Goal: Task Accomplishment & Management: Manage account settings

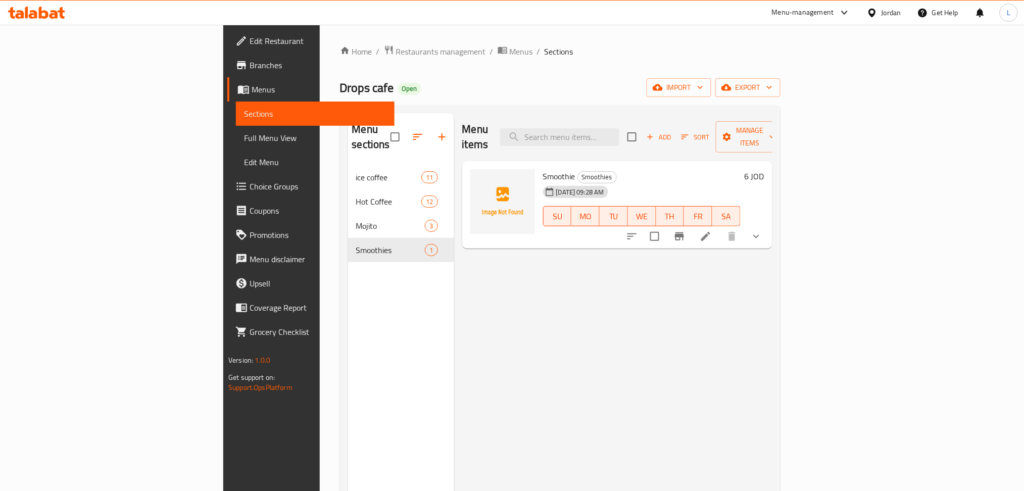
click at [40, 18] on icon at bounding box center [44, 13] width 10 height 12
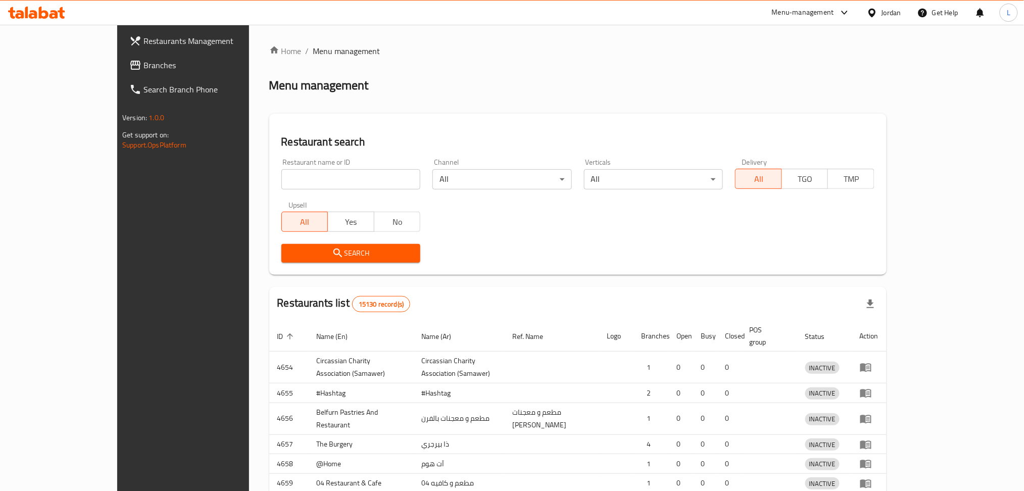
click at [244, 190] on div at bounding box center [512, 245] width 1024 height 491
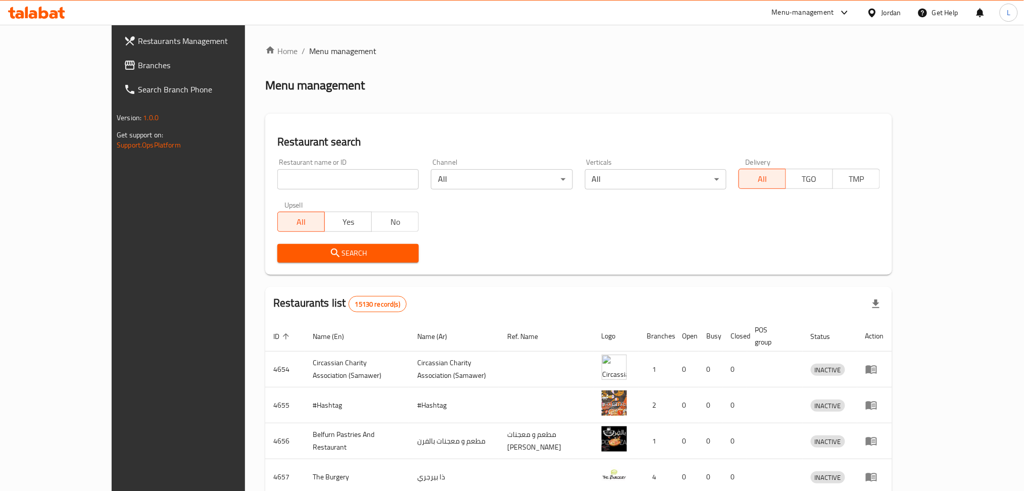
click at [277, 182] on input "search" at bounding box center [348, 179] width 142 height 20
type input "nashmi"
click button "Search" at bounding box center [348, 253] width 142 height 19
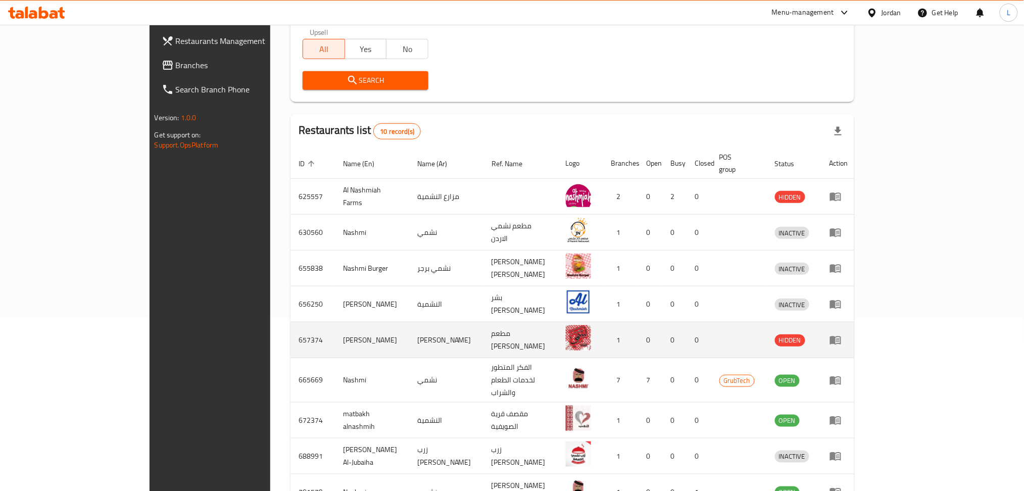
scroll to position [262, 0]
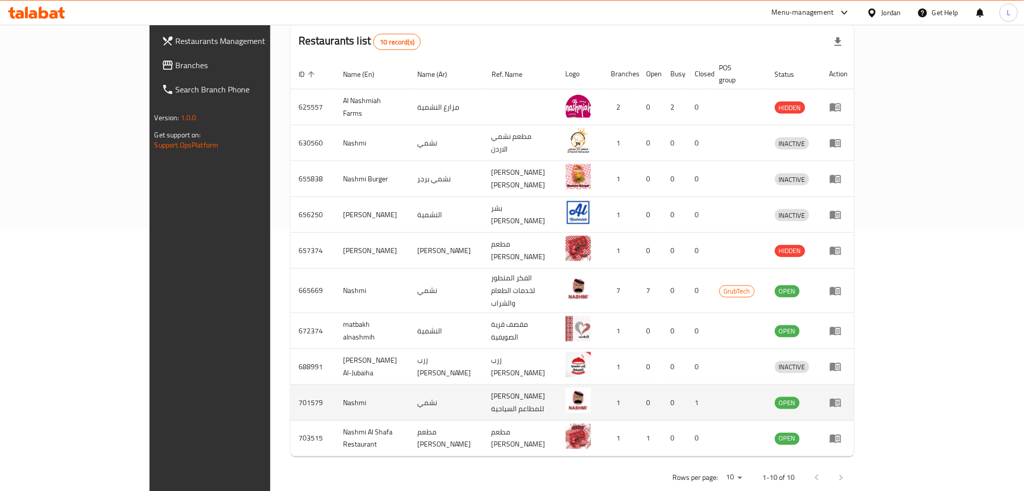
click at [842, 397] on icon "enhanced table" at bounding box center [836, 403] width 12 height 12
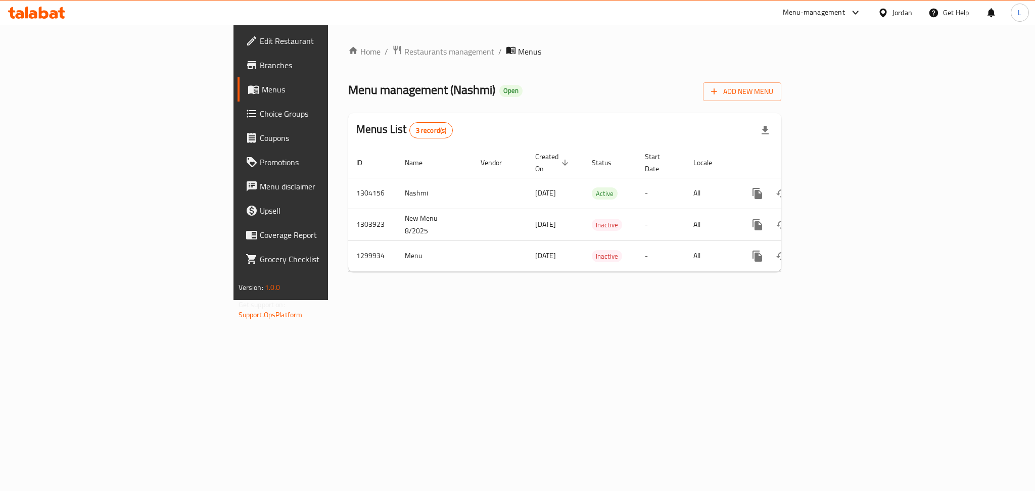
click at [260, 66] on span "Branches" at bounding box center [329, 65] width 138 height 12
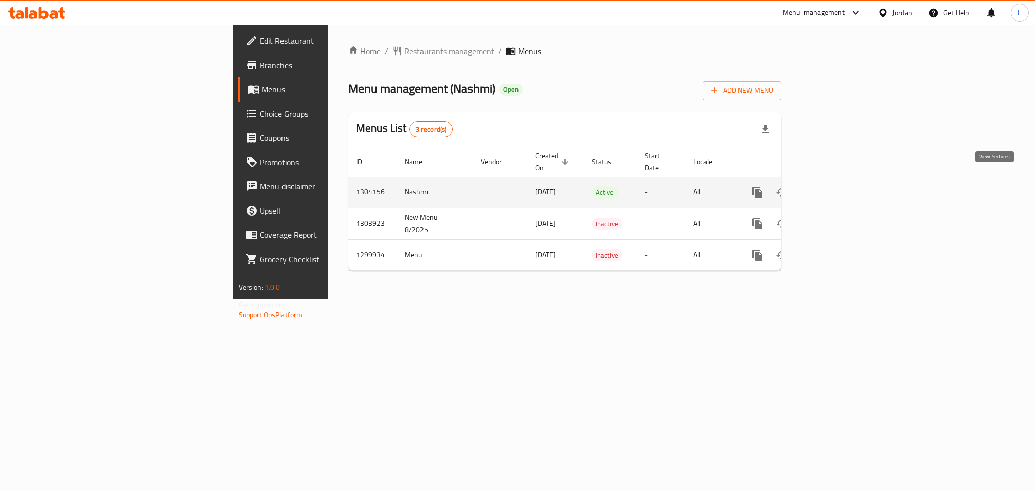
click at [836, 186] on icon "enhanced table" at bounding box center [830, 192] width 12 height 12
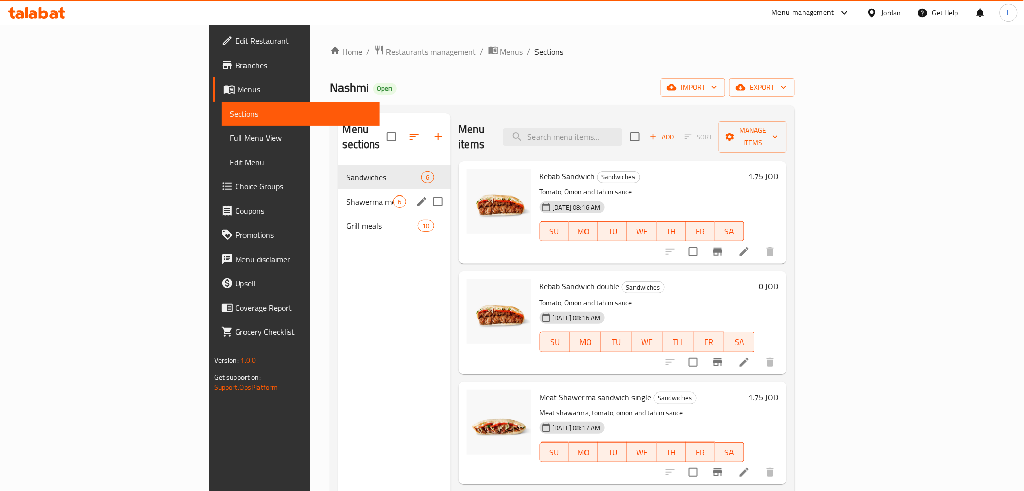
click at [339, 190] on div "Shawerma meals 6" at bounding box center [395, 202] width 112 height 24
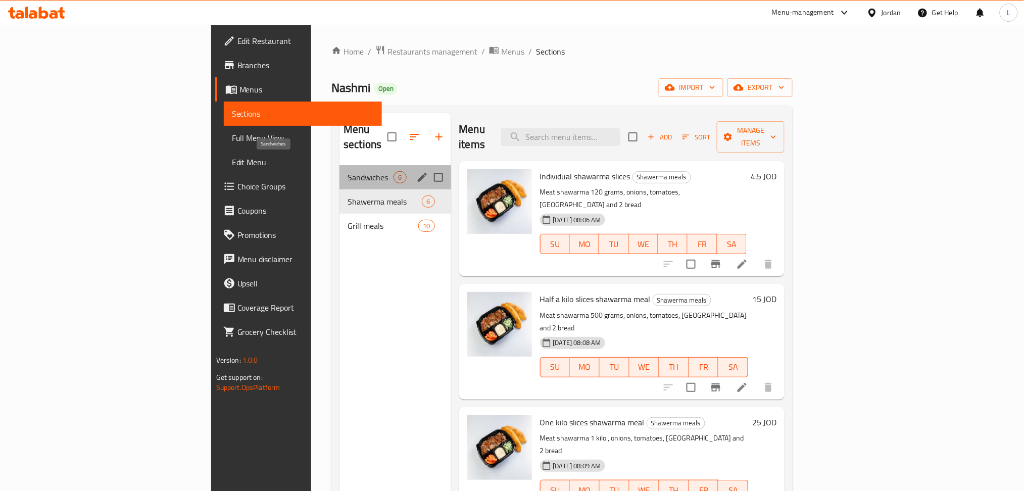
click at [348, 171] on span "Sandwiches" at bounding box center [371, 177] width 46 height 12
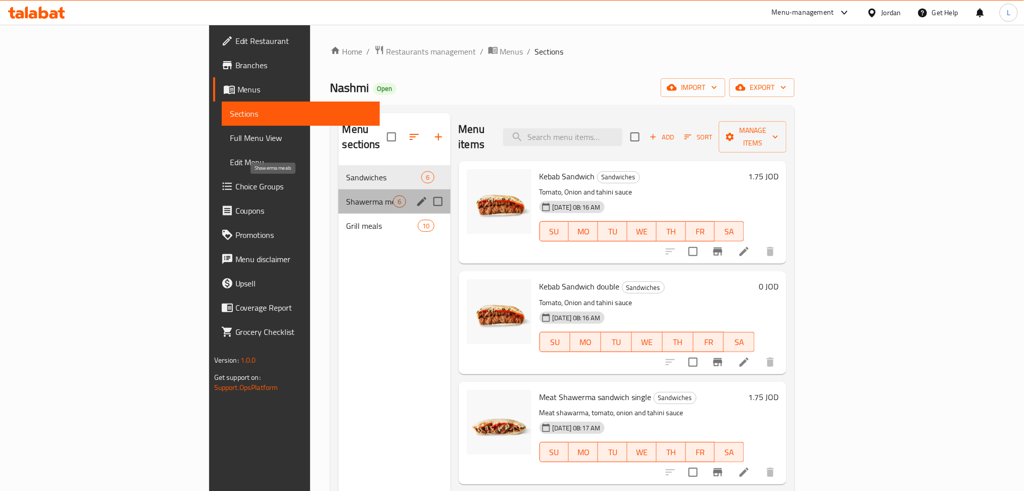
click at [347, 196] on span "Shawerma meals" at bounding box center [370, 202] width 47 height 12
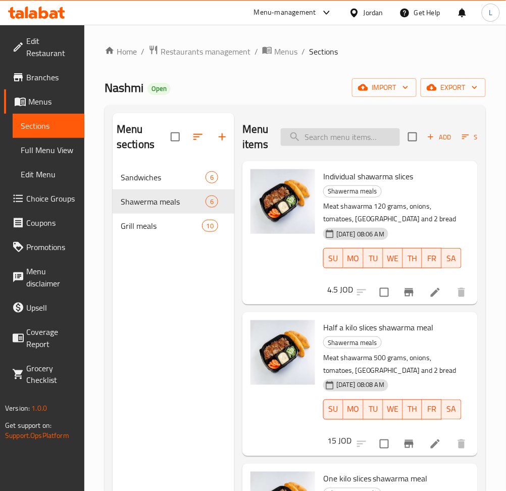
click at [341, 133] on input "search" at bounding box center [340, 137] width 119 height 18
paste input "وجبة كباب 3 سيخ"
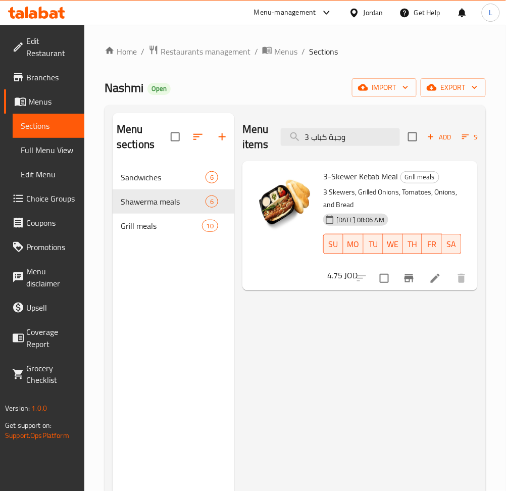
type input "وجبة كباب 3"
click at [407, 274] on icon "Branch-specific-item" at bounding box center [409, 278] width 12 height 12
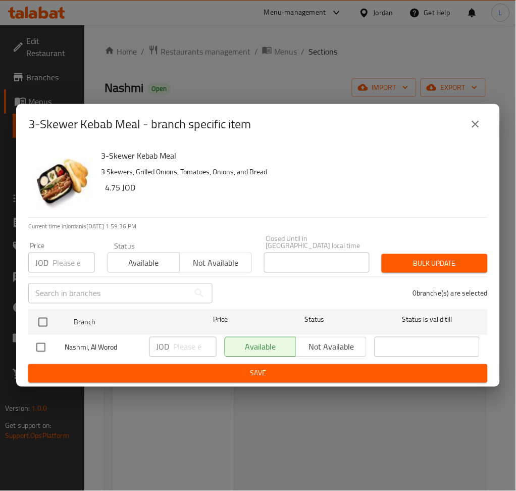
click at [56, 258] on input "number" at bounding box center [74, 263] width 42 height 20
paste input "4.75"
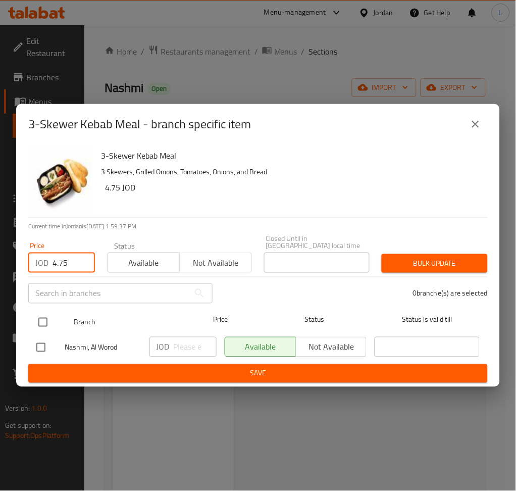
type input "4.75"
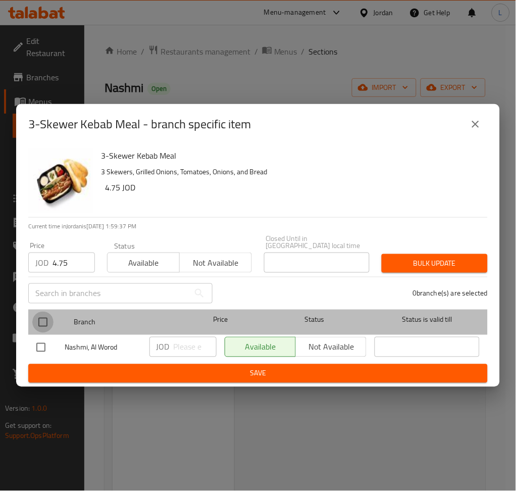
click at [44, 322] on input "checkbox" at bounding box center [42, 322] width 21 height 21
checkbox input "true"
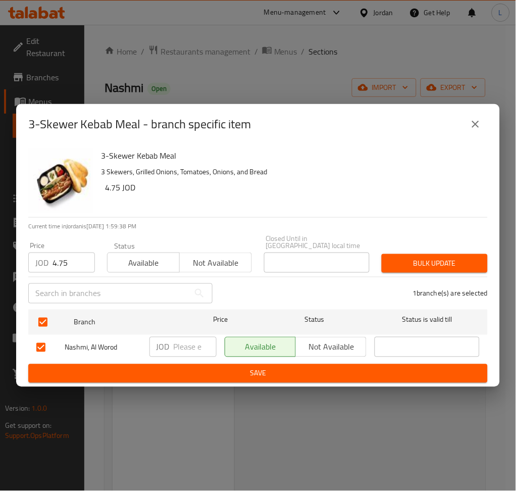
click at [441, 270] on div "Bulk update" at bounding box center [435, 263] width 118 height 31
click at [432, 275] on div "1 branche(s) are selected" at bounding box center [356, 293] width 275 height 36
click at [438, 266] on span "Bulk update" at bounding box center [435, 263] width 90 height 13
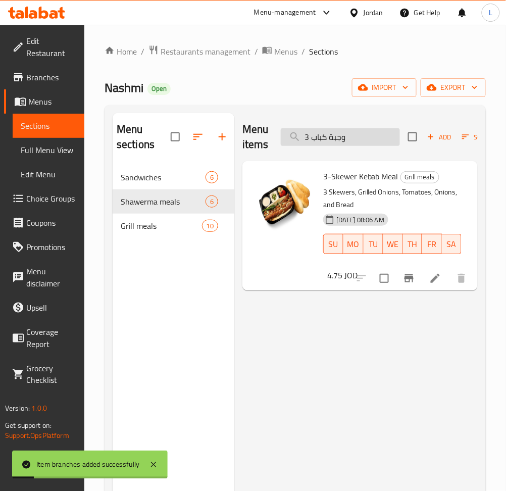
click at [332, 137] on input "وجبة كباب 3" at bounding box center [340, 137] width 119 height 18
click at [333, 137] on input "وجبة كباب 3" at bounding box center [340, 137] width 119 height 18
paste input "شاورما شرحات فردية"
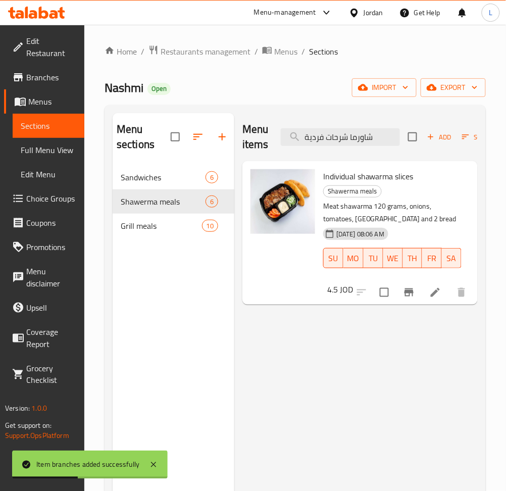
type input "شاورما شرحات فردية"
click at [412, 294] on icon "Branch-specific-item" at bounding box center [409, 293] width 9 height 8
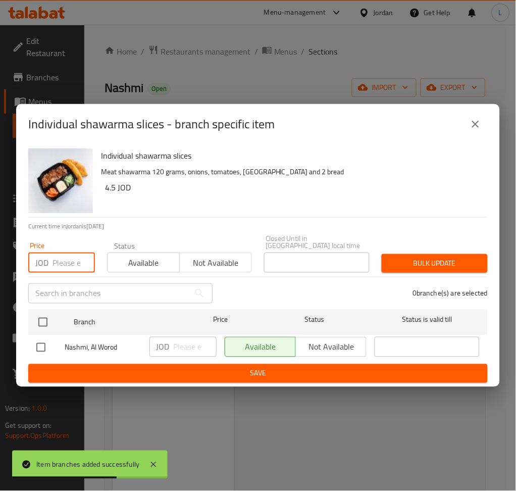
click at [65, 260] on input "number" at bounding box center [74, 263] width 42 height 20
paste input "4.50"
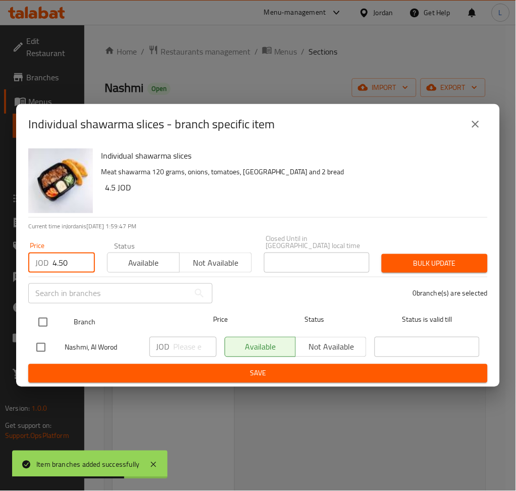
type input "4.50"
click at [40, 323] on input "checkbox" at bounding box center [42, 322] width 21 height 21
checkbox input "true"
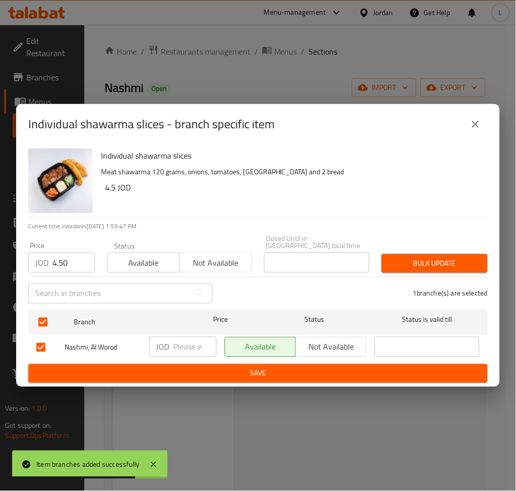
click at [464, 266] on span "Bulk update" at bounding box center [435, 263] width 90 height 13
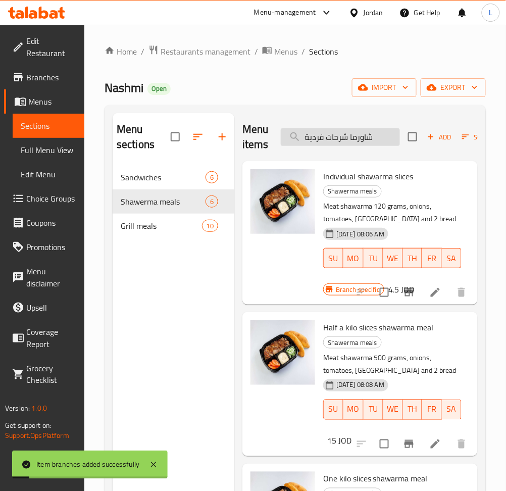
click at [345, 136] on input "شاورما شرحات فردية" at bounding box center [340, 137] width 119 height 18
click at [343, 137] on input "شاورما شرحات فردية" at bounding box center [340, 137] width 119 height 18
click at [343, 138] on input "شاورما شرحات فردية" at bounding box center [340, 137] width 119 height 18
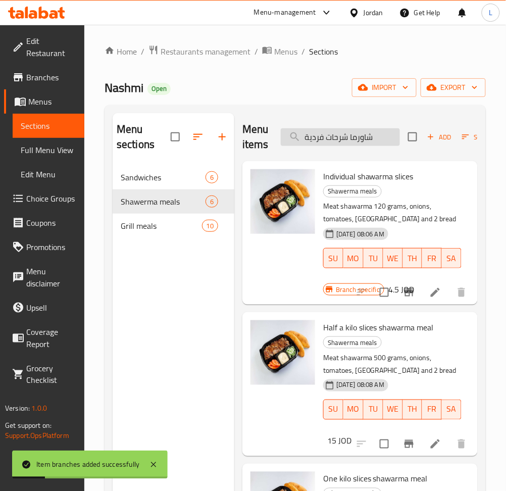
click at [341, 140] on input "شاورما شرحات فردية" at bounding box center [340, 137] width 119 height 18
paste input "وجبة اوصال شقف 3 سيخ"
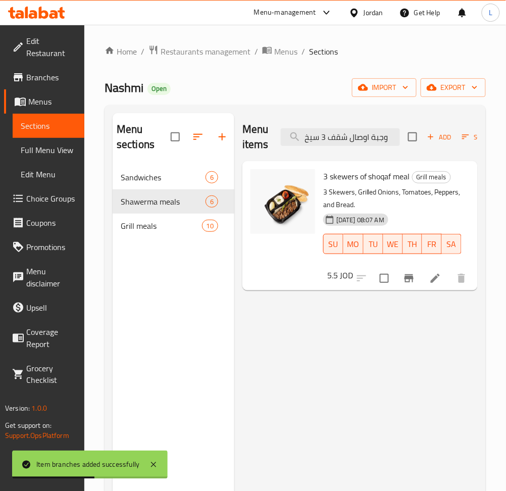
type input "وجبة اوصال شقف 3 سيخ"
click at [410, 286] on button "Branch-specific-item" at bounding box center [409, 278] width 24 height 24
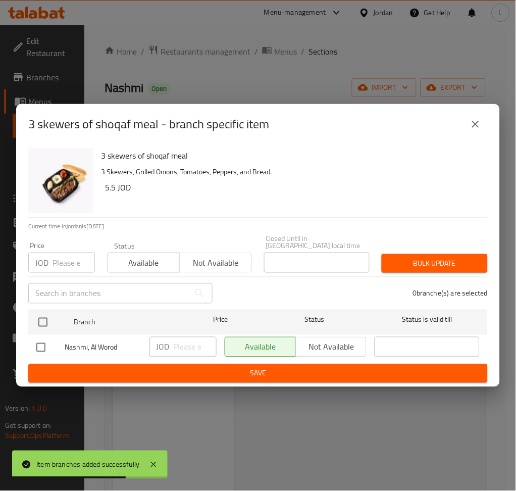
click at [67, 258] on input "number" at bounding box center [74, 263] width 42 height 20
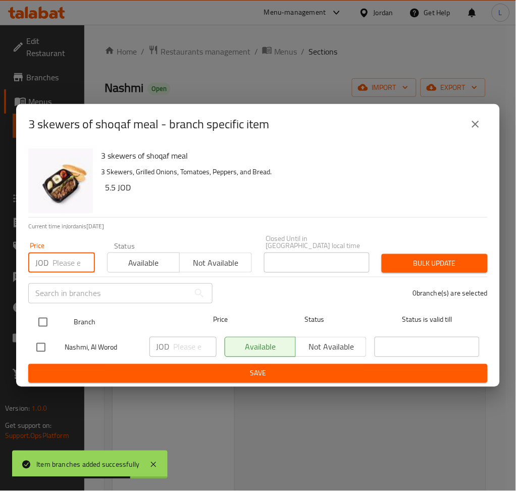
paste input "5.50"
type input "5.50"
click at [47, 314] on input "checkbox" at bounding box center [42, 322] width 21 height 21
checkbox input "true"
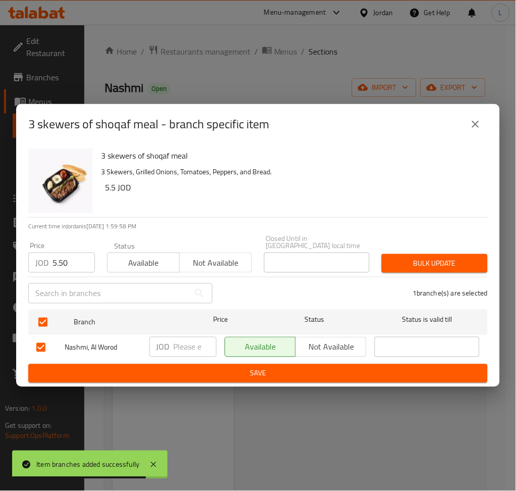
click at [411, 263] on span "Bulk update" at bounding box center [435, 263] width 90 height 13
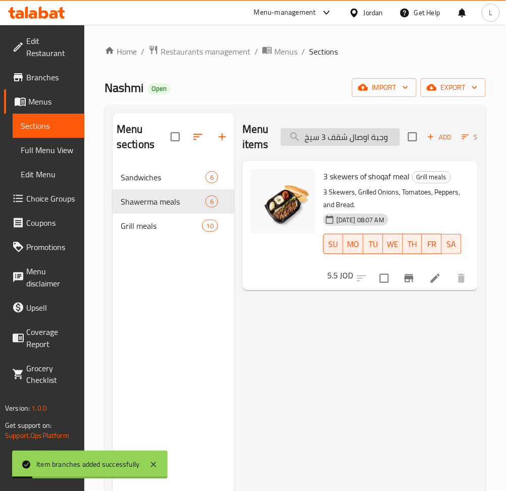
click at [339, 139] on input "وجبة اوصال شقف 3 سيخ" at bounding box center [340, 137] width 119 height 18
click at [339, 140] on input "وجبة اوصال شقف 3 سيخ" at bounding box center [340, 137] width 119 height 18
paste input "يش طاووق"
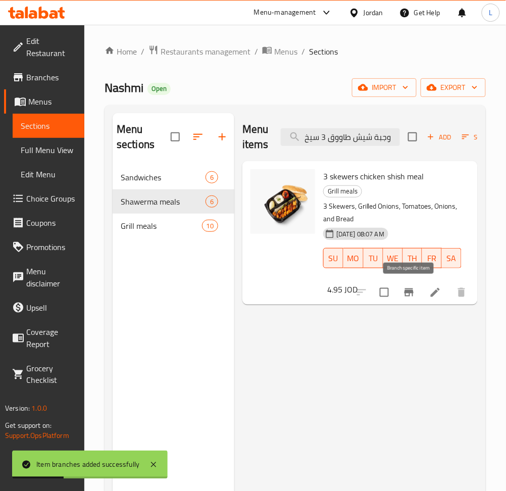
type input "وجبة شيش طاووق 3 سيخ"
click at [415, 298] on button "Branch-specific-item" at bounding box center [409, 292] width 24 height 24
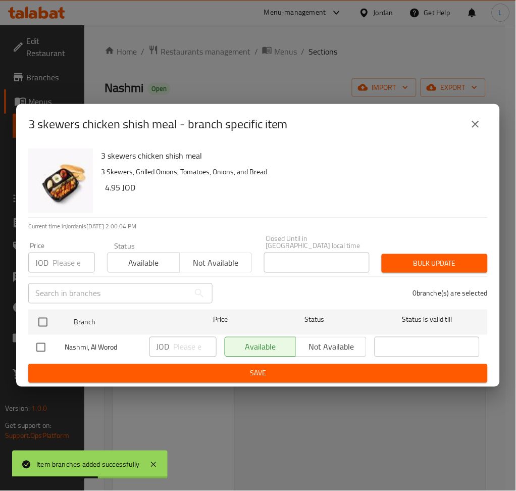
click at [71, 263] on input "number" at bounding box center [74, 263] width 42 height 20
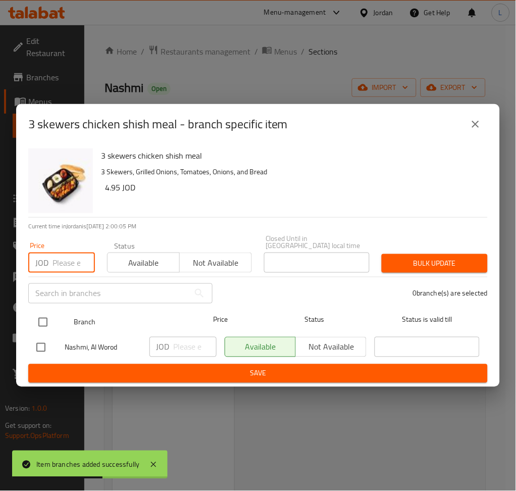
paste input "4.95"
type input "4.95"
click at [43, 312] on input "checkbox" at bounding box center [42, 322] width 21 height 21
checkbox input "true"
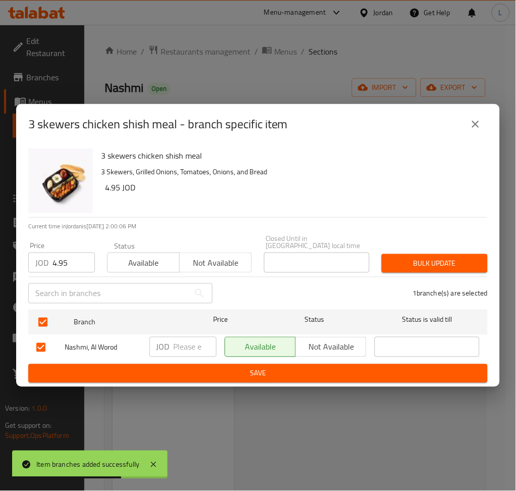
click at [410, 257] on span "Bulk update" at bounding box center [435, 263] width 90 height 13
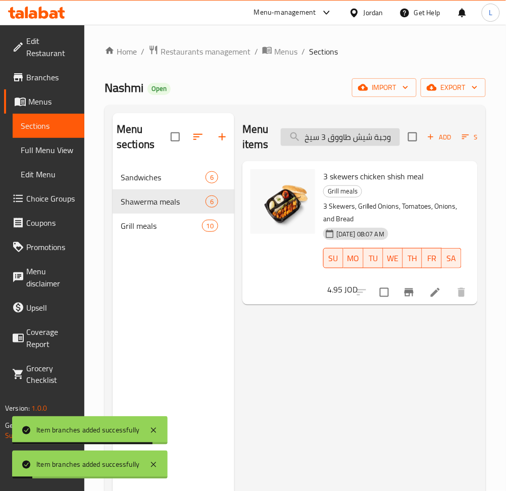
click at [313, 138] on input "وجبة شيش طاووق 3 سيخ" at bounding box center [340, 137] width 119 height 18
paste input "اورما فرط نص كيلو"
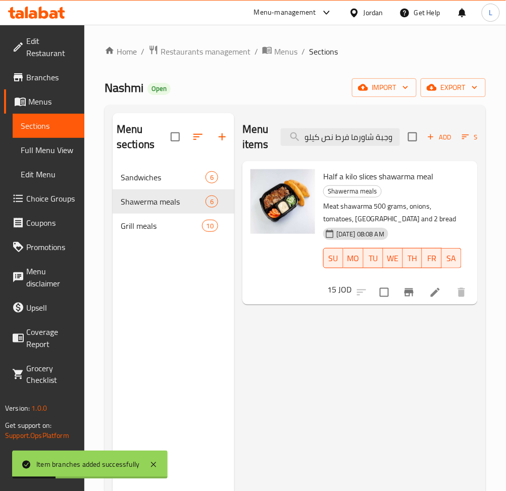
type input "وجبة شاورما فرط نص كيلو"
click at [407, 290] on icon "Branch-specific-item" at bounding box center [409, 293] width 9 height 8
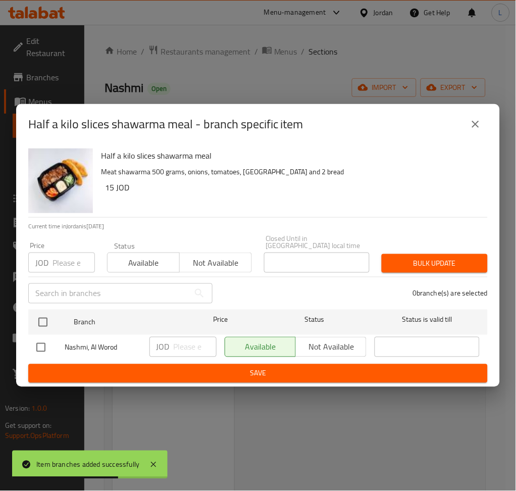
click at [74, 253] on input "number" at bounding box center [74, 263] width 42 height 20
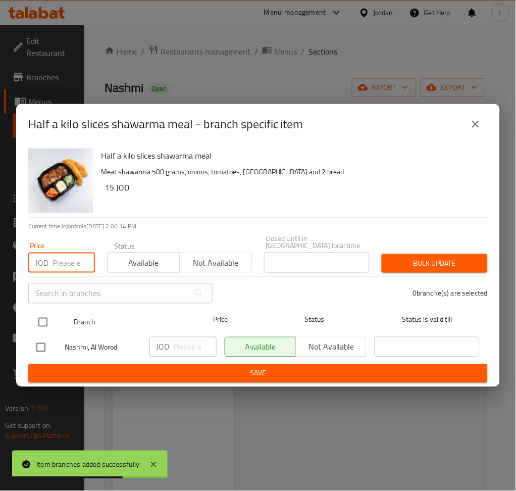
paste input "15.00"
type input "15.00"
click at [46, 319] on input "checkbox" at bounding box center [42, 322] width 21 height 21
checkbox input "true"
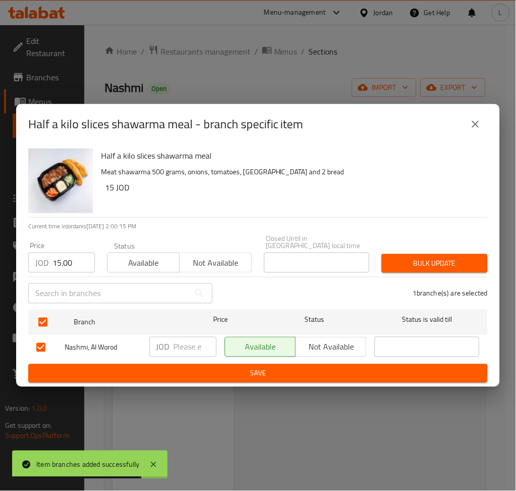
click at [471, 257] on span "Bulk update" at bounding box center [435, 263] width 90 height 13
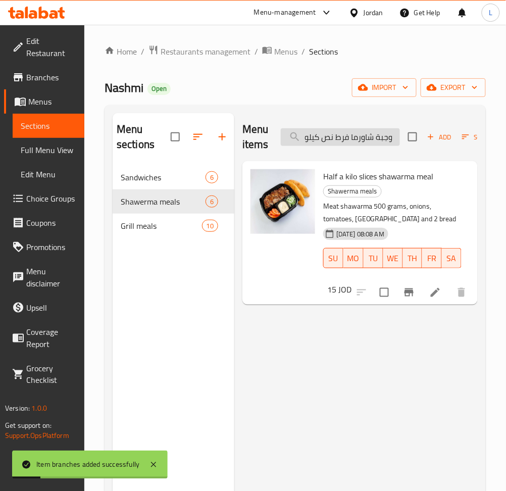
click at [359, 138] on input "وجبة شاورما فرط نص كيلو" at bounding box center [340, 137] width 119 height 18
paste input "search"
type input "وجبة شاورما فرط كي"
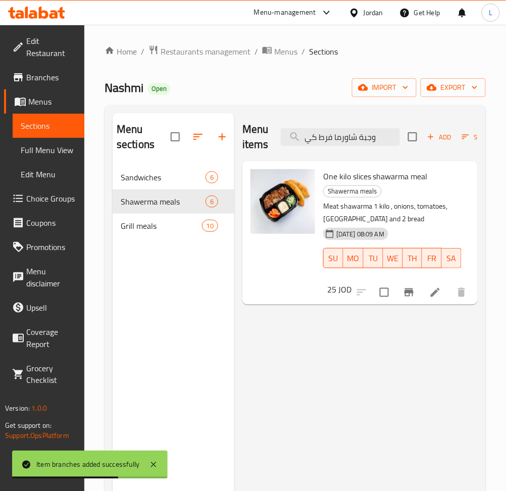
click at [410, 293] on icon "Branch-specific-item" at bounding box center [409, 293] width 9 height 8
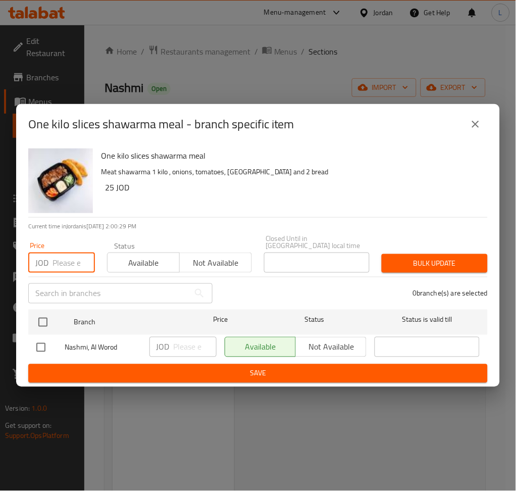
click at [63, 265] on input "number" at bounding box center [74, 263] width 42 height 20
paste input "25.00"
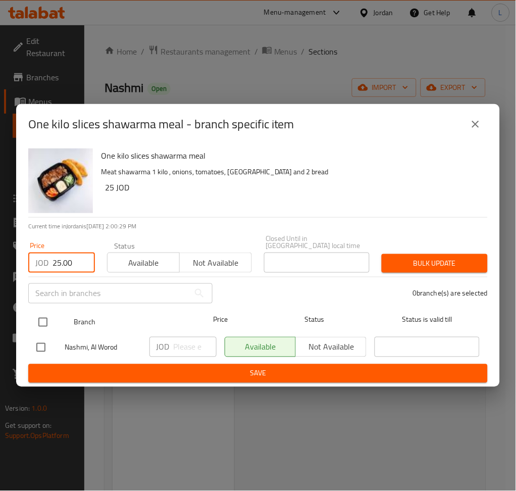
type input "25.00"
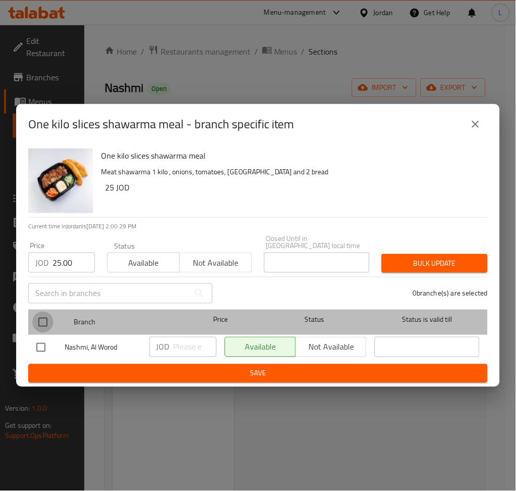
click at [44, 313] on input "checkbox" at bounding box center [42, 322] width 21 height 21
checkbox input "true"
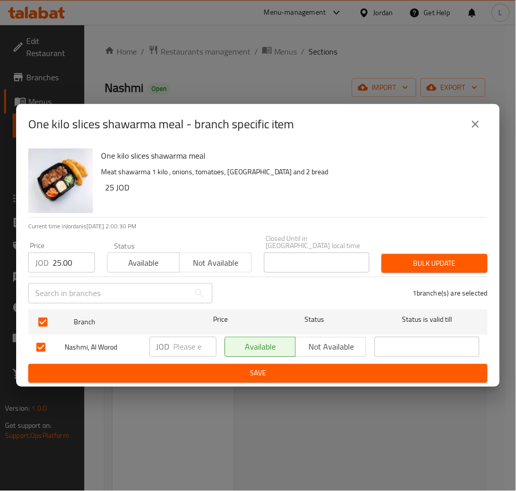
click at [429, 257] on span "Bulk update" at bounding box center [435, 263] width 90 height 13
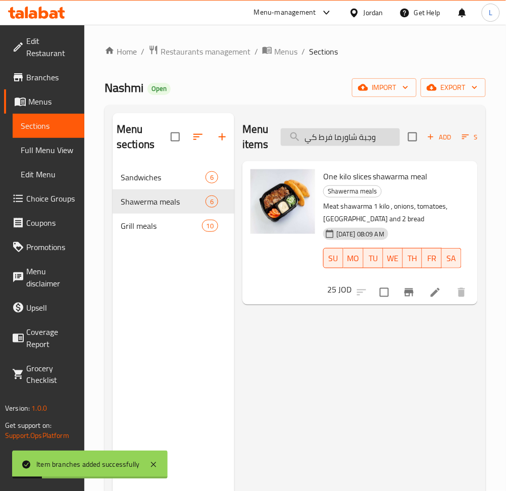
click at [340, 135] on input "وجبة شاورما فرط كي" at bounding box center [340, 137] width 119 height 18
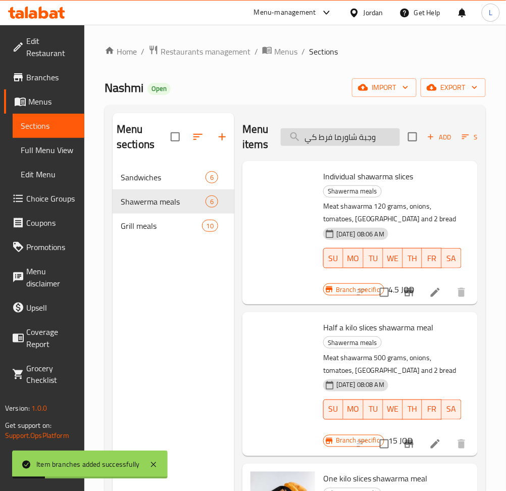
click at [340, 135] on input "وجبة شاورما فرط كي" at bounding box center [340, 137] width 119 height 18
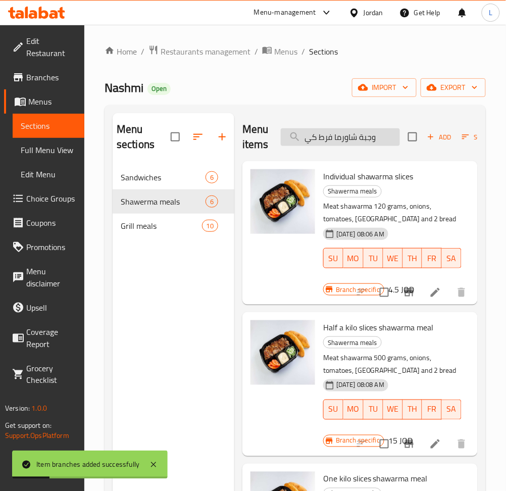
paste input "باب نص كيلو"
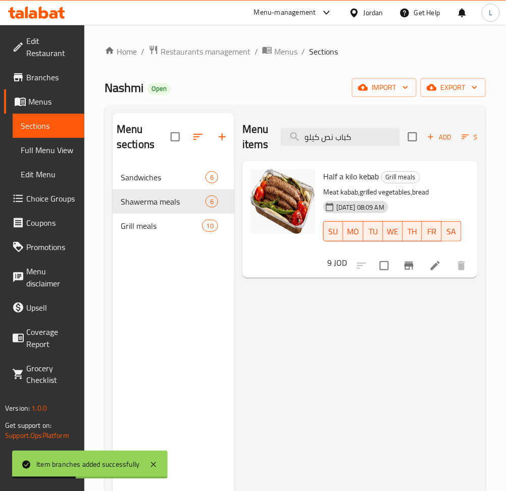
type input "كباب نص كيلو"
click at [415, 260] on icon "Branch-specific-item" at bounding box center [409, 266] width 12 height 12
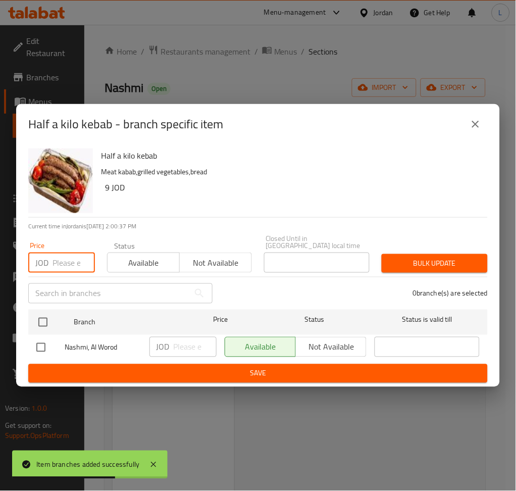
drag, startPoint x: 68, startPoint y: 268, endPoint x: 59, endPoint y: 286, distance: 20.3
click at [68, 268] on input "number" at bounding box center [74, 263] width 42 height 20
paste input "9.00"
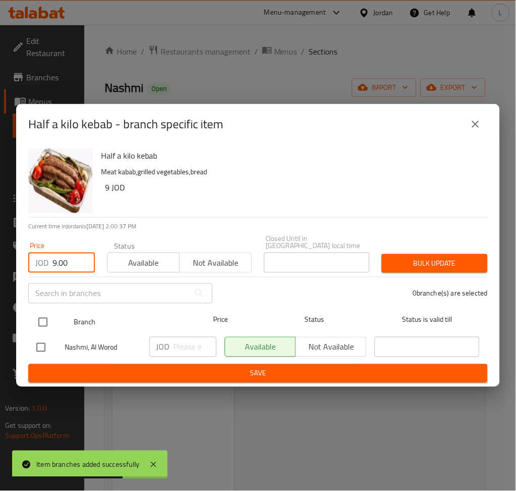
type input "9.00"
click at [47, 314] on input "checkbox" at bounding box center [42, 322] width 21 height 21
checkbox input "true"
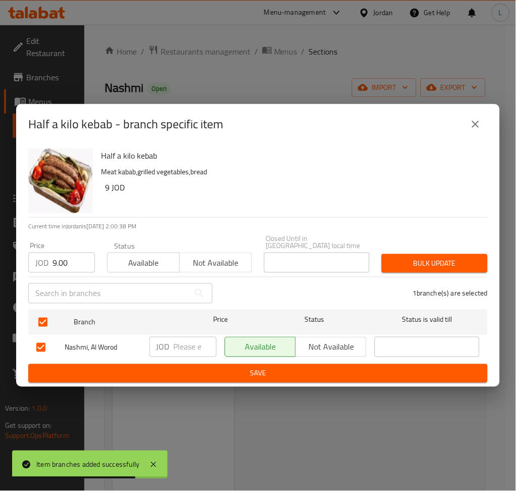
click at [398, 261] on span "Bulk update" at bounding box center [435, 263] width 90 height 13
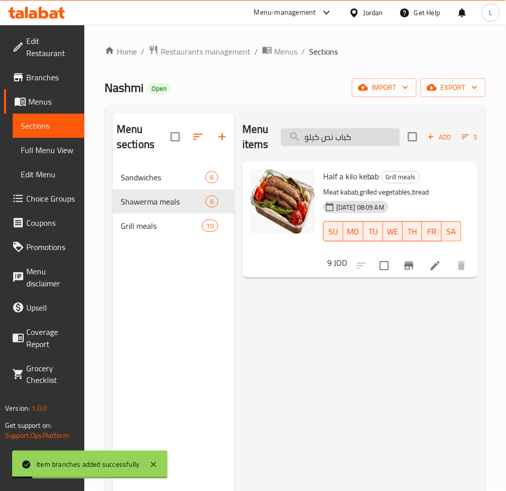
click at [328, 139] on input "كباب نص كيلو" at bounding box center [340, 137] width 119 height 18
paste input "1 كباب"
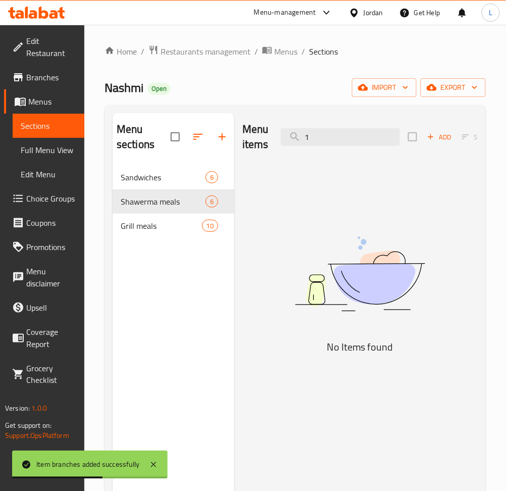
type input "1"
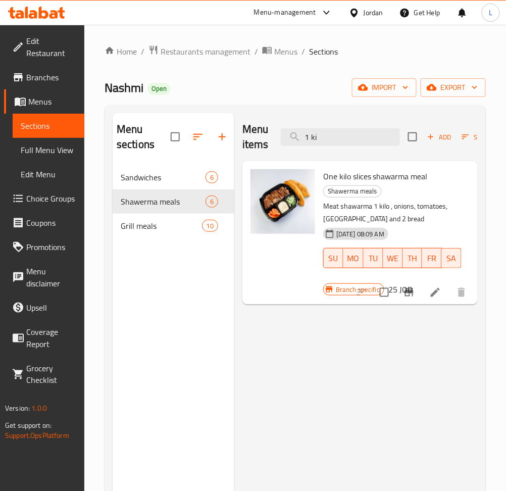
type input "1 ki"
click at [412, 299] on icon "Branch-specific-item" at bounding box center [409, 293] width 12 height 12
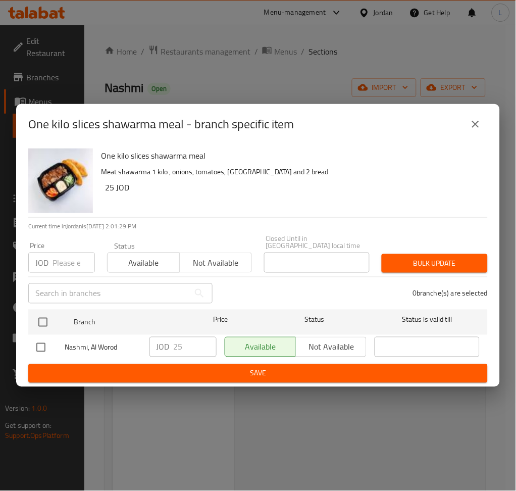
click at [481, 130] on icon "close" at bounding box center [476, 124] width 12 height 12
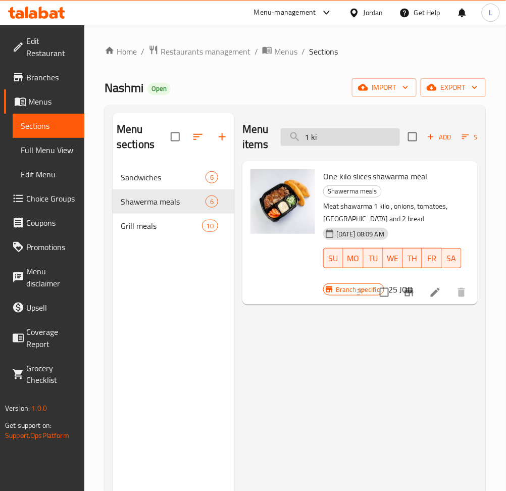
click at [326, 134] on input "1 ki" at bounding box center [340, 137] width 119 height 18
type input "1"
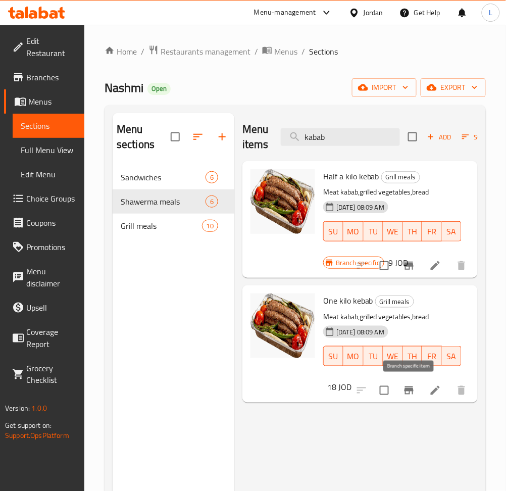
type input "kabab"
click at [404, 388] on icon "Branch-specific-item" at bounding box center [409, 391] width 12 height 12
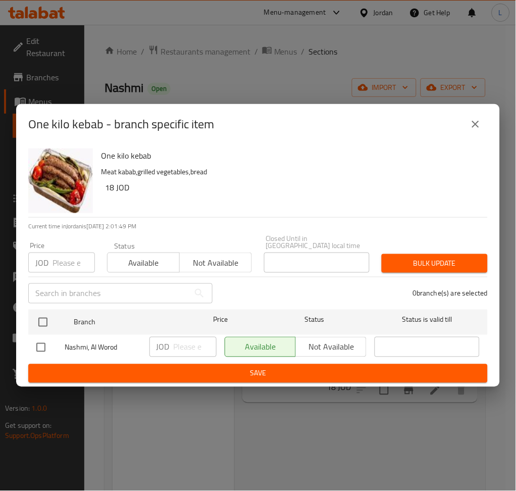
drag, startPoint x: 65, startPoint y: 258, endPoint x: 61, endPoint y: 293, distance: 35.2
click at [65, 258] on input "number" at bounding box center [74, 263] width 42 height 20
paste input "18.00"
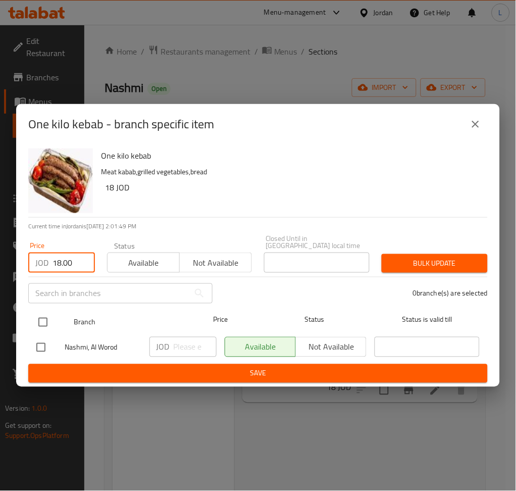
type input "18.00"
click at [43, 314] on input "checkbox" at bounding box center [42, 322] width 21 height 21
checkbox input "true"
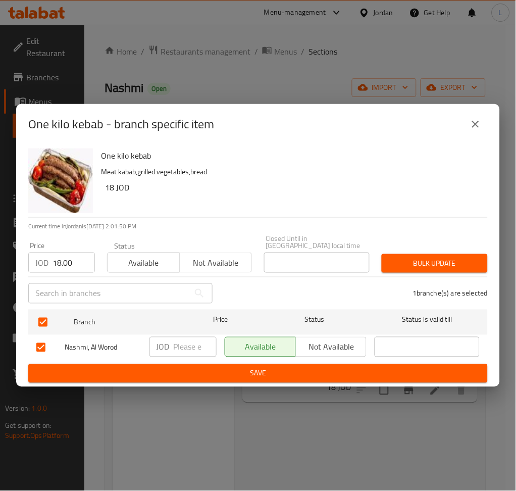
click at [432, 254] on button "Bulk update" at bounding box center [435, 263] width 106 height 19
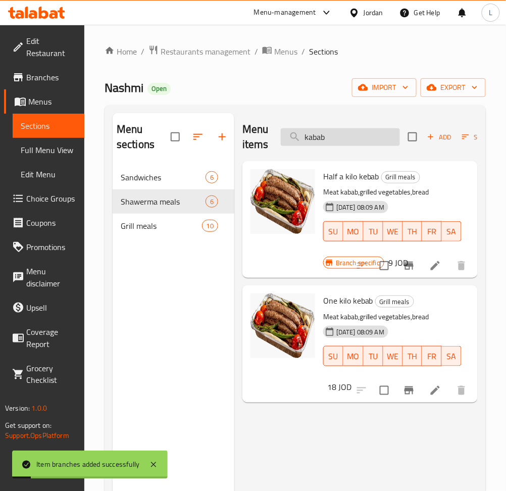
click at [320, 131] on input "kabab" at bounding box center [340, 137] width 119 height 18
paste input "وجبة اوصال شقف نص كيلو"
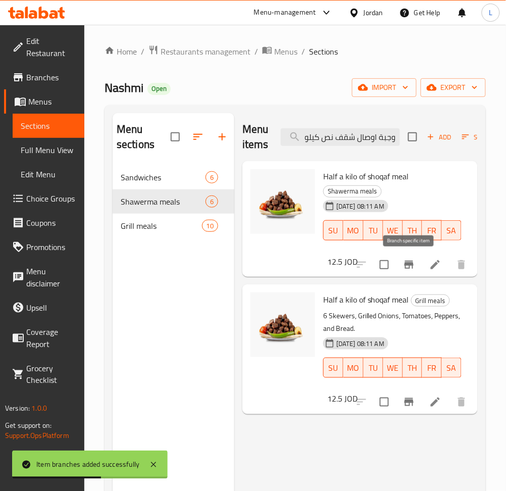
type input "وجبة اوصال شقف نص كيلو"
click at [409, 262] on icon "Branch-specific-item" at bounding box center [409, 265] width 12 height 12
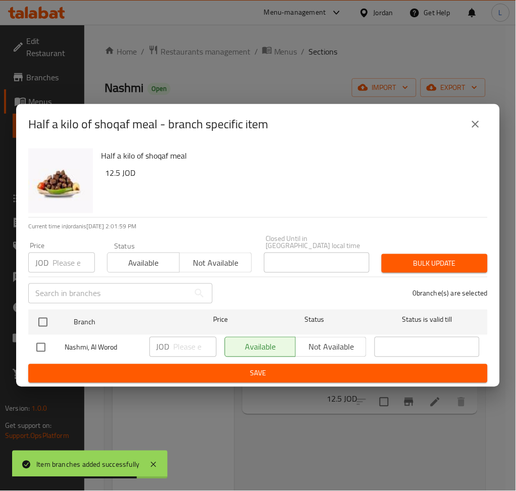
drag, startPoint x: 65, startPoint y: 256, endPoint x: 60, endPoint y: 270, distance: 15.7
click at [65, 256] on input "number" at bounding box center [74, 263] width 42 height 20
paste input "12.50"
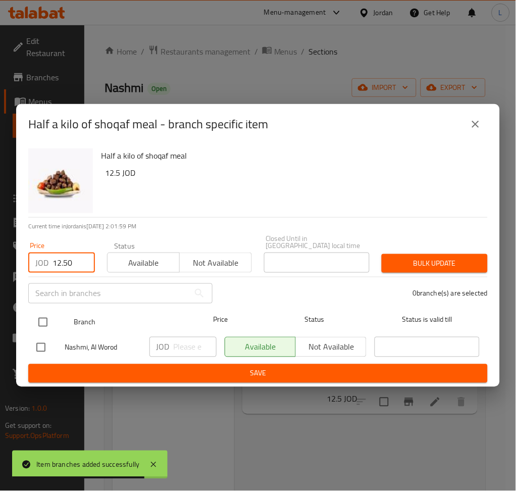
type input "12.50"
click at [46, 317] on input "checkbox" at bounding box center [42, 322] width 21 height 21
checkbox input "true"
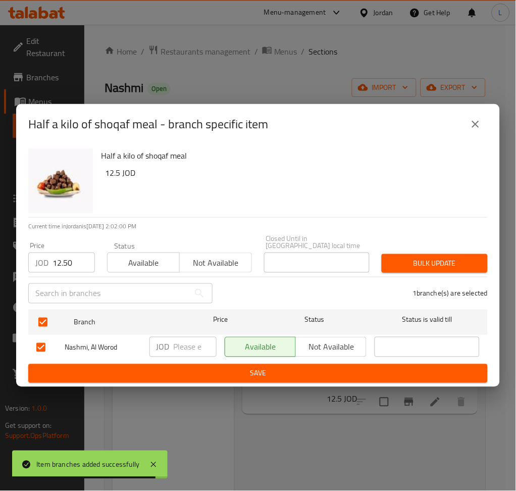
click at [411, 262] on span "Bulk update" at bounding box center [435, 263] width 90 height 13
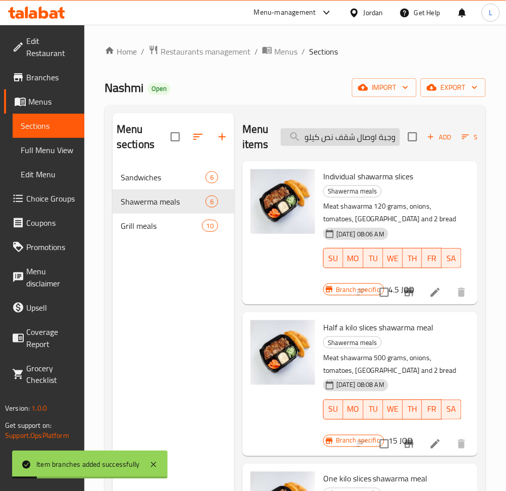
click at [339, 137] on input "وجبة اوصال شقف نص كيلو" at bounding box center [340, 137] width 119 height 18
click at [338, 136] on input "وجبة اوصال شقف نص كيلو" at bounding box center [340, 137] width 119 height 18
paste input "search"
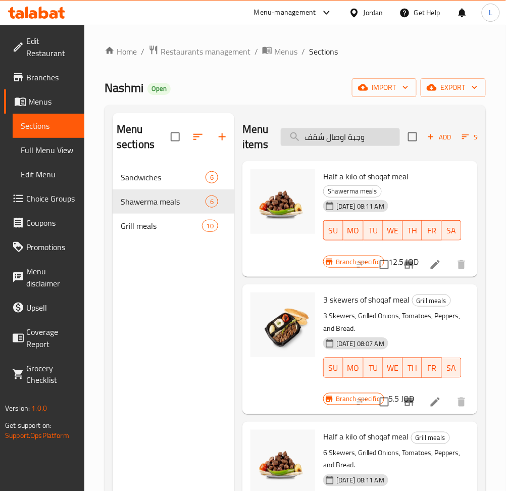
click at [332, 146] on input "وجبة اوصال شقف" at bounding box center [340, 137] width 119 height 18
click at [332, 145] on input "وجبة اوصال شقف" at bounding box center [340, 137] width 119 height 18
paste input "يش طاووق نص كيلو"
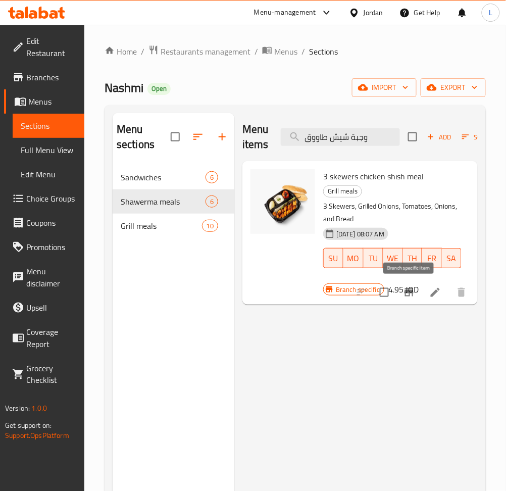
click at [409, 298] on icon "Branch-specific-item" at bounding box center [409, 293] width 12 height 12
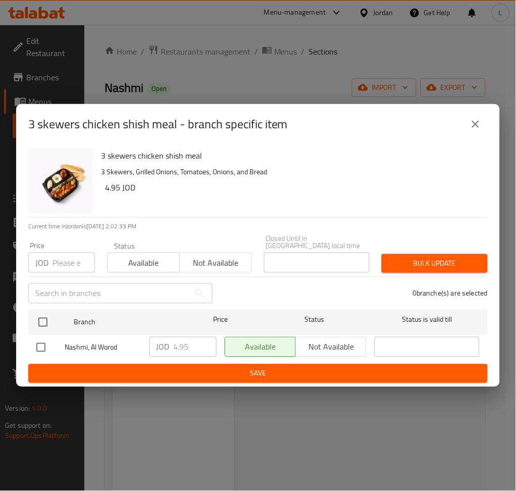
click at [480, 130] on icon "close" at bounding box center [476, 124] width 12 height 12
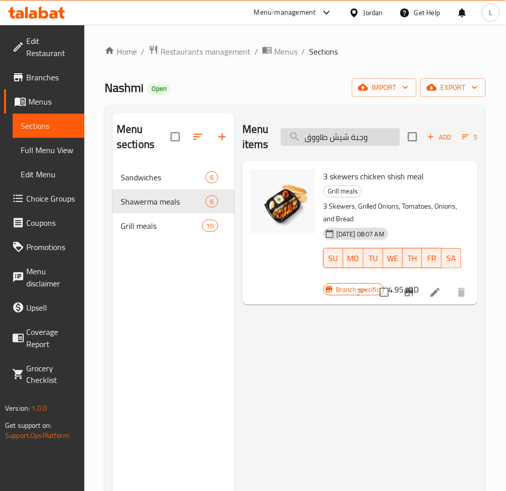
click at [352, 146] on input "وجبة شيش طاووق" at bounding box center [340, 137] width 119 height 18
paste input "نص كيلو"
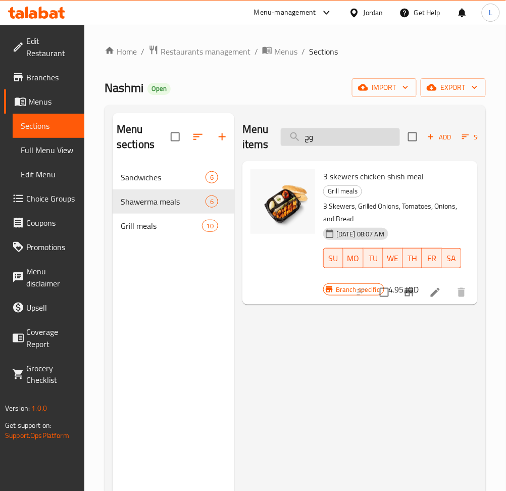
type input "و"
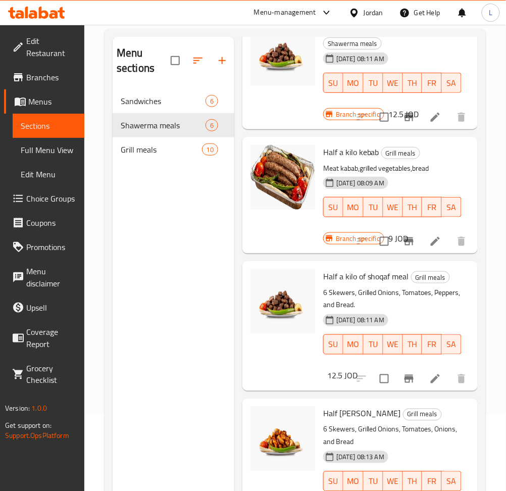
scroll to position [142, 0]
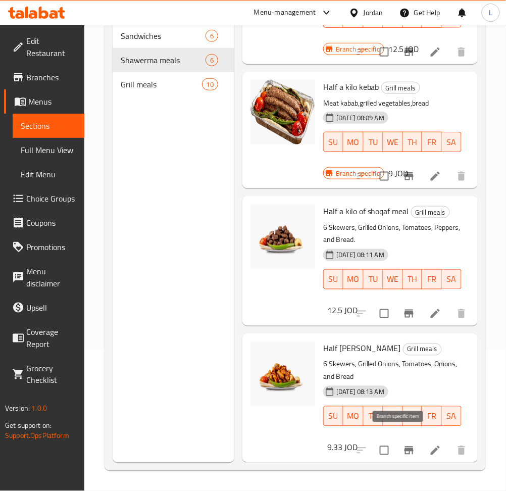
type input "half"
click at [405, 445] on icon "Branch-specific-item" at bounding box center [409, 451] width 12 height 12
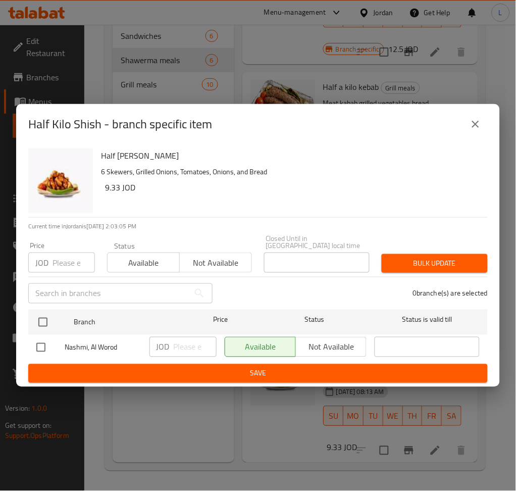
click at [57, 261] on input "number" at bounding box center [74, 263] width 42 height 20
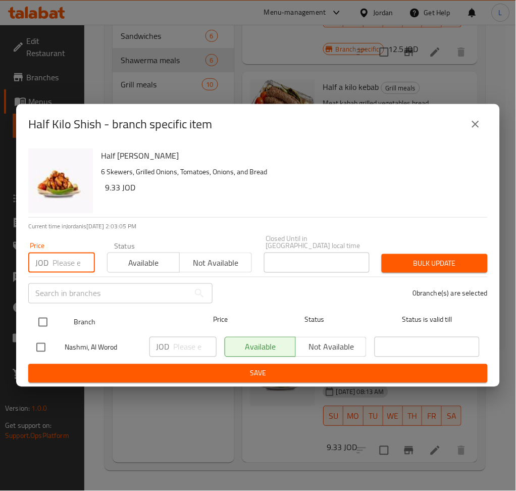
paste input "9.33"
type input "9.33"
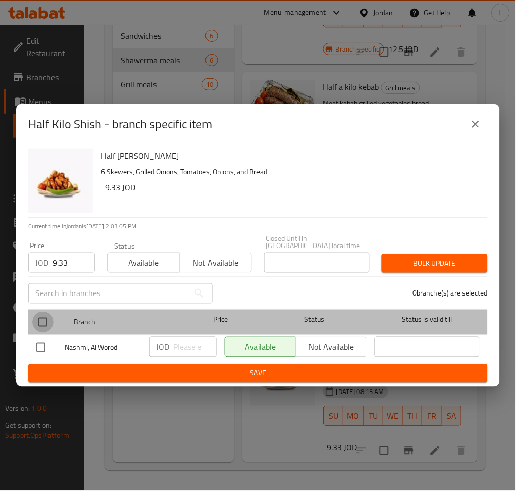
click at [51, 327] on input "checkbox" at bounding box center [42, 322] width 21 height 21
checkbox input "true"
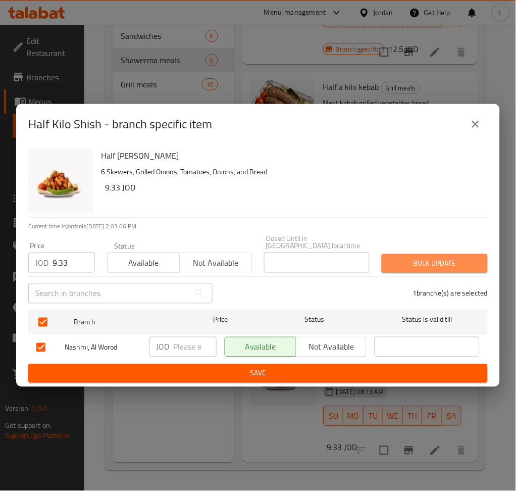
click at [417, 259] on span "Bulk update" at bounding box center [435, 263] width 90 height 13
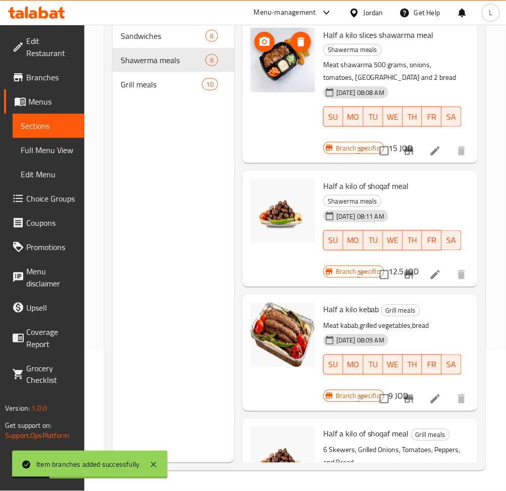
scroll to position [0, 0]
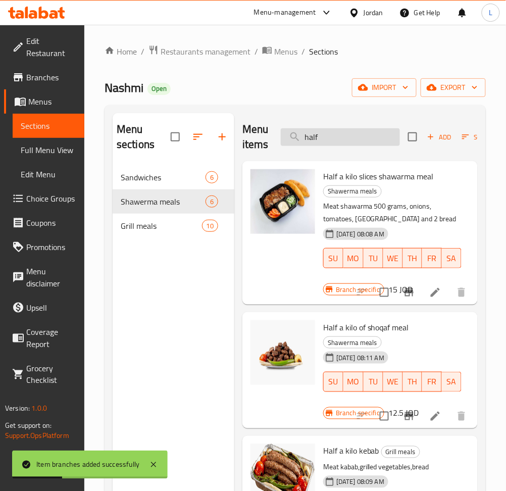
click at [309, 133] on input "half" at bounding box center [340, 137] width 119 height 18
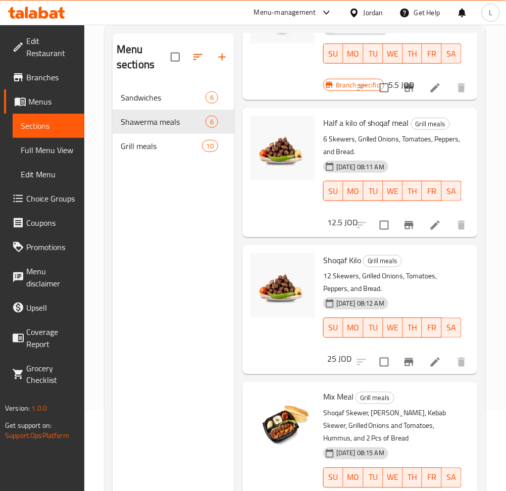
scroll to position [142, 0]
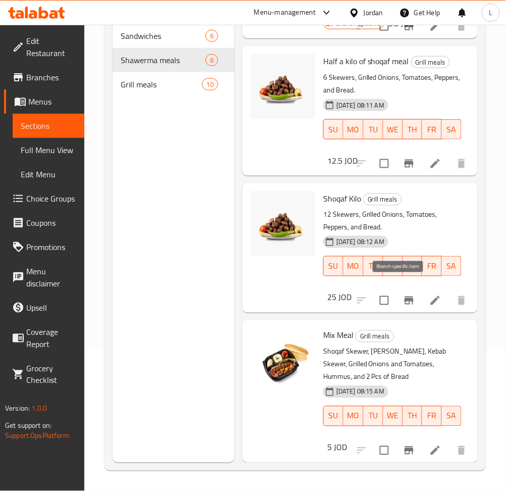
type input "shoqaf"
click at [403, 295] on icon "Branch-specific-item" at bounding box center [409, 301] width 12 height 12
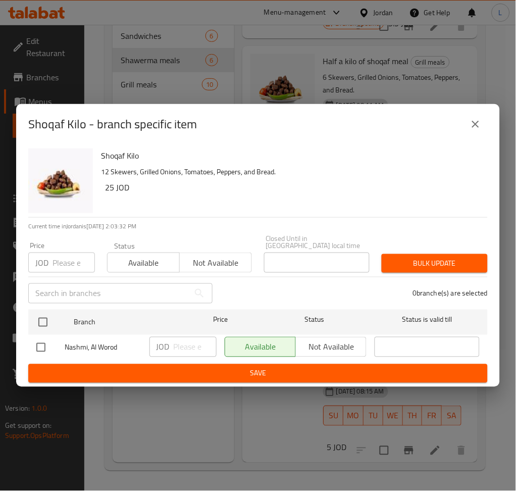
click at [61, 263] on input "number" at bounding box center [74, 263] width 42 height 20
paste input "25.00"
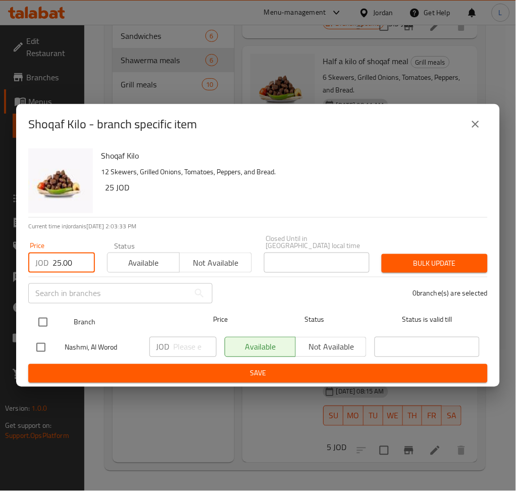
type input "25.00"
click at [45, 317] on input "checkbox" at bounding box center [42, 322] width 21 height 21
checkbox input "true"
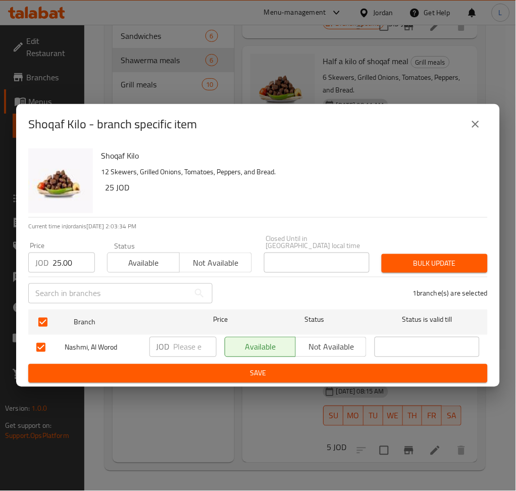
click at [418, 259] on span "Bulk update" at bounding box center [435, 263] width 90 height 13
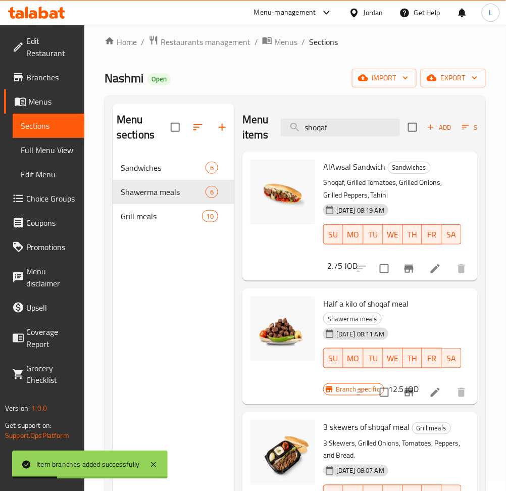
scroll to position [0, 0]
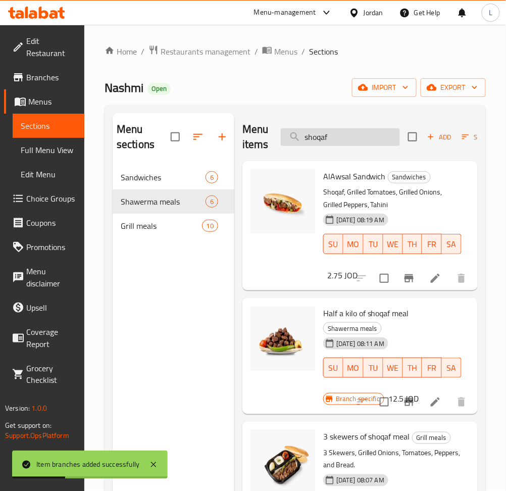
click at [340, 144] on input "shoqaf" at bounding box center [340, 137] width 119 height 18
paste input "وجبة شاورما لحمه سوبر"
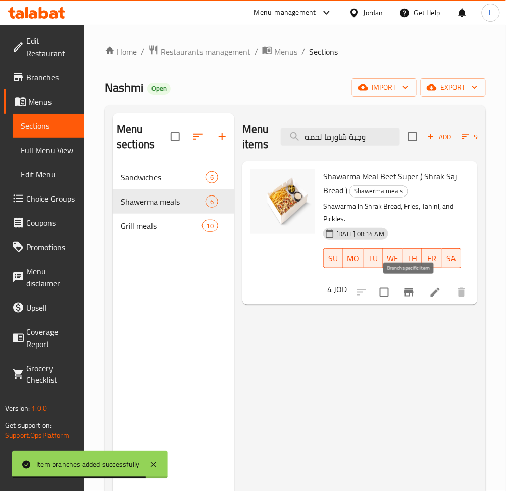
type input "وجبة شاورما لحمه"
click at [414, 294] on icon "Branch-specific-item" at bounding box center [409, 293] width 12 height 12
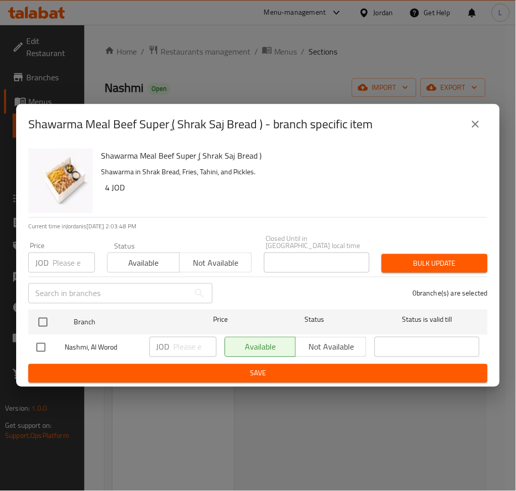
click at [60, 259] on input "number" at bounding box center [74, 263] width 42 height 20
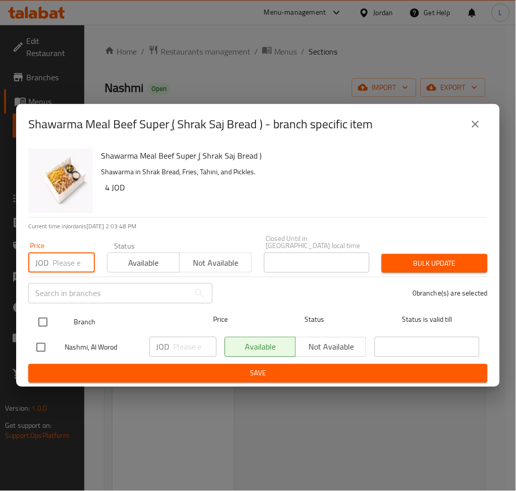
paste input "4.00"
type input "4.00"
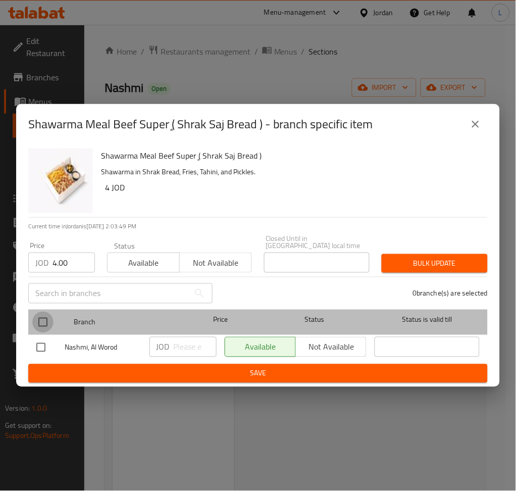
click at [46, 314] on input "checkbox" at bounding box center [42, 322] width 21 height 21
checkbox input "true"
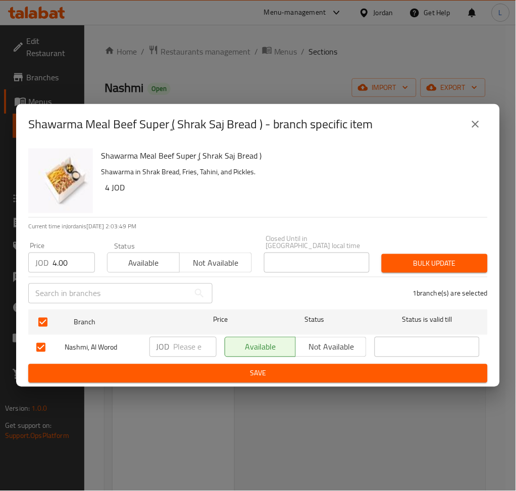
click at [413, 263] on span "Bulk update" at bounding box center [435, 263] width 90 height 13
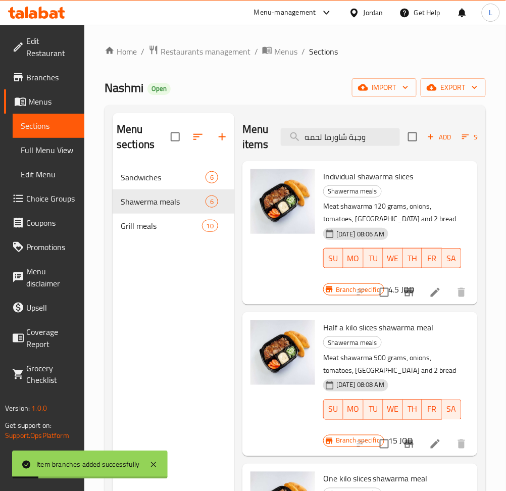
click at [342, 147] on div "Menu items وجبة شاورما لحمه Add Sort Manage items" at bounding box center [361, 137] width 236 height 48
click at [342, 144] on input "وجبة شاورما لحمه" at bounding box center [340, 137] width 119 height 18
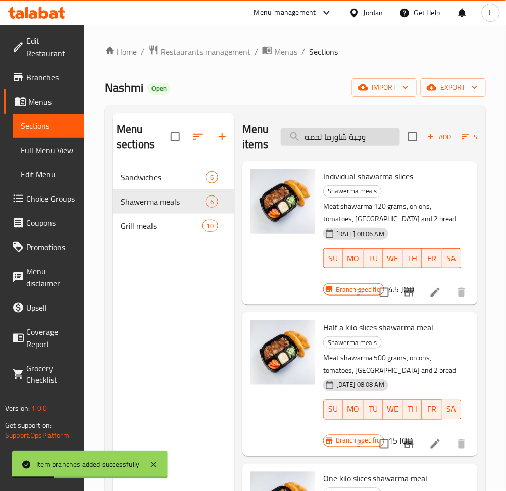
paste input "لحمه دبل"
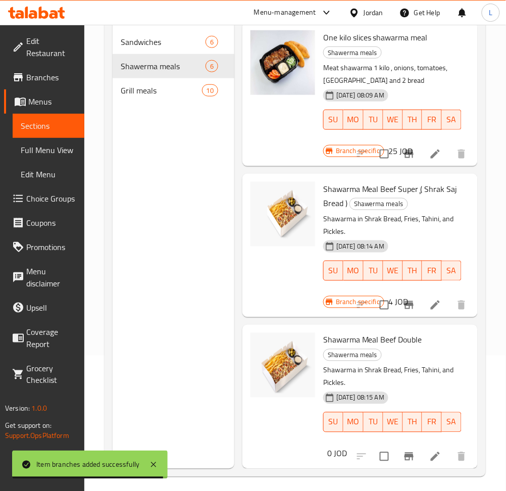
scroll to position [142, 0]
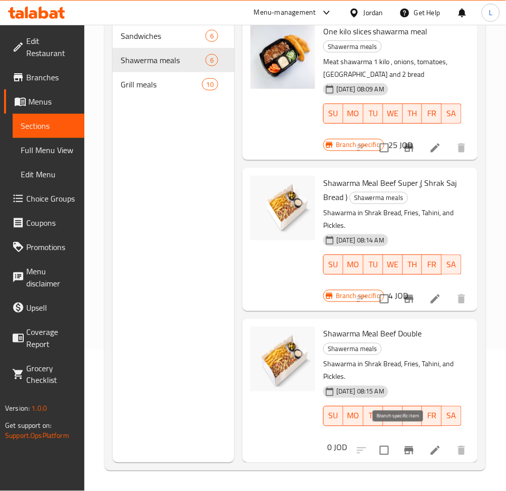
type input "وجبة شاورما"
click at [403, 445] on icon "Branch-specific-item" at bounding box center [409, 451] width 12 height 12
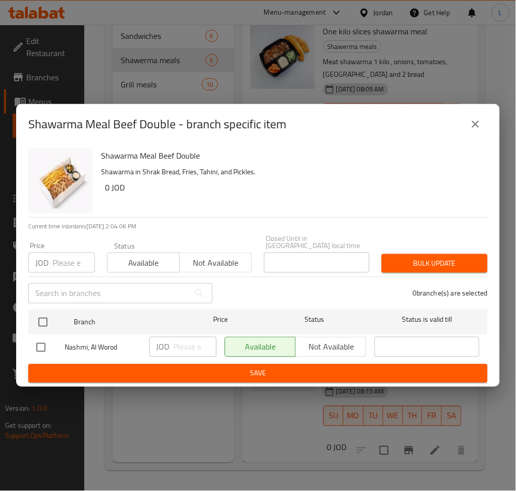
drag, startPoint x: 473, startPoint y: 129, endPoint x: 474, endPoint y: 142, distance: 12.6
click at [473, 129] on icon "close" at bounding box center [476, 124] width 12 height 12
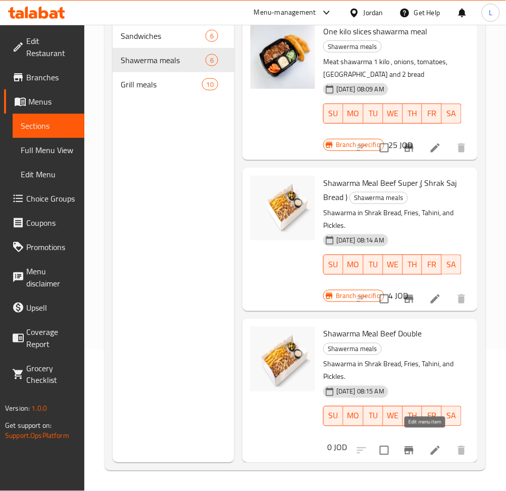
click at [430, 445] on icon at bounding box center [436, 451] width 12 height 12
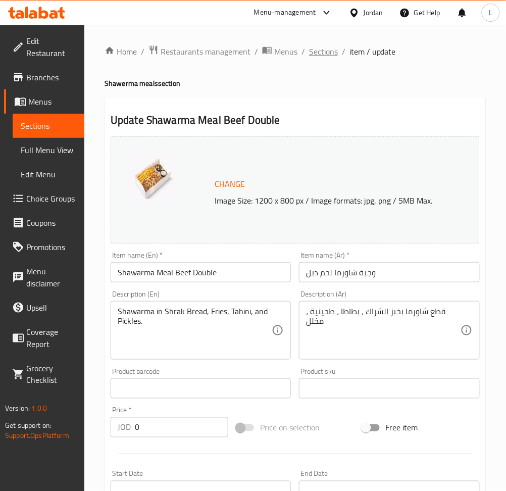
click at [333, 53] on span "Sections" at bounding box center [323, 51] width 29 height 12
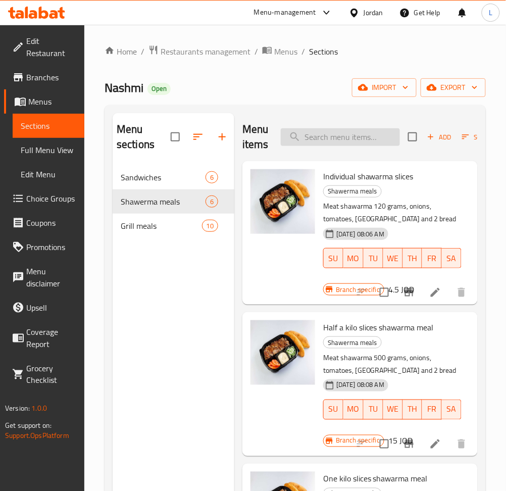
click at [368, 141] on input "search" at bounding box center [340, 137] width 119 height 18
paste input "وجبة شاورما لحمه دبل"
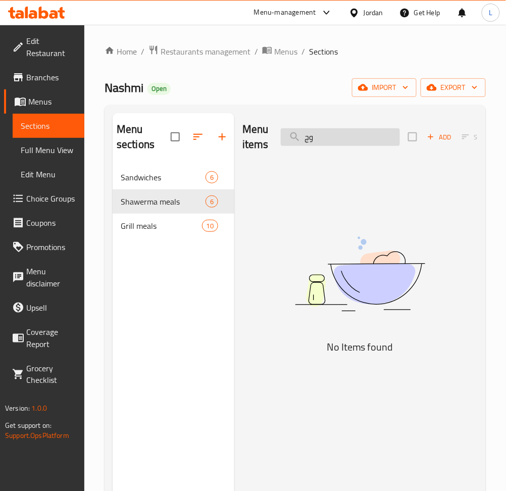
type input "و"
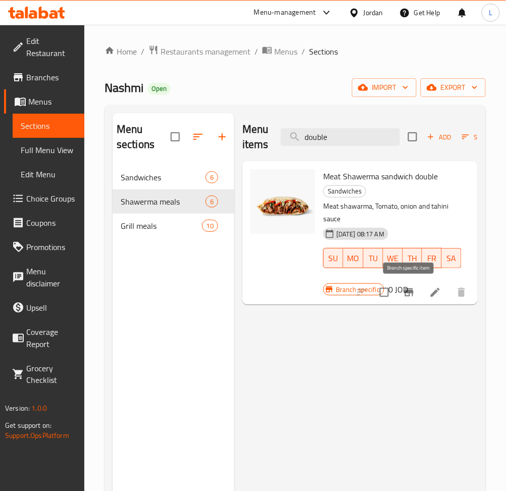
click at [411, 288] on icon "Branch-specific-item" at bounding box center [409, 293] width 12 height 12
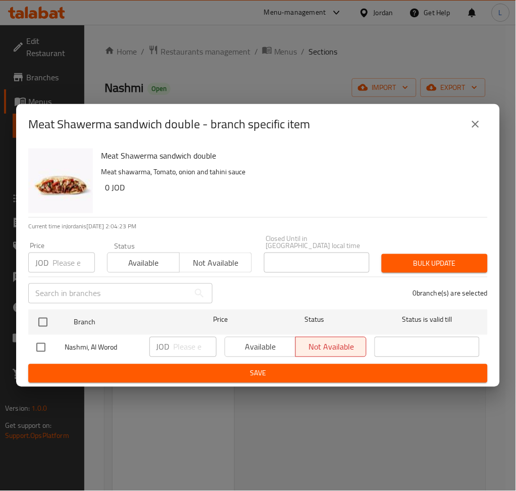
drag, startPoint x: 474, startPoint y: 123, endPoint x: 439, endPoint y: 123, distance: 35.4
click at [474, 123] on icon "close" at bounding box center [476, 124] width 12 height 12
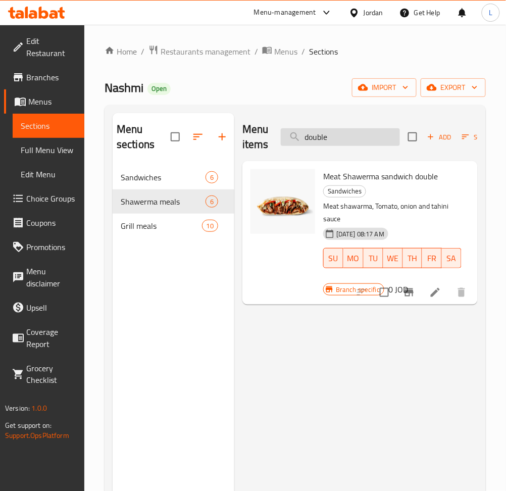
click at [344, 132] on input "double" at bounding box center [340, 137] width 119 height 18
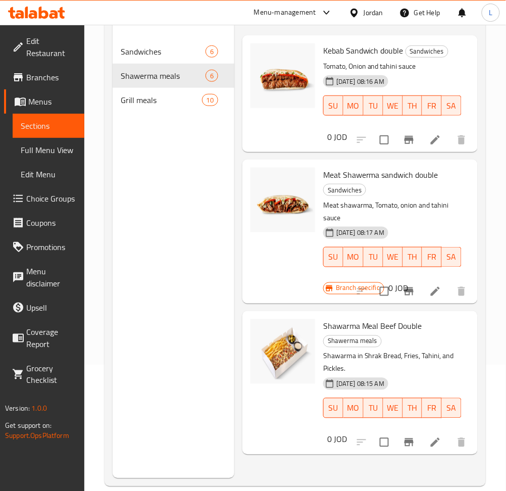
scroll to position [142, 0]
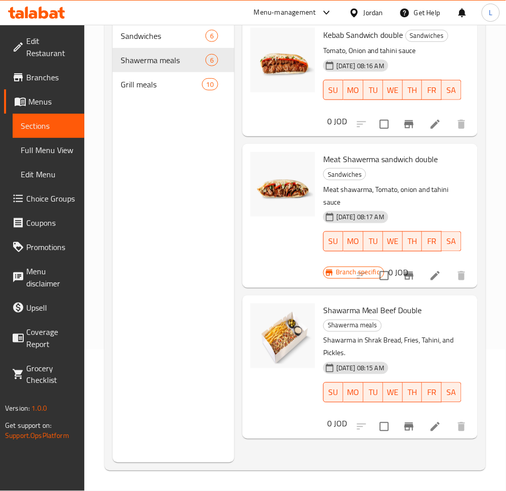
type input "double"
click at [409, 430] on icon "Branch-specific-item" at bounding box center [409, 427] width 9 height 8
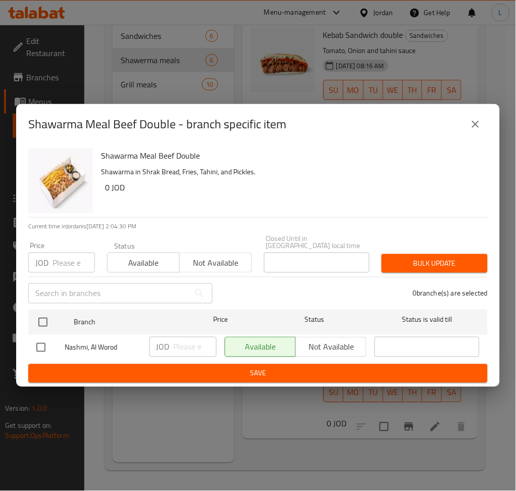
click at [73, 265] on input "number" at bounding box center [74, 263] width 42 height 20
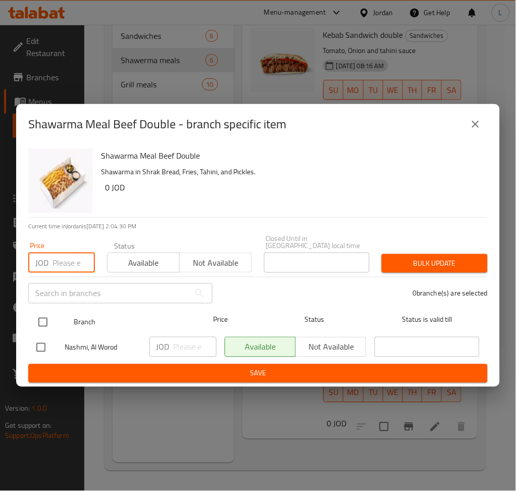
paste input "5.00"
type input "5.00"
click at [44, 316] on input "checkbox" at bounding box center [42, 322] width 21 height 21
checkbox input "true"
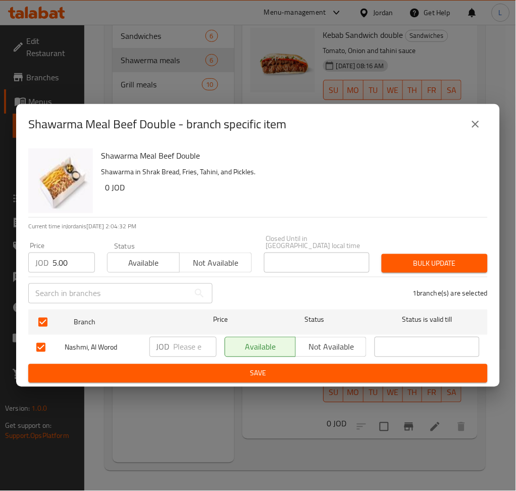
click at [416, 257] on span "Bulk update" at bounding box center [435, 263] width 90 height 13
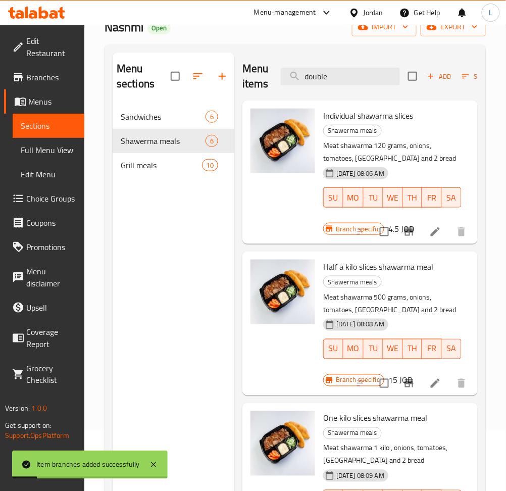
scroll to position [0, 0]
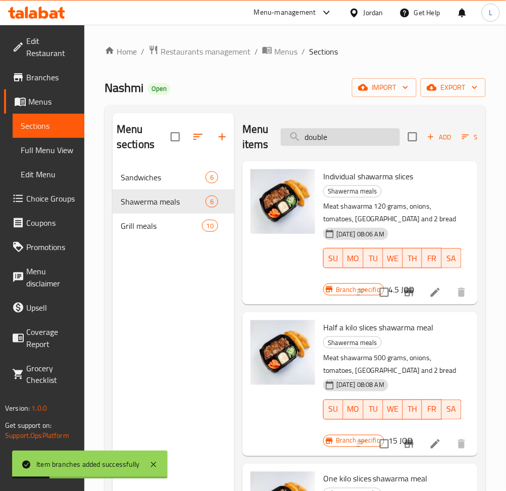
click at [356, 140] on input "double" at bounding box center [340, 137] width 119 height 18
paste input "وجبة شاورما لحمه سوبر"
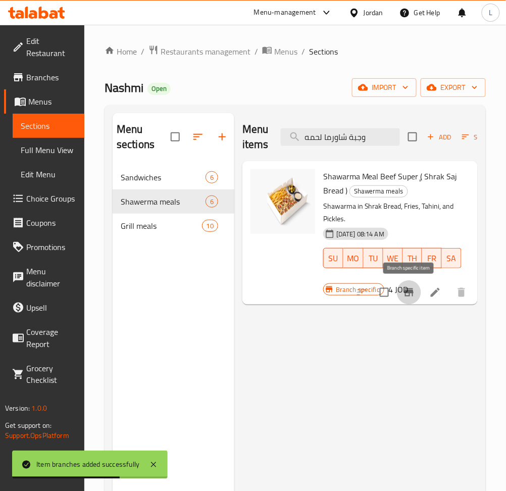
click at [414, 297] on icon "Branch-specific-item" at bounding box center [409, 293] width 12 height 12
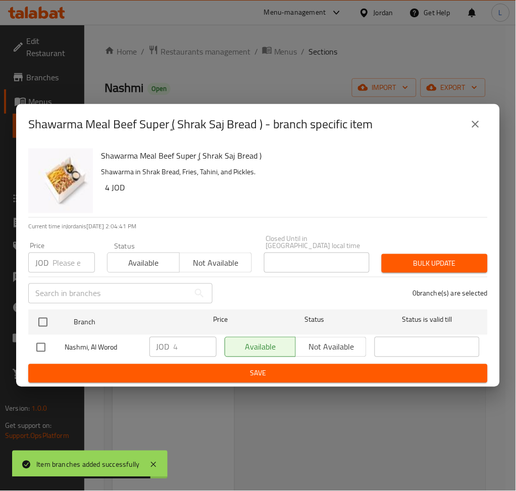
drag, startPoint x: 478, startPoint y: 128, endPoint x: 516, endPoint y: 190, distance: 72.4
click at [478, 128] on icon "close" at bounding box center [476, 124] width 12 height 12
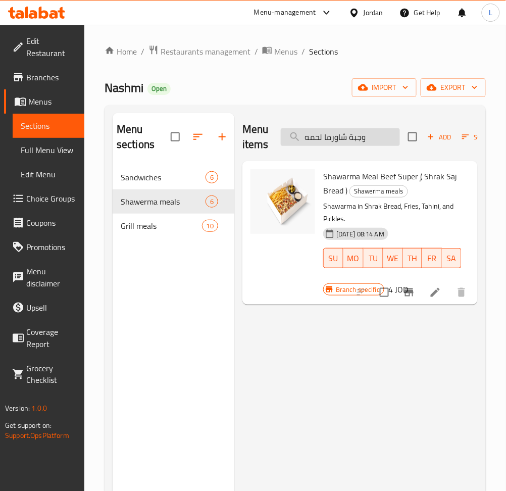
click at [355, 139] on input "وجبة شاورما لحمه" at bounding box center [340, 137] width 119 height 18
paste input "مكس جريل"
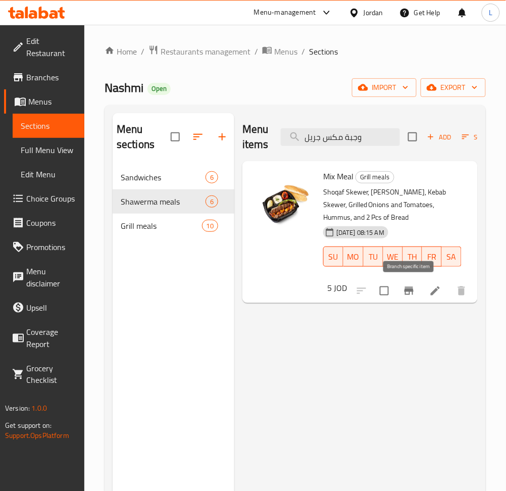
type input "وجبة مكس جريل"
click at [411, 294] on icon "Branch-specific-item" at bounding box center [409, 291] width 12 height 12
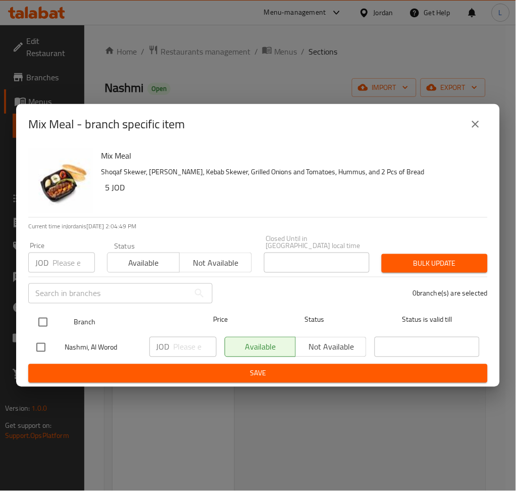
drag, startPoint x: 57, startPoint y: 264, endPoint x: 41, endPoint y: 315, distance: 53.9
click at [57, 264] on input "number" at bounding box center [74, 263] width 42 height 20
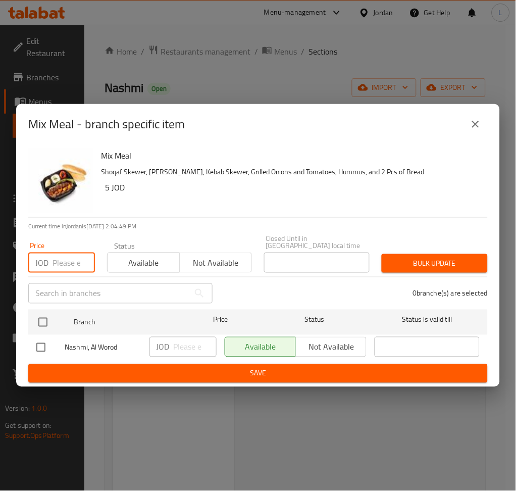
paste input "5.00"
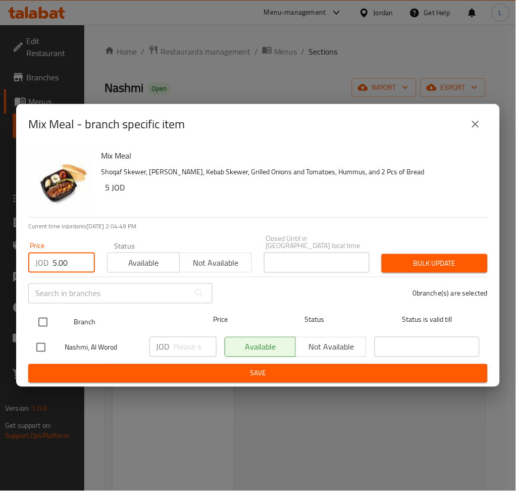
type input "5.00"
click at [43, 316] on input "checkbox" at bounding box center [42, 322] width 21 height 21
checkbox input "true"
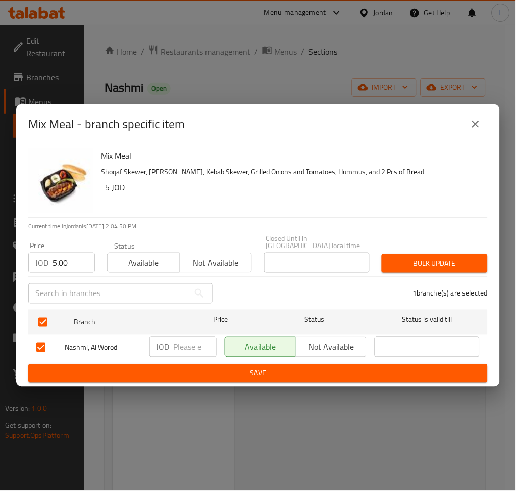
click at [414, 257] on span "Bulk update" at bounding box center [435, 263] width 90 height 13
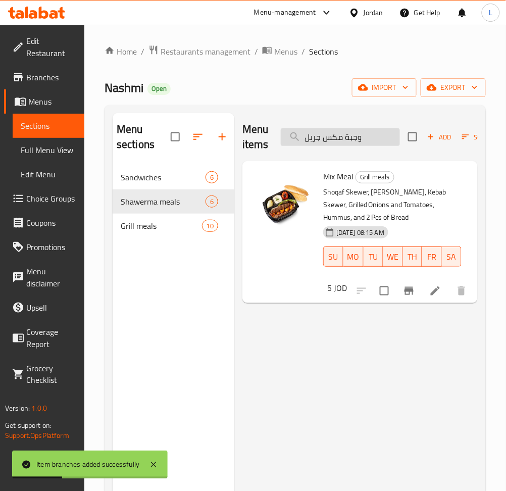
click at [329, 139] on input "وجبة مكس جريل" at bounding box center [340, 137] width 119 height 18
paste input "ساندويش كباب"
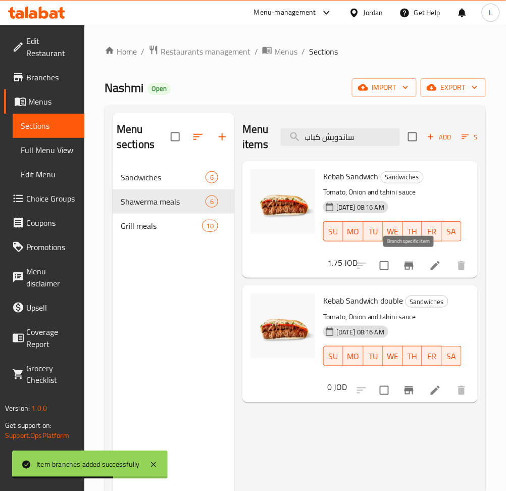
type input "ساندويش كباب"
click at [413, 266] on icon "Branch-specific-item" at bounding box center [409, 266] width 9 height 8
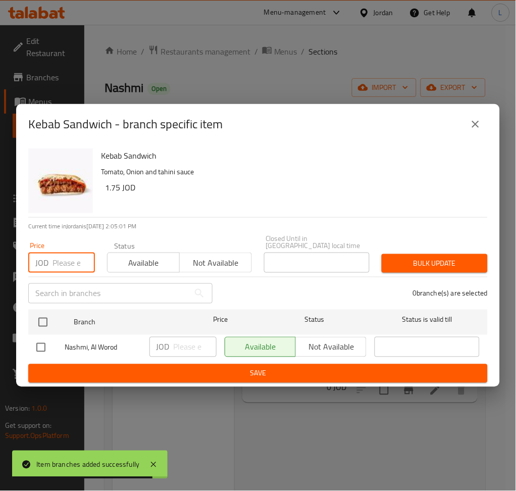
click at [67, 261] on input "number" at bounding box center [74, 263] width 42 height 20
paste input "1.75"
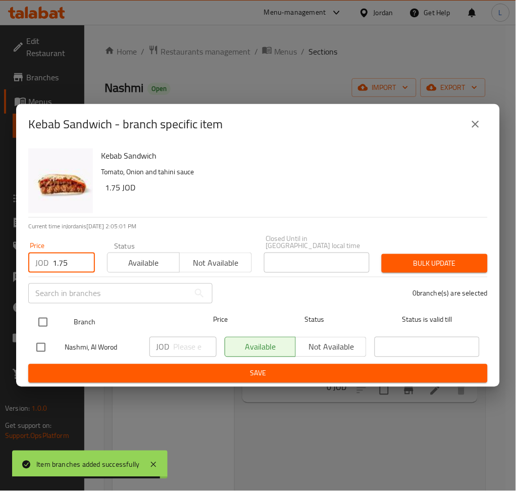
type input "1.75"
click at [46, 312] on input "checkbox" at bounding box center [42, 322] width 21 height 21
checkbox input "true"
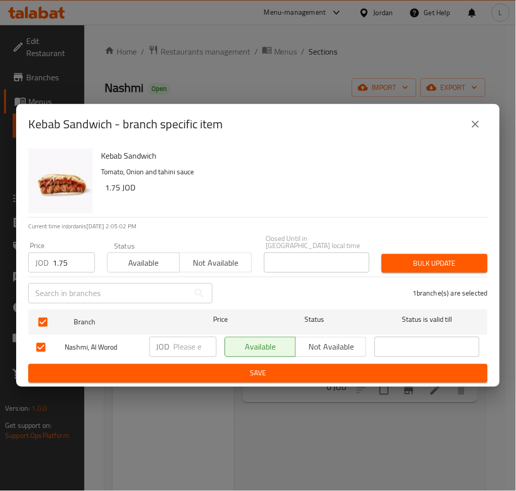
click at [410, 257] on span "Bulk update" at bounding box center [435, 263] width 90 height 13
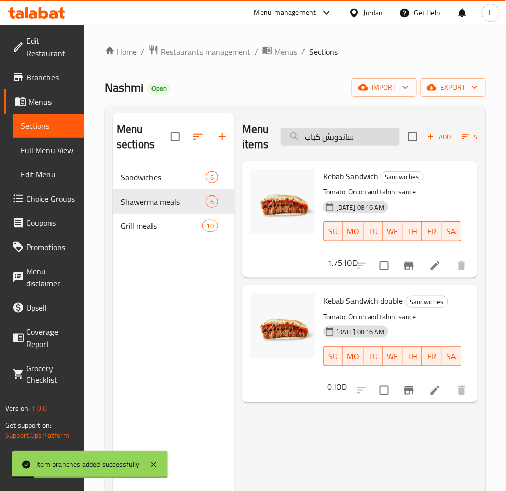
click at [352, 133] on input "ساندويش كباب" at bounding box center [340, 137] width 119 height 18
paste input "لاندويش كباب دبل"
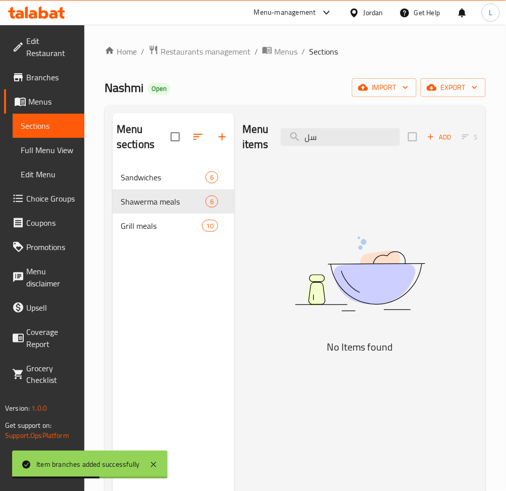
type input "س"
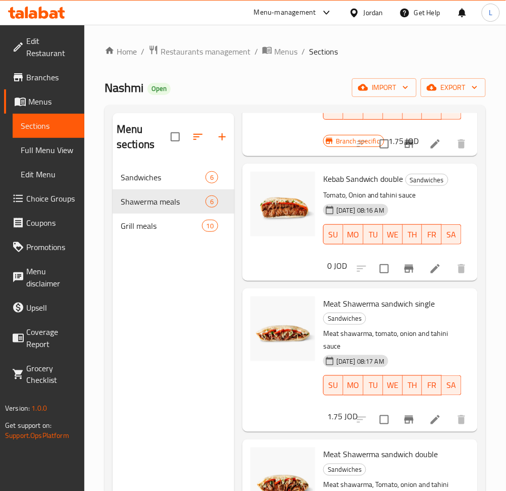
scroll to position [134, 0]
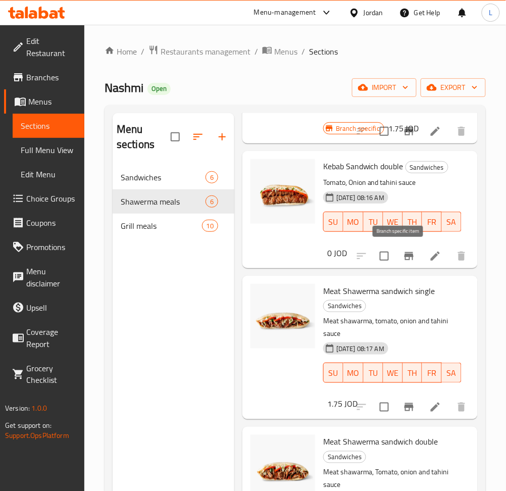
type input "sandw"
click at [405, 256] on icon "Branch-specific-item" at bounding box center [409, 256] width 9 height 8
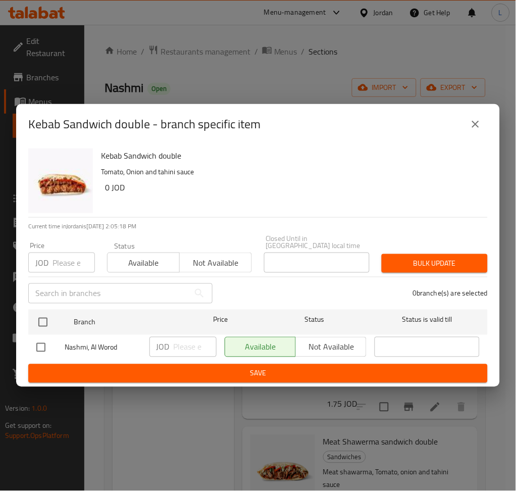
drag, startPoint x: 67, startPoint y: 257, endPoint x: 63, endPoint y: 267, distance: 10.9
click at [68, 256] on input "number" at bounding box center [74, 263] width 42 height 20
paste input "2.50"
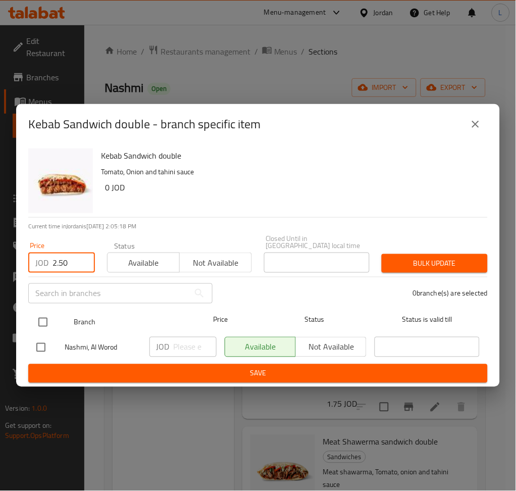
type input "2.50"
drag, startPoint x: 46, startPoint y: 318, endPoint x: 109, endPoint y: 308, distance: 64.1
click at [46, 319] on input "checkbox" at bounding box center [42, 322] width 21 height 21
checkbox input "true"
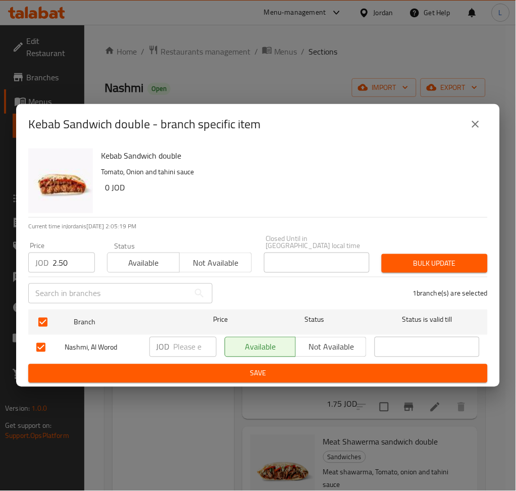
click at [435, 248] on div "Bulk update" at bounding box center [435, 263] width 118 height 31
click at [449, 260] on span "Bulk update" at bounding box center [435, 263] width 90 height 13
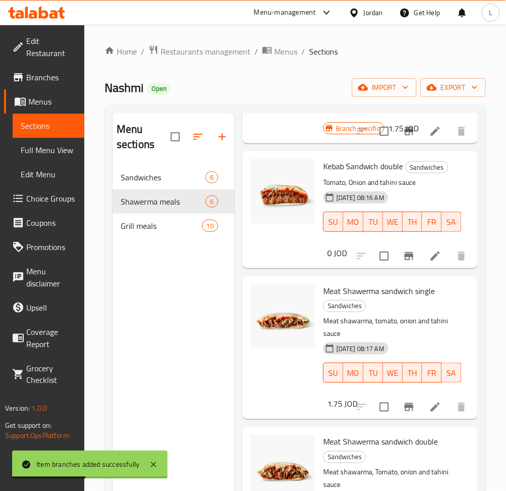
scroll to position [202, 0]
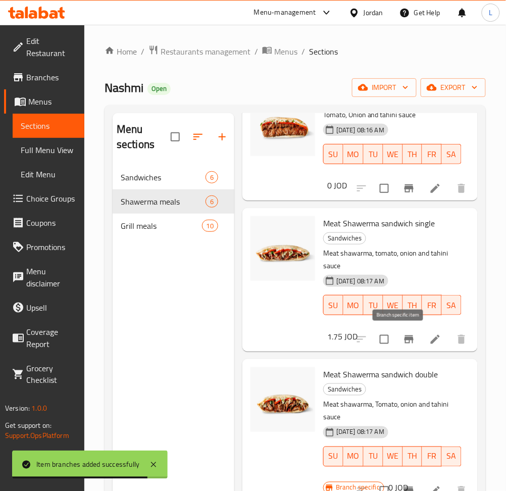
click at [405, 338] on icon "Branch-specific-item" at bounding box center [409, 340] width 9 height 8
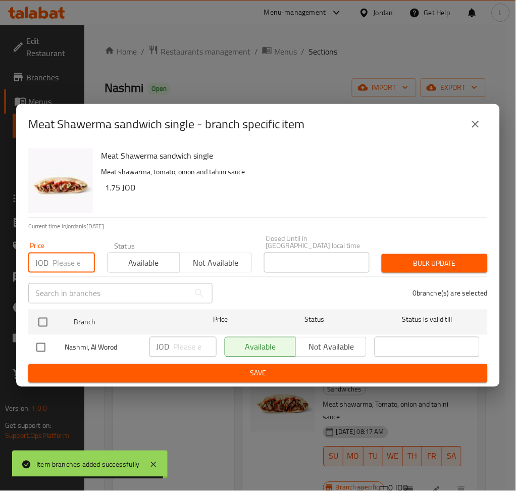
click at [54, 265] on input "number" at bounding box center [74, 263] width 42 height 20
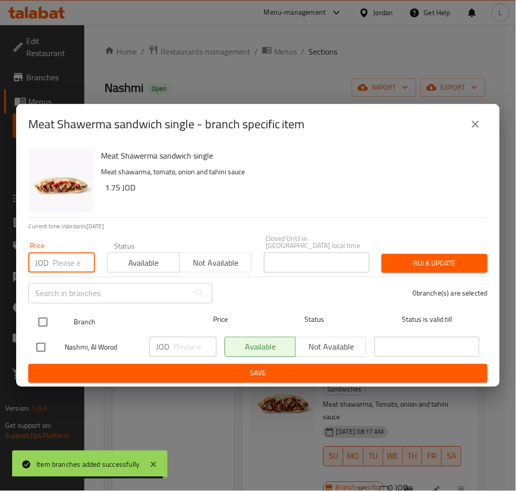
paste input "1.75"
type input "1.75"
click at [44, 312] on input "checkbox" at bounding box center [42, 322] width 21 height 21
checkbox input "true"
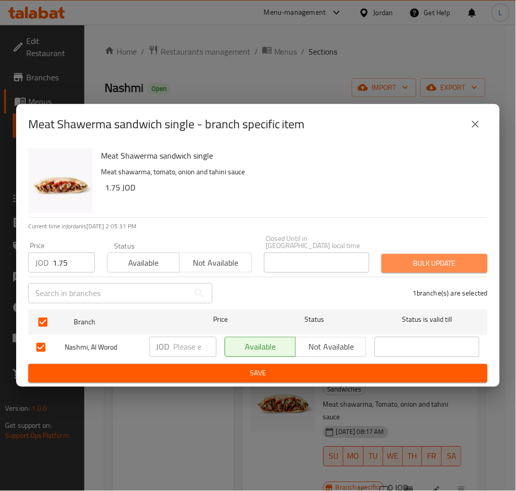
click at [426, 257] on span "Bulk update" at bounding box center [435, 263] width 90 height 13
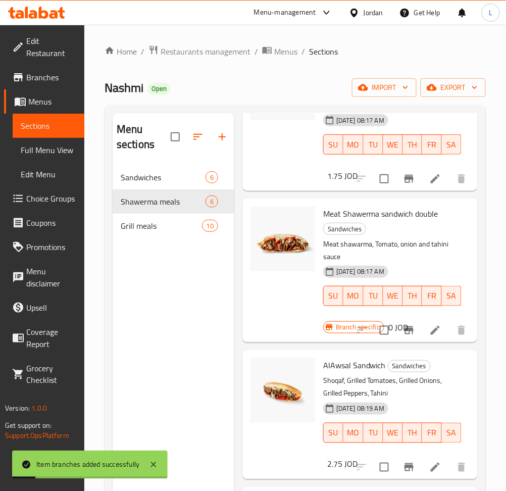
scroll to position [385, 0]
click at [405, 326] on icon "Branch-specific-item" at bounding box center [409, 330] width 9 height 8
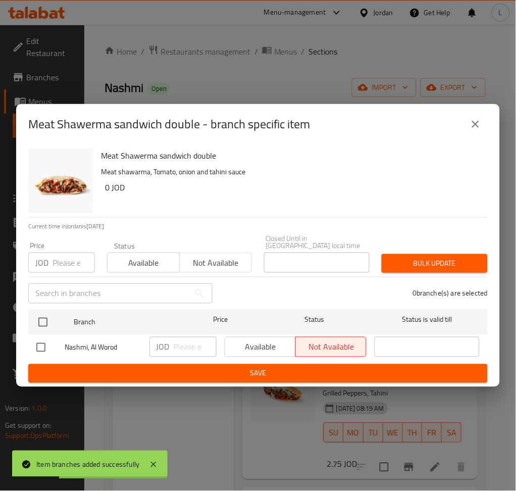
click at [69, 267] on input "number" at bounding box center [74, 263] width 42 height 20
paste input "2.50"
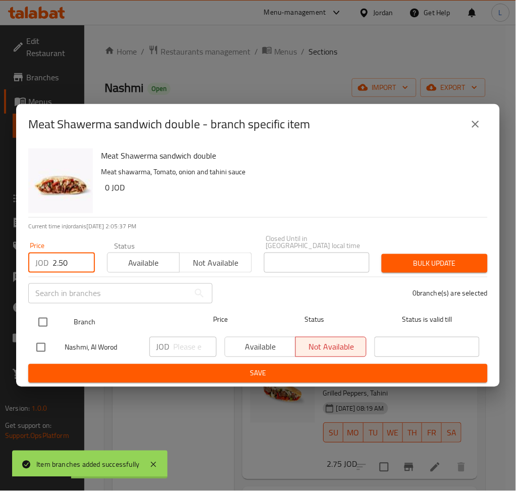
type input "2.50"
click at [36, 313] on input "checkbox" at bounding box center [42, 322] width 21 height 21
checkbox input "true"
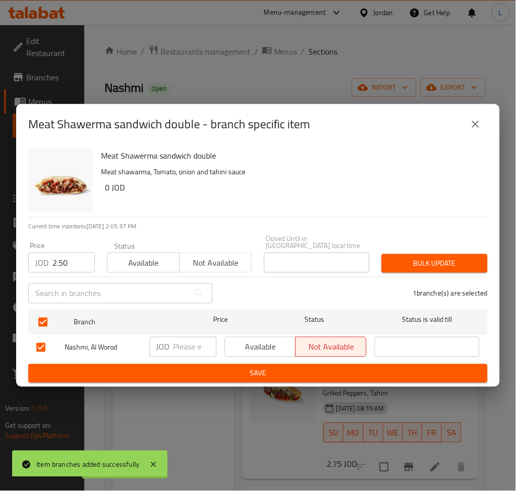
click at [402, 257] on span "Bulk update" at bounding box center [435, 263] width 90 height 13
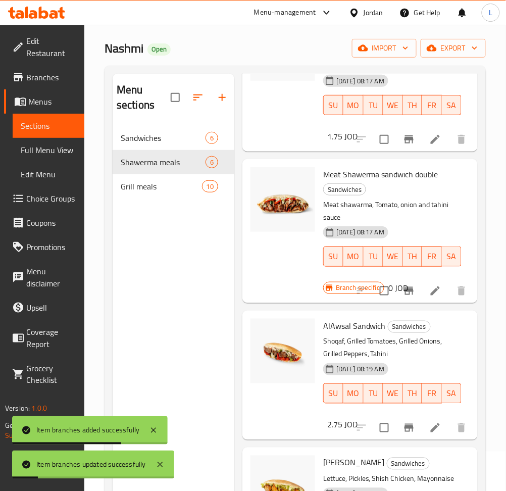
scroll to position [67, 0]
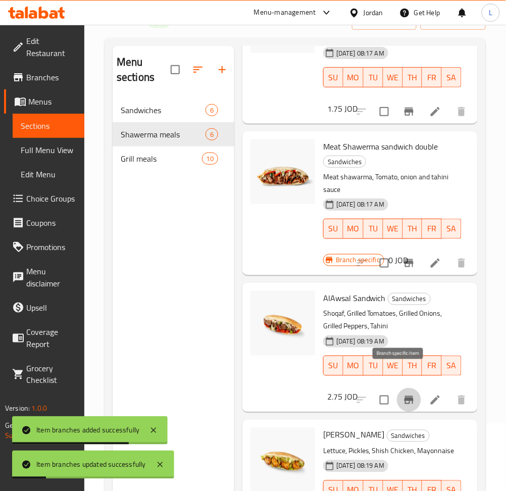
click at [403, 394] on icon "Branch-specific-item" at bounding box center [409, 400] width 12 height 12
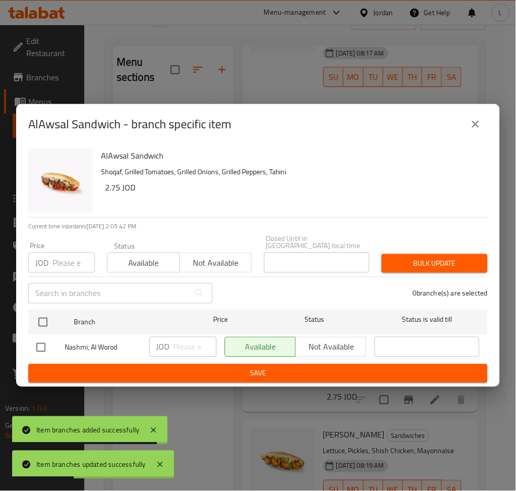
drag, startPoint x: 69, startPoint y: 261, endPoint x: 65, endPoint y: 298, distance: 37.1
click at [69, 261] on input "number" at bounding box center [74, 263] width 42 height 20
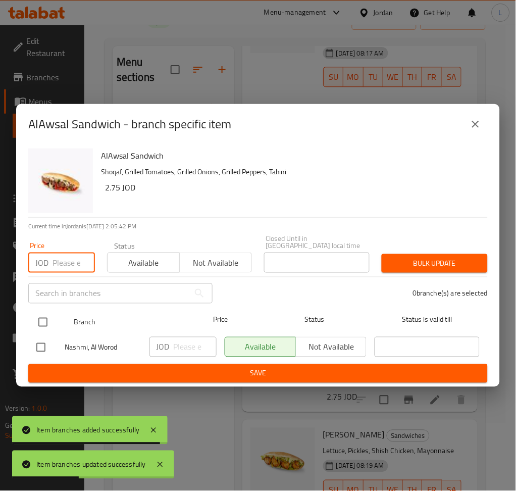
paste input "2.75"
type input "2.75"
click at [43, 327] on input "checkbox" at bounding box center [42, 322] width 21 height 21
checkbox input "true"
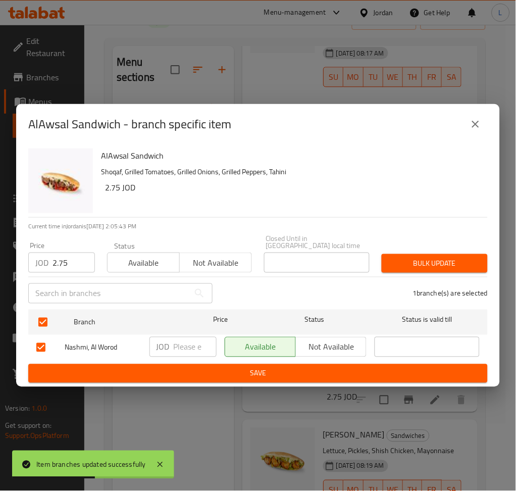
click at [446, 257] on span "Bulk update" at bounding box center [435, 263] width 90 height 13
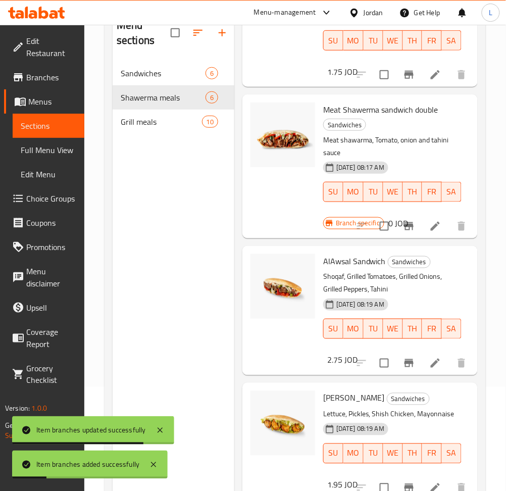
scroll to position [142, 0]
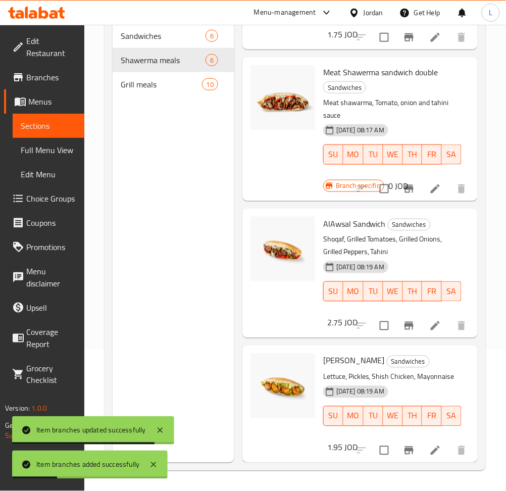
click at [403, 445] on icon "Branch-specific-item" at bounding box center [409, 451] width 12 height 12
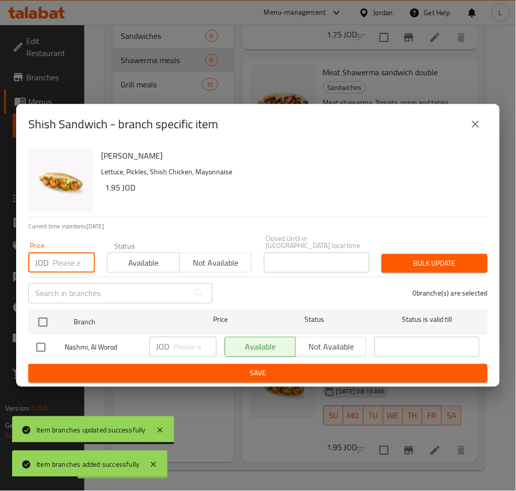
click at [65, 261] on input "number" at bounding box center [74, 263] width 42 height 20
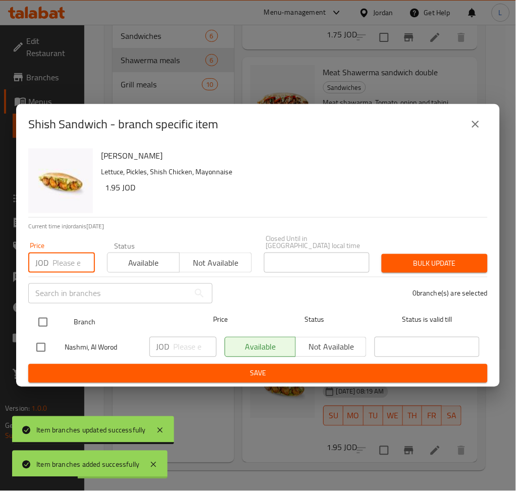
paste input "1.95"
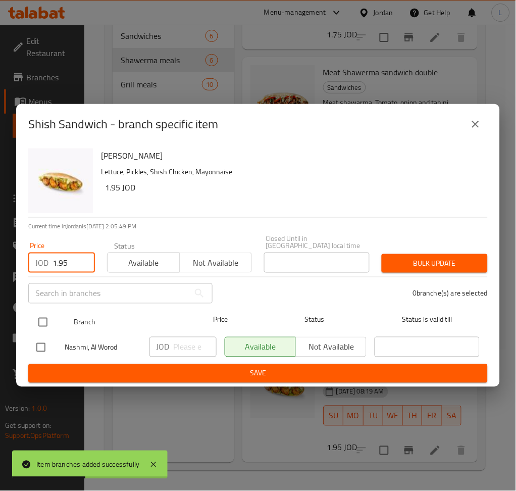
type input "1.95"
click at [38, 325] on input "checkbox" at bounding box center [42, 322] width 21 height 21
checkbox input "true"
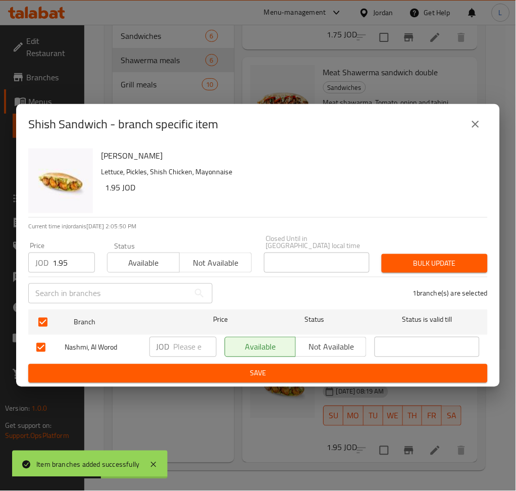
click at [422, 259] on span "Bulk update" at bounding box center [435, 263] width 90 height 13
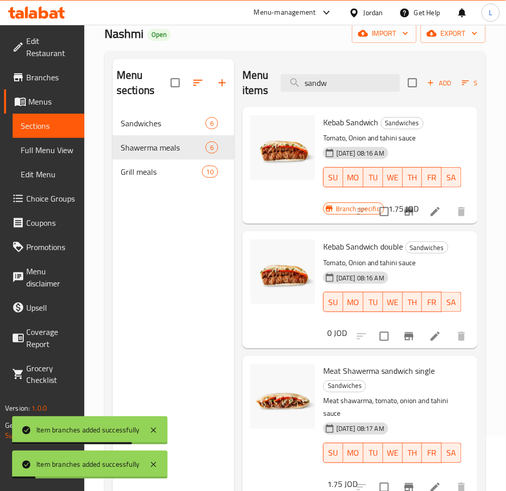
scroll to position [0, 0]
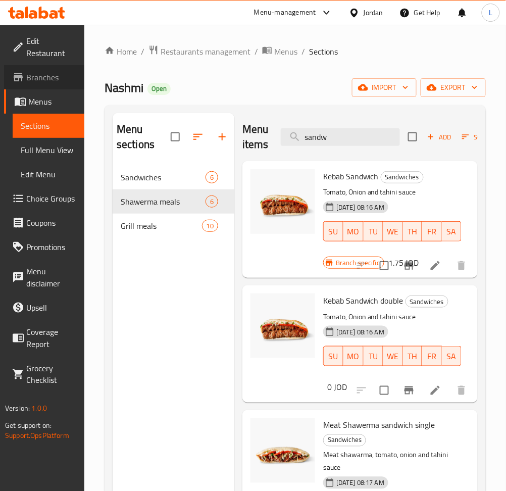
click at [50, 71] on span "Branches" at bounding box center [51, 77] width 50 height 12
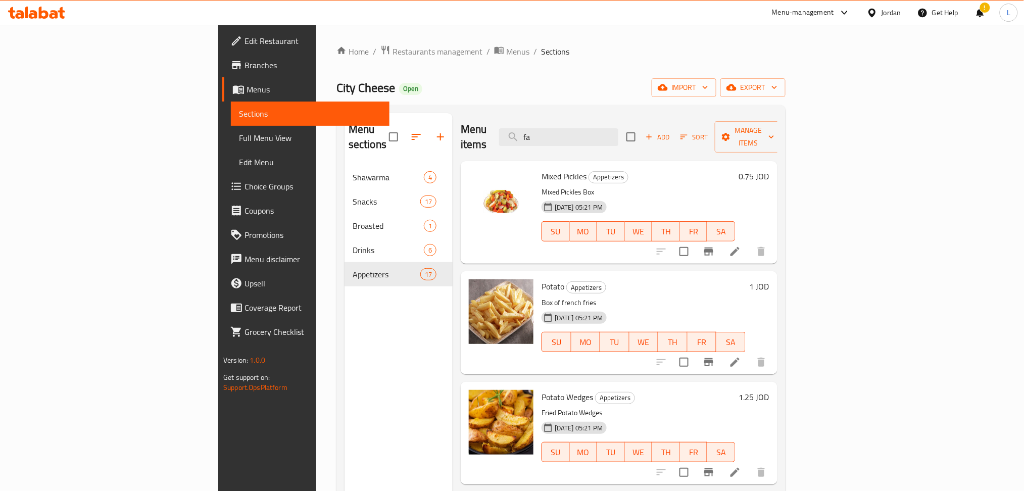
scroll to position [202, 0]
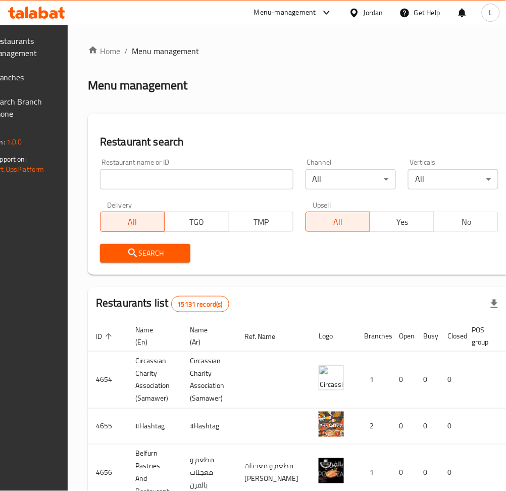
click at [31, 75] on span "Branches" at bounding box center [22, 77] width 60 height 12
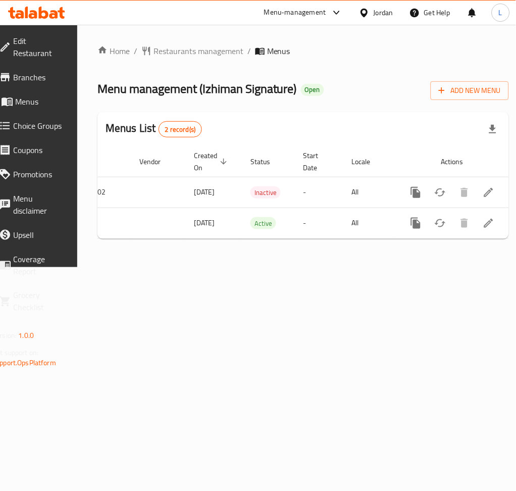
scroll to position [0, 112]
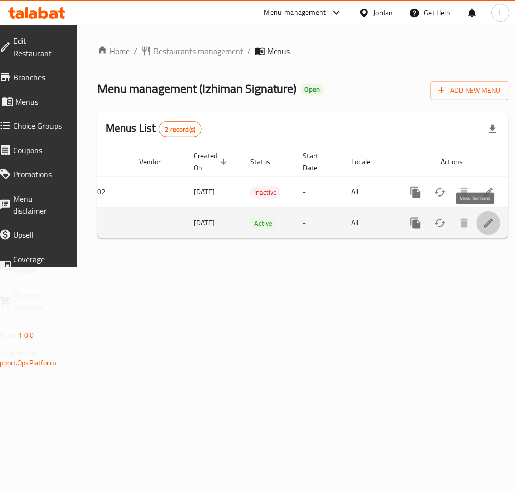
click at [483, 222] on link "enhanced table" at bounding box center [489, 223] width 24 height 24
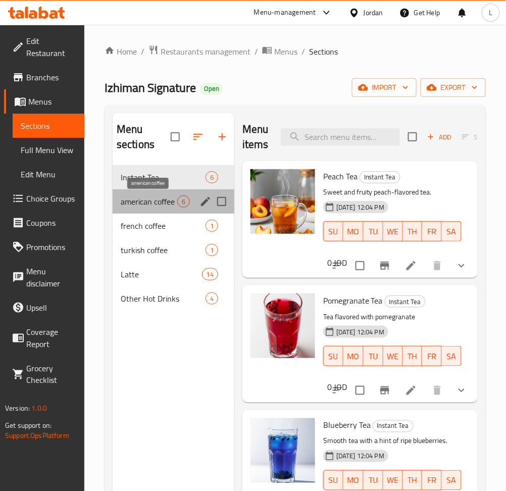
click at [149, 204] on span "american coffee" at bounding box center [149, 202] width 57 height 12
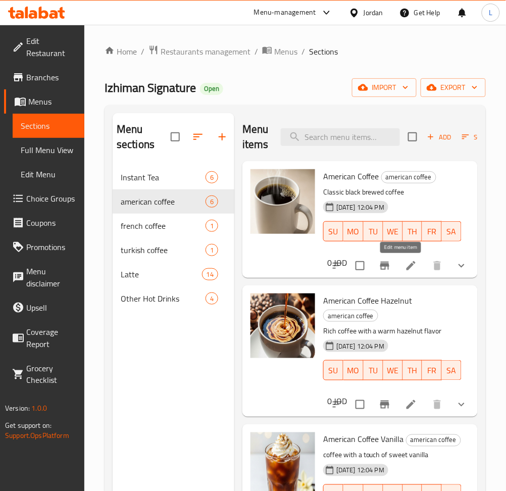
click at [405, 267] on icon at bounding box center [411, 266] width 12 height 12
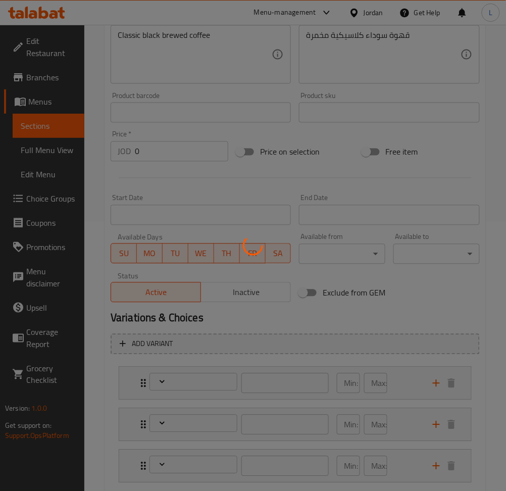
type input "اختيارك من"
type input "1"
type input "اختيارك من"
type input "0"
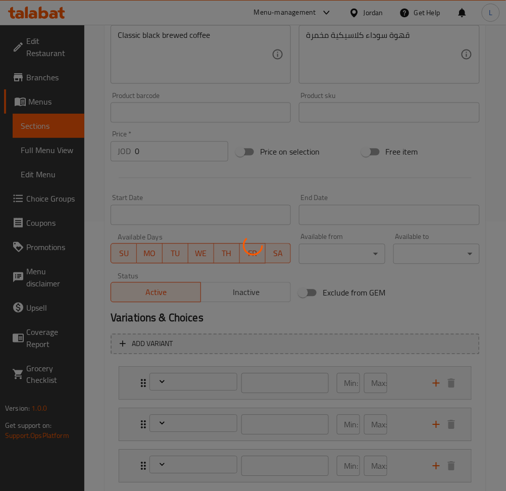
type input "1"
type input "اختيارك من"
type input "0"
type input "1"
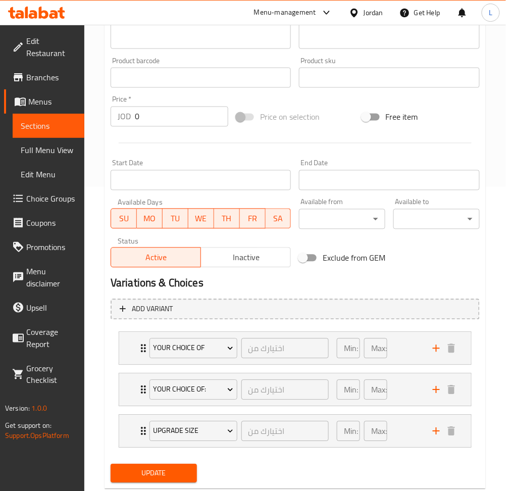
scroll to position [329, 0]
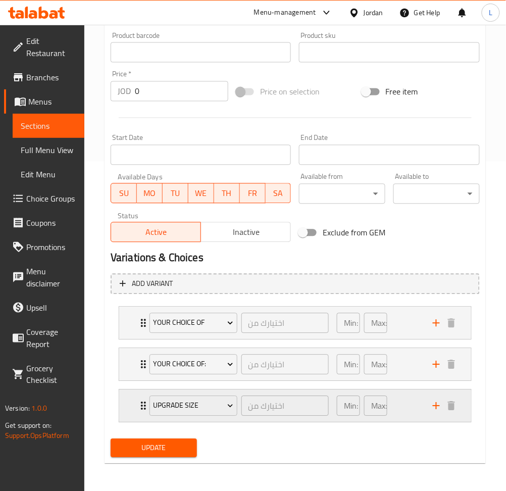
click at [124, 340] on div "Upgrade Size اختيارك من ​ Min: 0 ​ Max: 1 ​" at bounding box center [295, 323] width 352 height 32
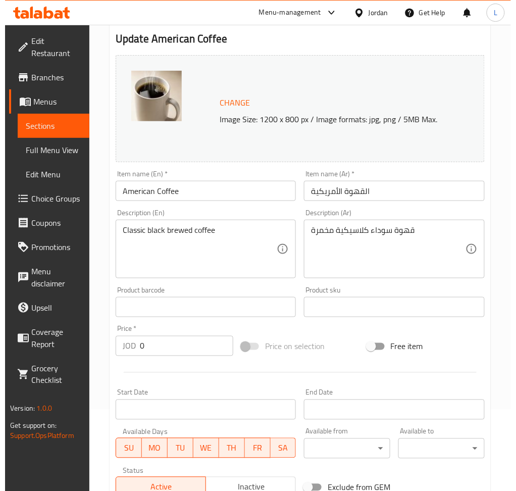
scroll to position [0, 0]
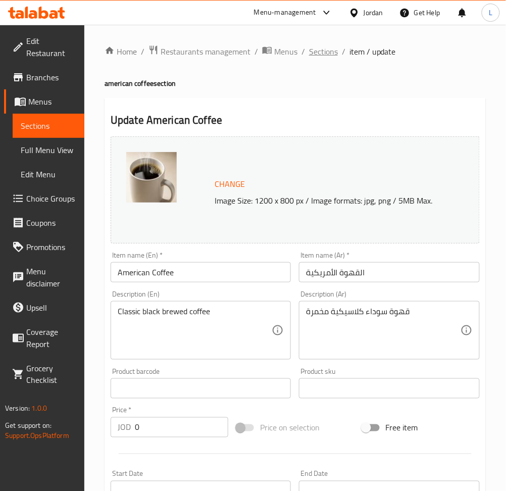
click at [327, 52] on span "Sections" at bounding box center [323, 51] width 29 height 12
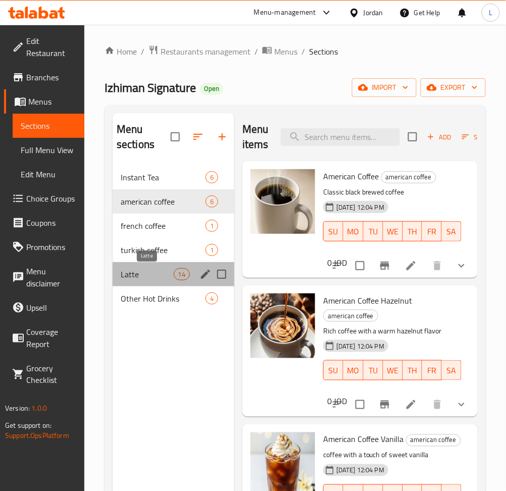
click at [133, 273] on span "Latte" at bounding box center [147, 274] width 53 height 12
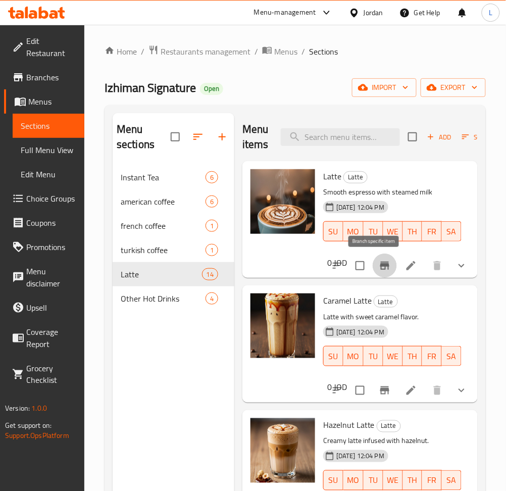
click at [379, 270] on icon "Branch-specific-item" at bounding box center [385, 266] width 12 height 12
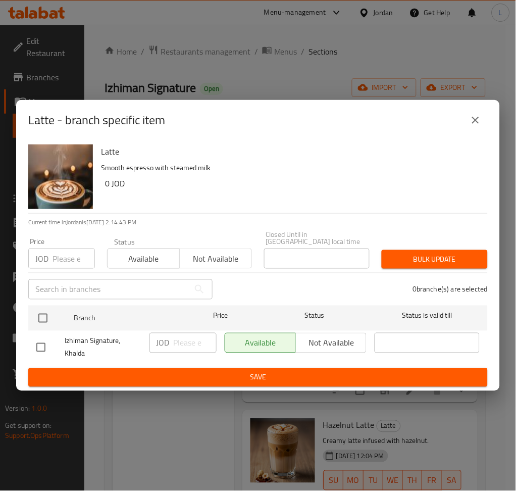
click at [479, 124] on icon "close" at bounding box center [476, 120] width 7 height 7
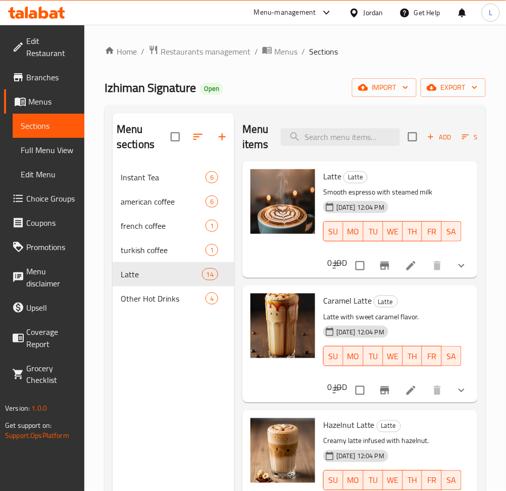
click at [405, 265] on icon at bounding box center [411, 266] width 12 height 12
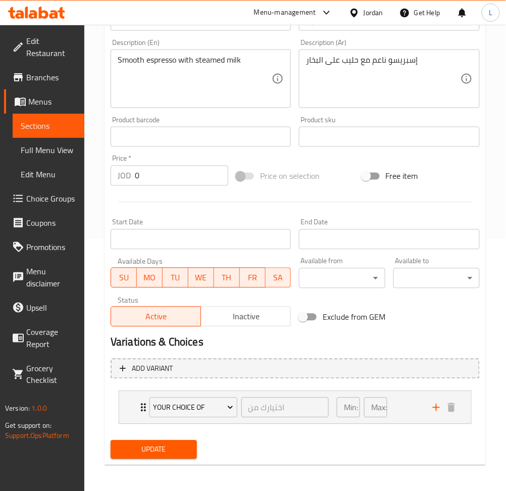
scroll to position [254, 0]
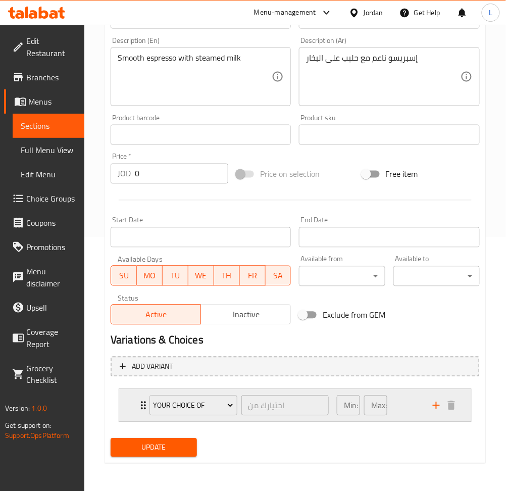
click at [138, 404] on icon "Expand" at bounding box center [143, 406] width 12 height 12
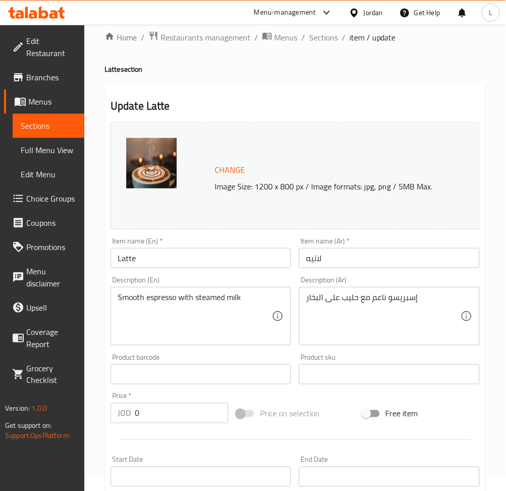
scroll to position [0, 0]
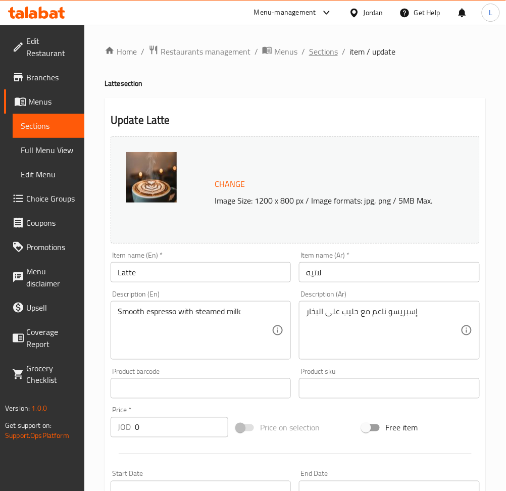
click at [319, 51] on span "Sections" at bounding box center [323, 51] width 29 height 12
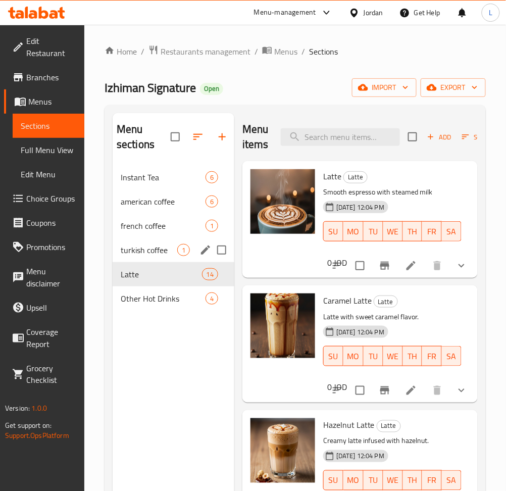
click at [146, 250] on span "turkish coffee" at bounding box center [149, 250] width 57 height 12
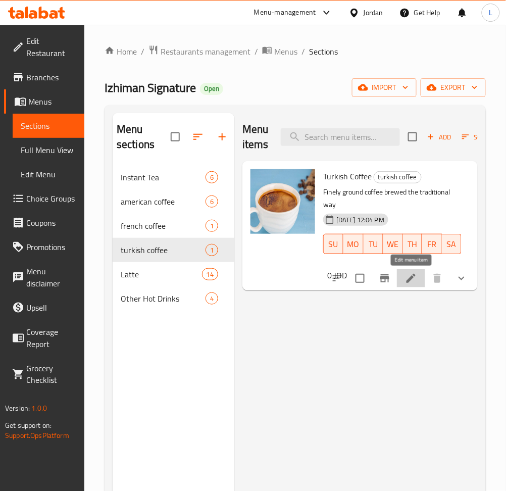
click at [415, 283] on icon at bounding box center [411, 278] width 12 height 12
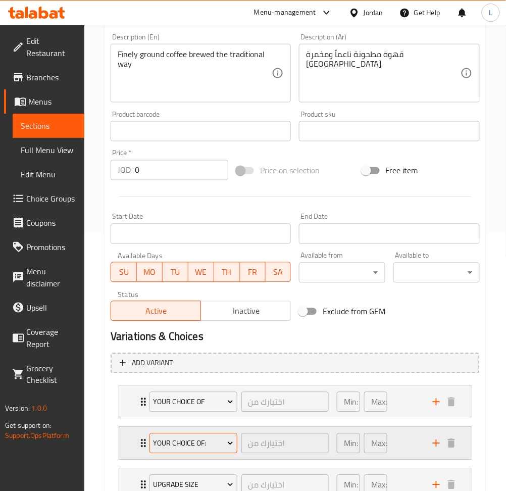
scroll to position [337, 0]
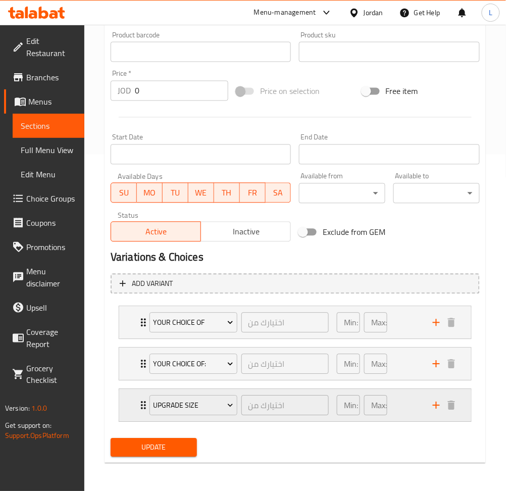
click at [132, 339] on div "Upgrade Size اختيارك من ​ Min: 0 ​ Max: 1 ​" at bounding box center [295, 323] width 352 height 32
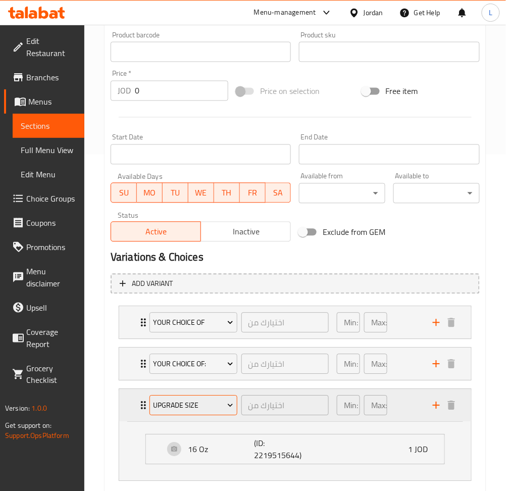
click at [213, 400] on span "Upgrade Size" at bounding box center [193, 406] width 80 height 13
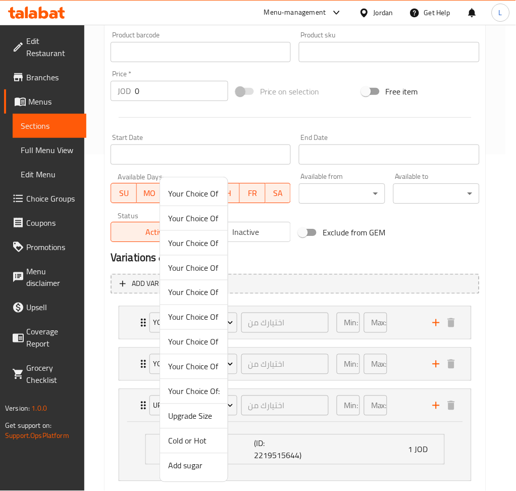
click at [195, 410] on span "Upgrade Size" at bounding box center [194, 416] width 52 height 12
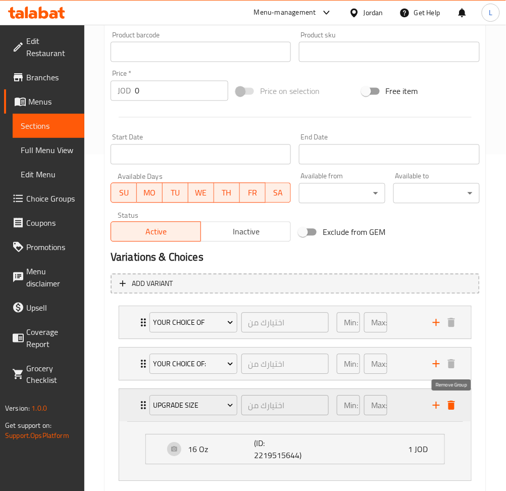
click at [448, 401] on icon "delete" at bounding box center [452, 406] width 12 height 12
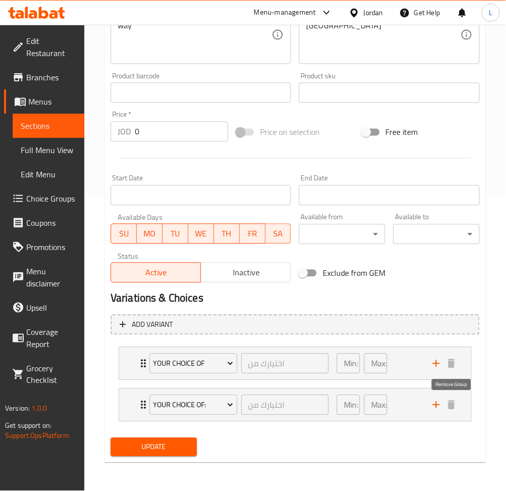
scroll to position [295, 0]
click at [139, 397] on div "Your Choice Of: اختيارك من ​ Min: 0 ​ Max: 1 ​" at bounding box center [298, 406] width 322 height 32
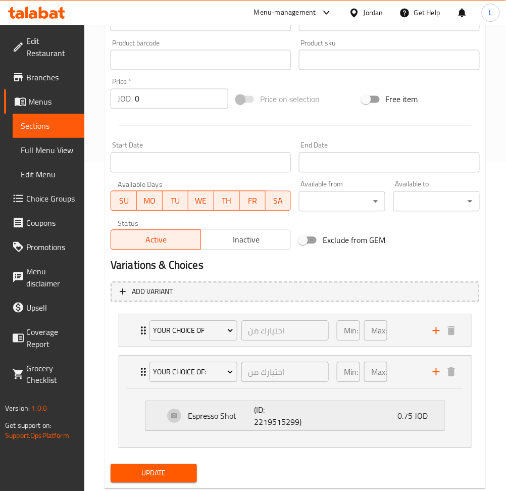
scroll to position [337, 0]
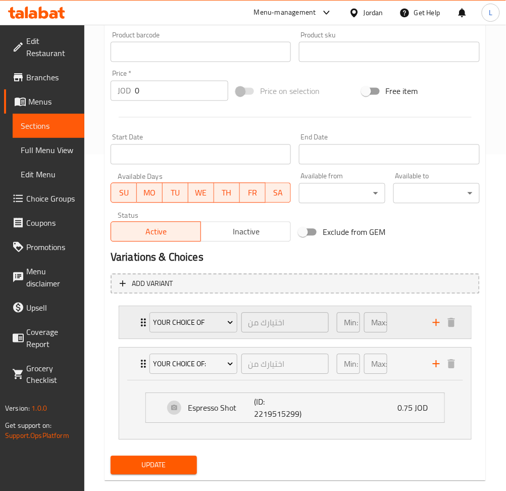
click at [139, 327] on icon "Expand" at bounding box center [143, 323] width 12 height 12
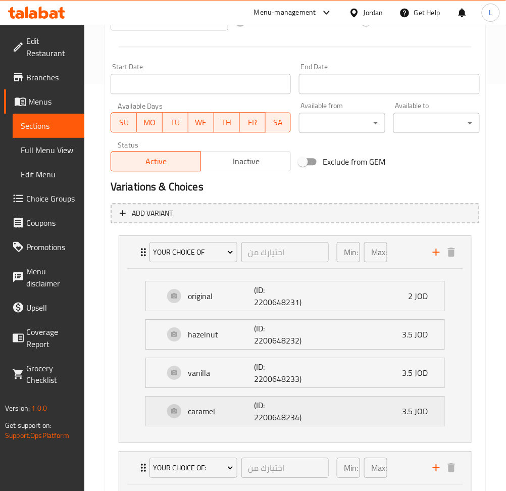
scroll to position [529, 0]
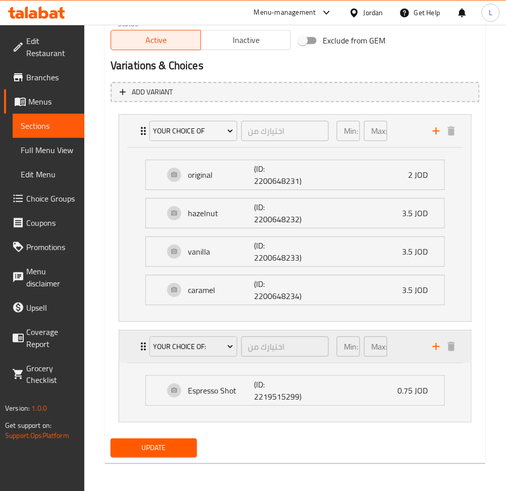
click at [131, 147] on div "Your Choice Of: اختيارك من ​ Min: 0 ​ Max: 1 ​" at bounding box center [295, 131] width 352 height 32
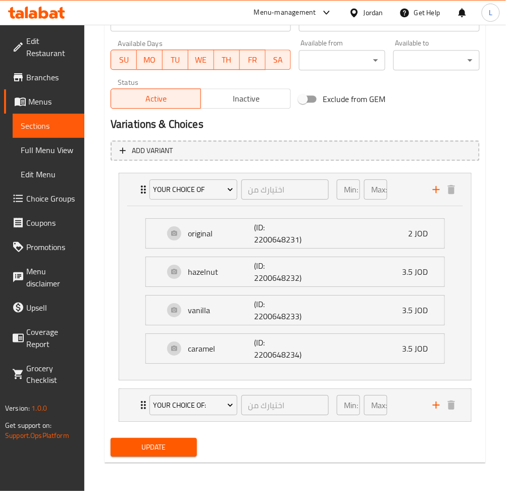
scroll to position [470, 0]
click at [138, 198] on div "Your Choice Of اختيارك من ​ Min: 1 ​ Max: 1 ​" at bounding box center [298, 189] width 322 height 32
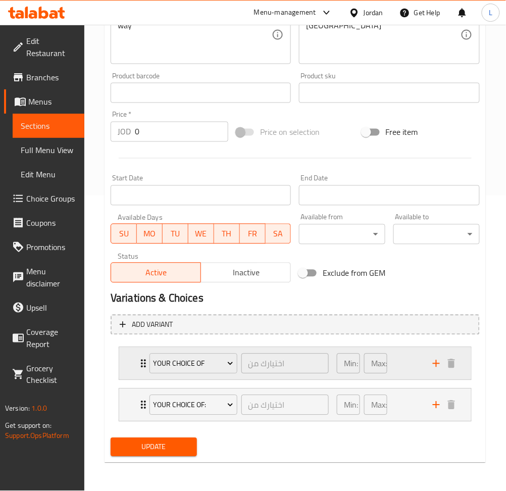
scroll to position [295, 0]
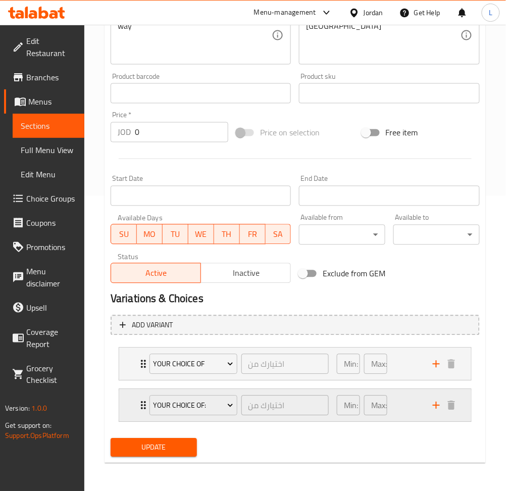
click at [436, 407] on icon "add" at bounding box center [437, 406] width 12 height 12
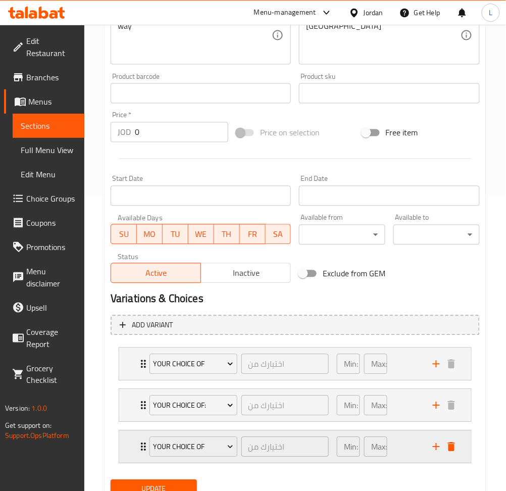
scroll to position [337, 0]
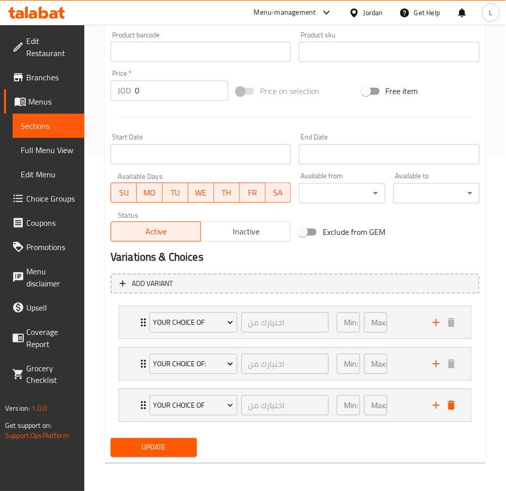
click at [112, 359] on li "Your Choice Of: اختيارك من ​ Min: 0 ​ Max: 1 ​ Espresso Shot (ID: 2219515299) 0…" at bounding box center [295, 364] width 369 height 41
click at [134, 339] on div "Your Choice Of: اختيارك من ​ Min: 0 ​ Max: 1 ​" at bounding box center [295, 323] width 352 height 32
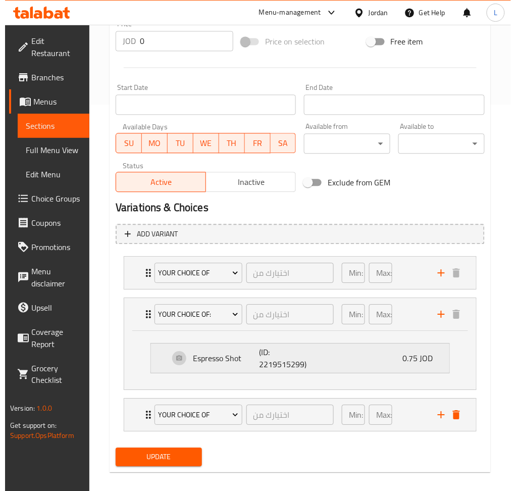
scroll to position [395, 0]
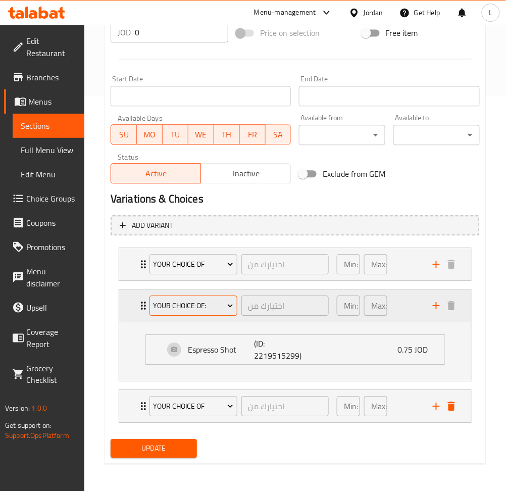
click at [198, 303] on span "Your Choice Of:" at bounding box center [193, 306] width 80 height 13
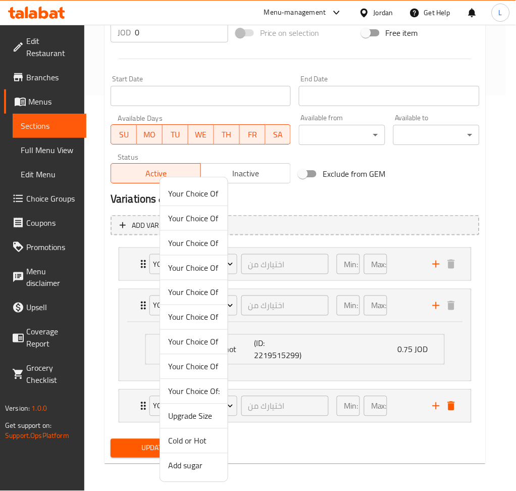
click at [205, 315] on span "Your Choice Of" at bounding box center [194, 317] width 52 height 12
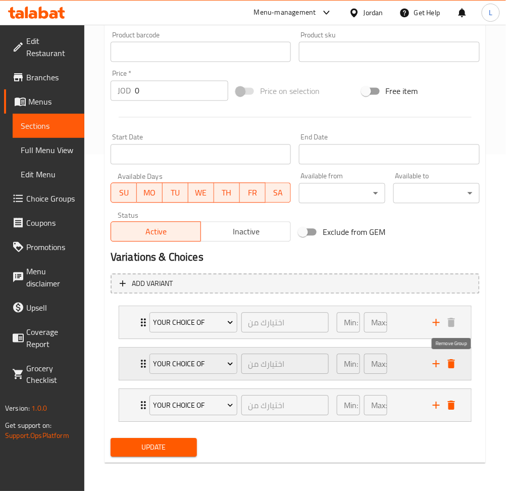
click at [453, 364] on icon "delete" at bounding box center [451, 364] width 7 height 9
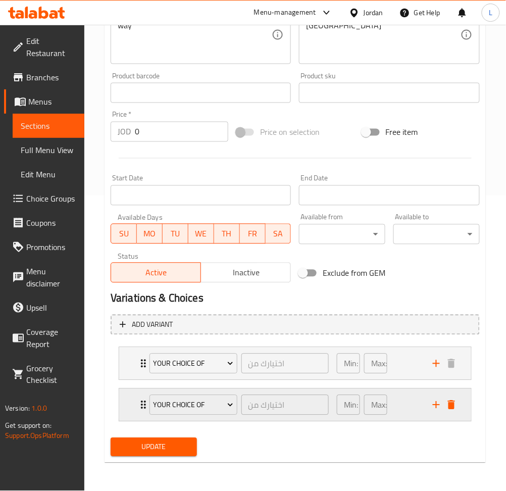
scroll to position [295, 0]
click at [140, 407] on icon "Expand" at bounding box center [143, 406] width 12 height 12
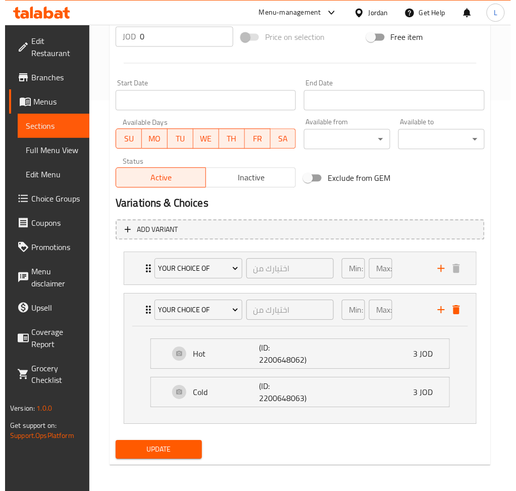
scroll to position [393, 0]
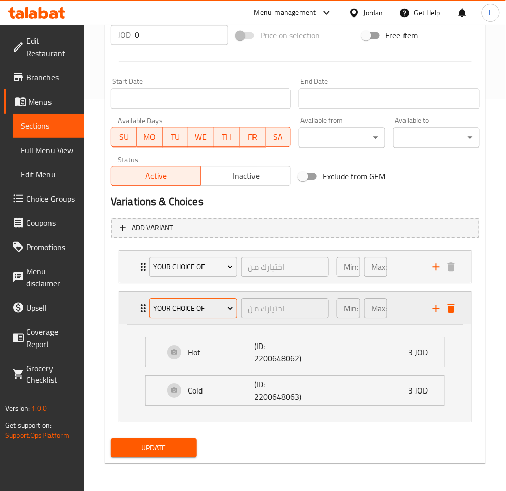
click at [210, 303] on span "Your Choice Of" at bounding box center [193, 308] width 80 height 13
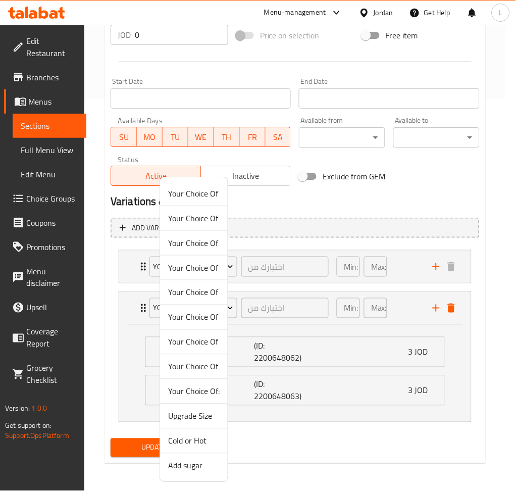
click at [196, 465] on span "Add sugar" at bounding box center [194, 466] width 52 height 12
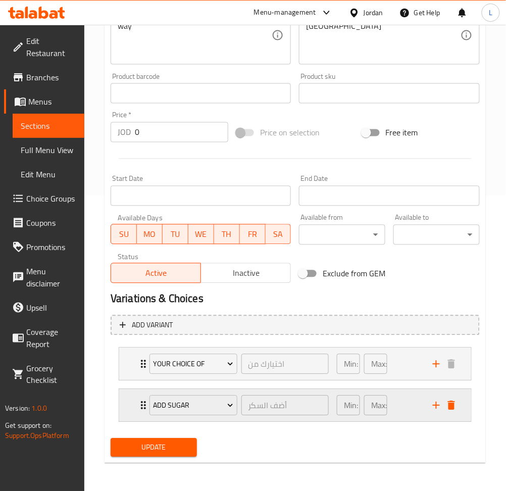
drag, startPoint x: 136, startPoint y: 405, endPoint x: 168, endPoint y: 408, distance: 31.5
click at [136, 381] on div "Add sugar أضف السكر ​ Min: 0 ​ Max: 1 ​" at bounding box center [295, 364] width 352 height 32
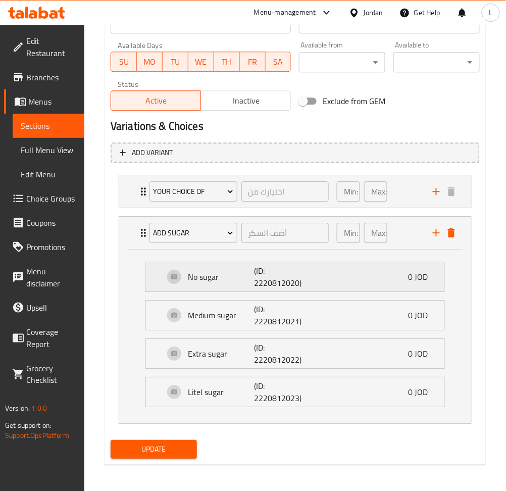
scroll to position [470, 0]
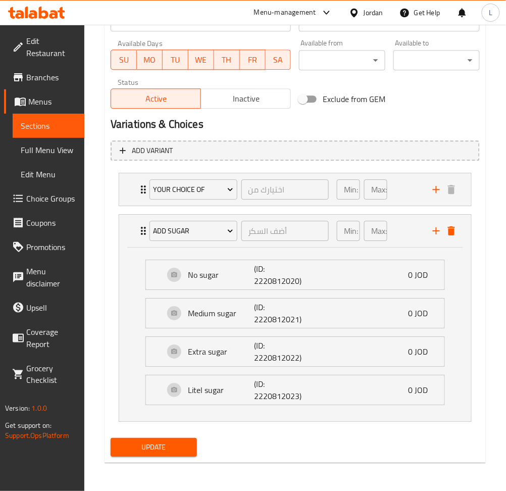
click at [47, 195] on span "Choice Groups" at bounding box center [51, 199] width 50 height 12
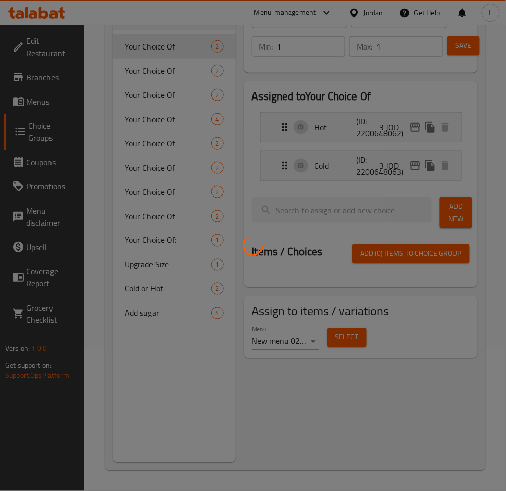
scroll to position [143, 0]
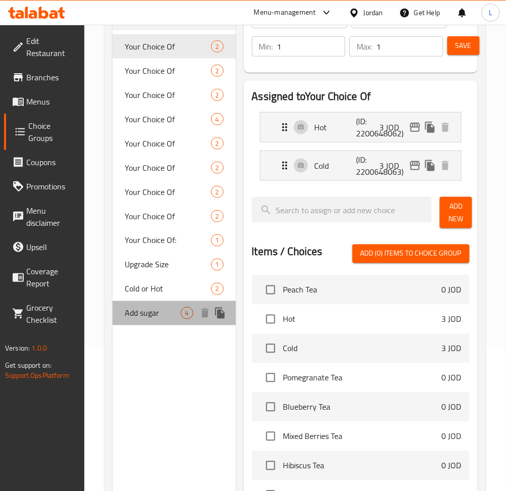
click at [145, 312] on span "Add sugar" at bounding box center [153, 313] width 56 height 12
type input "Add sugar"
type input "أضف السكر"
type input "0"
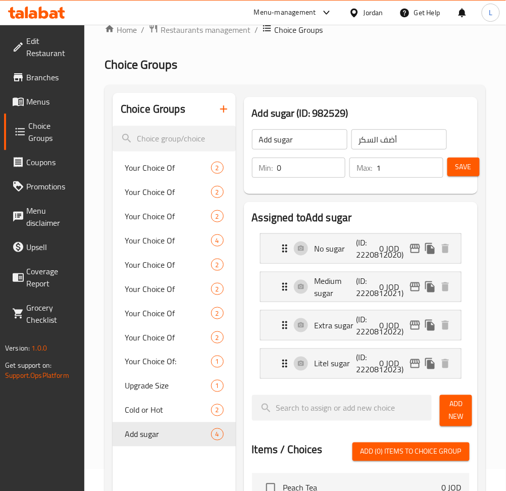
scroll to position [9, 0]
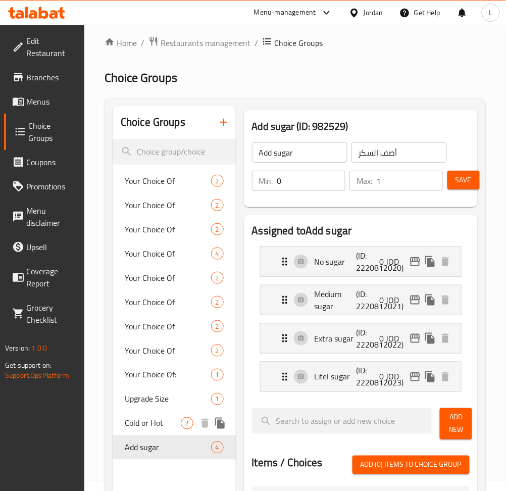
click at [143, 426] on span "Cold or Hot" at bounding box center [153, 423] width 56 height 12
type input "Cold or Hot"
type input "بارد او ساخن"
type input "1"
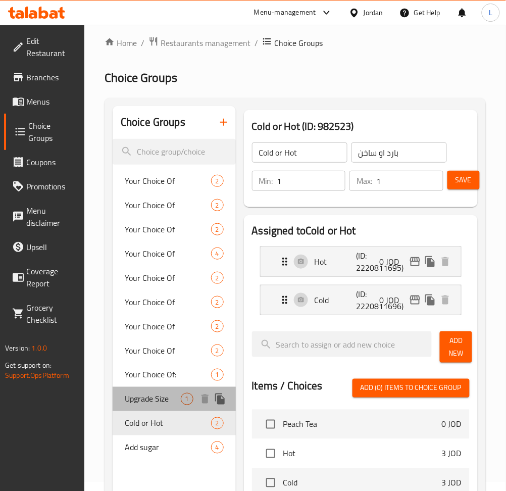
click at [144, 400] on span "Upgrade Size" at bounding box center [153, 399] width 56 height 12
type input "Upgrade Size"
type input "اختيارك من"
type input "0"
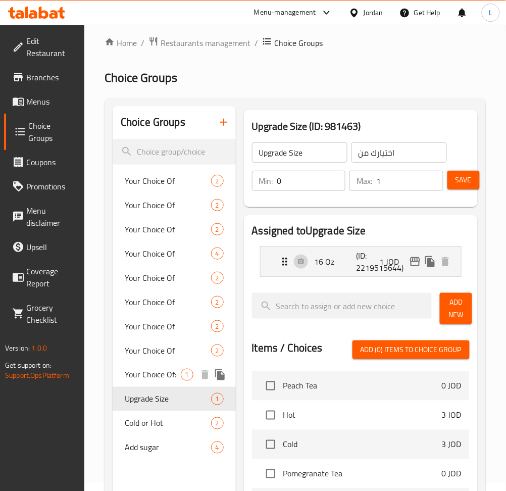
click at [158, 369] on span "Your Choice Of:" at bounding box center [153, 375] width 56 height 12
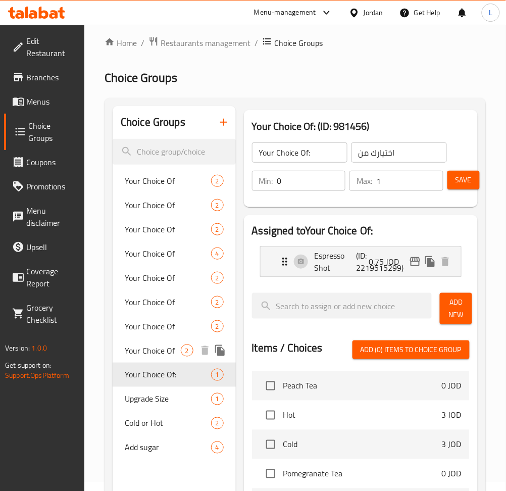
click at [173, 349] on span "Your Choice Of" at bounding box center [153, 351] width 56 height 12
type input "Your Choice Of"
type input "إختيارك من :"
type input "1"
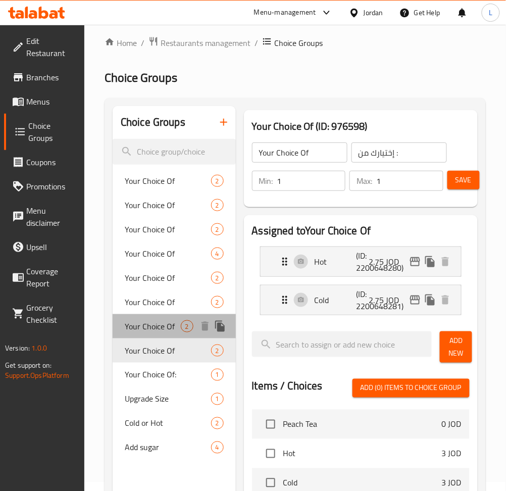
click at [170, 315] on div "Your Choice Of 2" at bounding box center [174, 326] width 123 height 24
type input "Your Choice Of"
type input "اختيارك من"
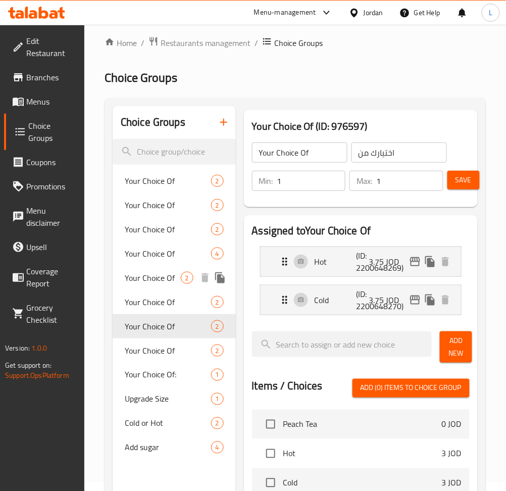
click at [186, 276] on span "2" at bounding box center [187, 278] width 12 height 10
type input "Your Choice Of"
type input "اختيارك من"
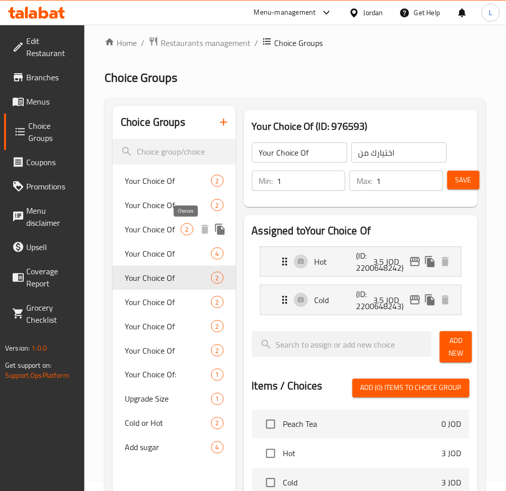
click at [183, 224] on div "2" at bounding box center [187, 229] width 13 height 12
type input "Your Choice Of"
type input "اختيارك من"
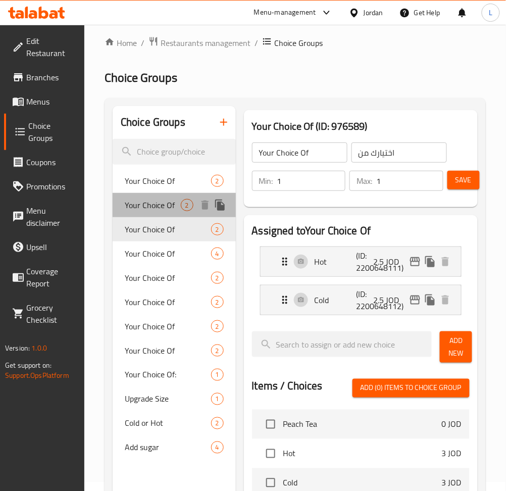
click at [177, 196] on div "Your Choice Of 2" at bounding box center [174, 205] width 123 height 24
type input "Your Choice Of"
type input "اختيارك من"
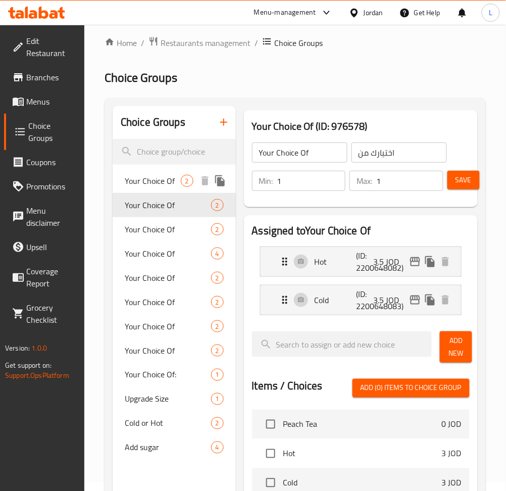
click at [166, 180] on span "Your Choice Of" at bounding box center [153, 181] width 56 height 12
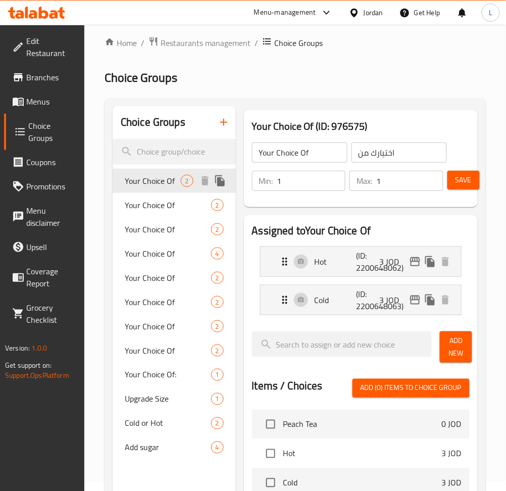
type input "Your Choice Of"
type input "اختيارك من"
click at [161, 248] on span "Your Choice Of" at bounding box center [153, 254] width 56 height 12
type input "Your Choice Of"
type input "اختيارك من"
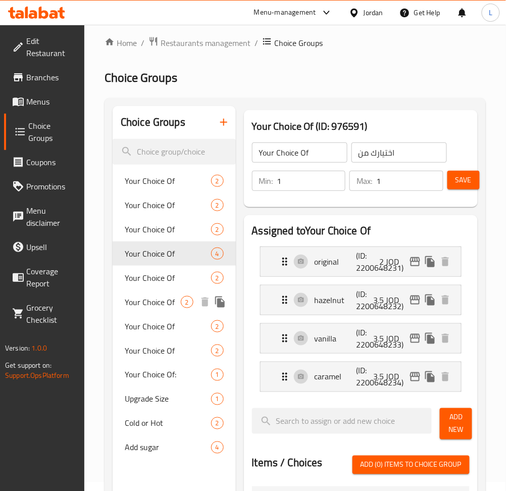
click at [145, 312] on div "Your Choice Of 2" at bounding box center [174, 302] width 123 height 24
type input "Your Choice Of"
type input "اختيارك من"
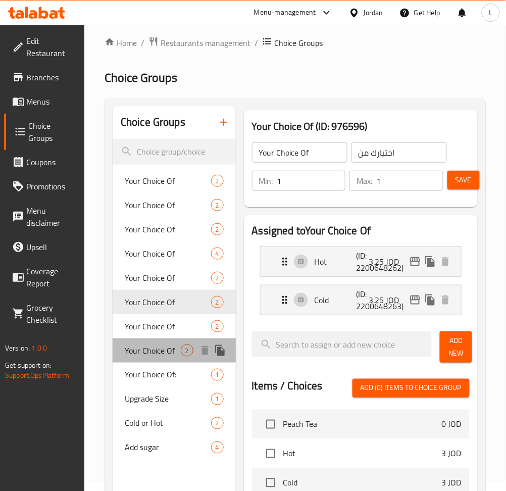
click at [146, 356] on span "Your Choice Of" at bounding box center [153, 351] width 56 height 12
type input "Your Choice Of"
type input "إختيارك من :"
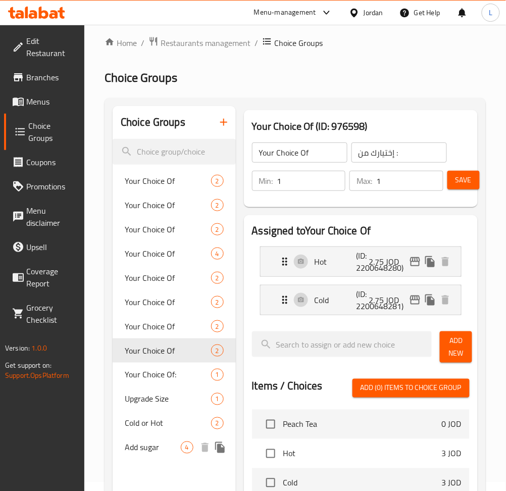
click at [143, 449] on span "Add sugar" at bounding box center [153, 448] width 56 height 12
type input "Add sugar"
type input "أضف السكر"
type input "0"
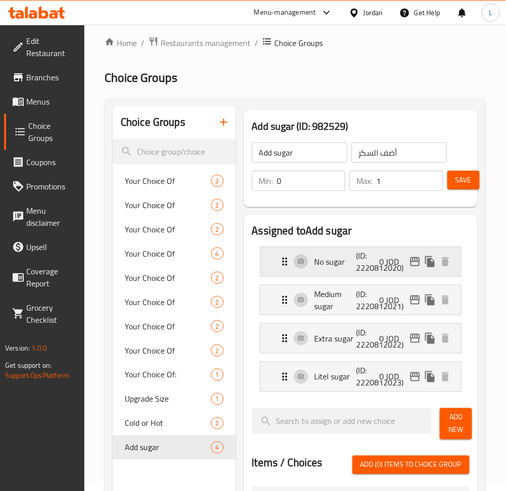
click at [328, 268] on p "No sugar" at bounding box center [336, 262] width 42 height 12
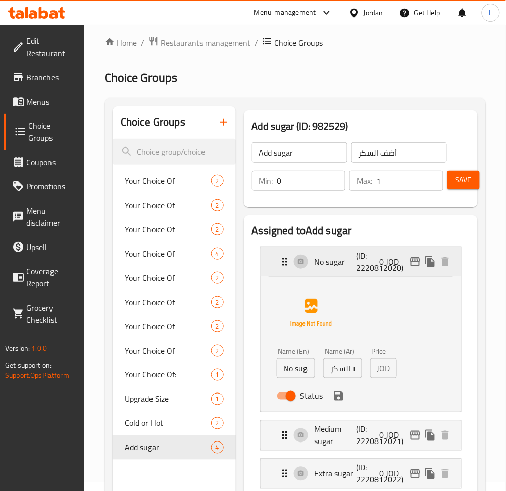
click at [328, 268] on p "No sugar" at bounding box center [336, 262] width 42 height 12
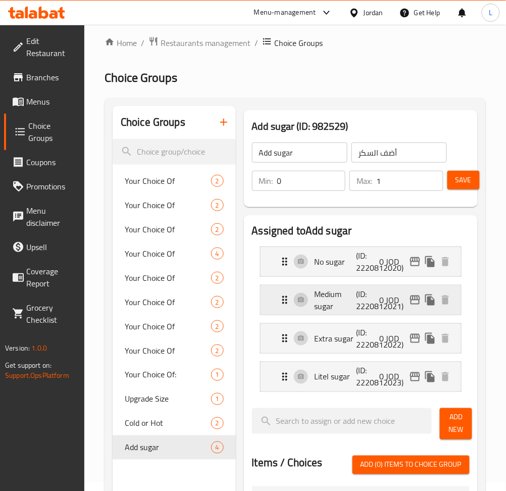
click at [337, 301] on p "Medium sugar" at bounding box center [336, 300] width 42 height 24
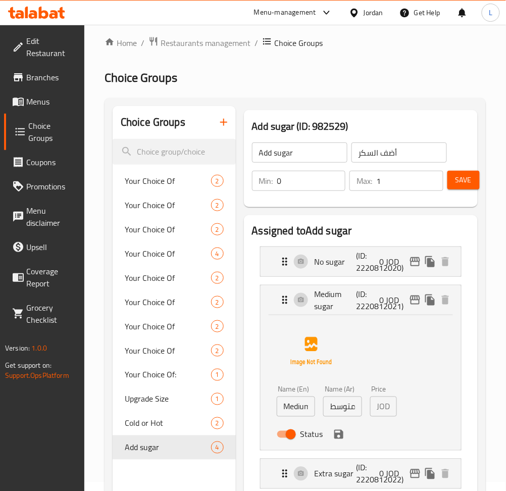
click at [290, 433] on input "Status" at bounding box center [291, 434] width 58 height 19
checkbox input "false"
click at [341, 437] on icon "save" at bounding box center [339, 434] width 9 height 9
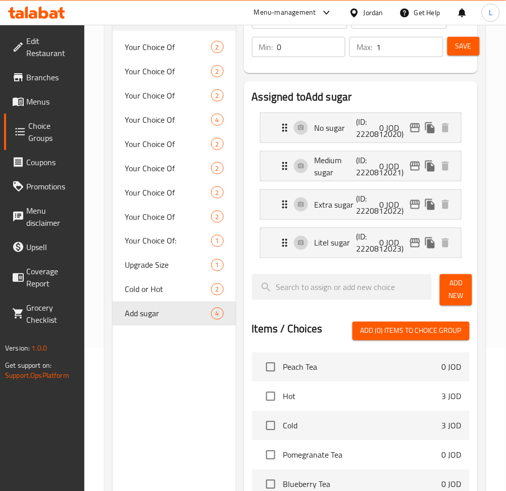
scroll to position [143, 0]
click at [333, 198] on p "Extra sugar" at bounding box center [336, 204] width 42 height 12
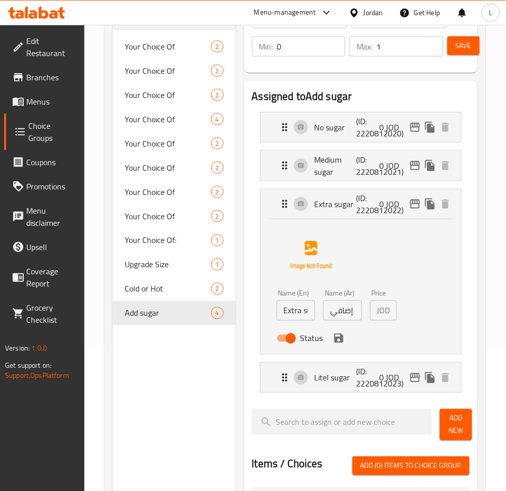
drag, startPoint x: 289, startPoint y: 338, endPoint x: 345, endPoint y: 346, distance: 56.6
click at [289, 340] on input "Status" at bounding box center [291, 338] width 58 height 19
checkbox input "false"
click at [341, 342] on icon "save" at bounding box center [339, 338] width 9 height 9
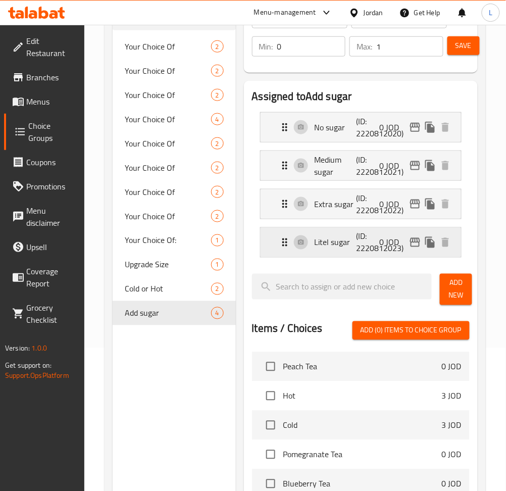
click at [341, 244] on p "Litel sugar" at bounding box center [336, 243] width 42 height 12
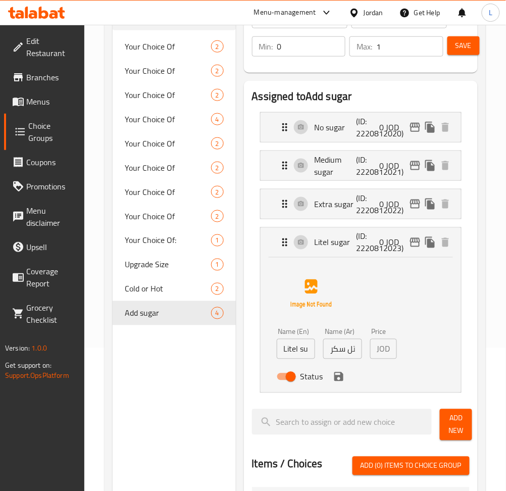
click at [303, 353] on input "Litel sugar" at bounding box center [296, 349] width 39 height 20
type input "With Sugar"
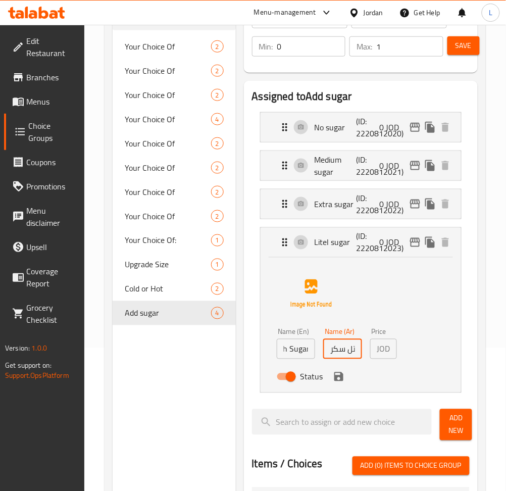
scroll to position [0, 0]
click at [344, 346] on input "ليتل سكر" at bounding box center [342, 349] width 39 height 20
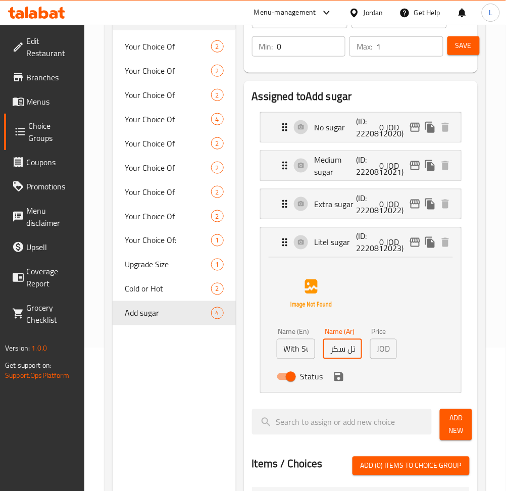
click at [344, 346] on input "ليتل سكر" at bounding box center [342, 349] width 39 height 20
click at [341, 382] on icon "save" at bounding box center [339, 377] width 12 height 12
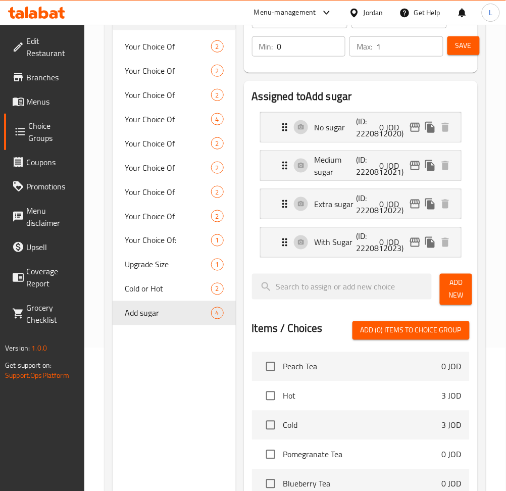
type input "مع سكر"
click at [455, 48] on button "Save" at bounding box center [464, 45] width 32 height 19
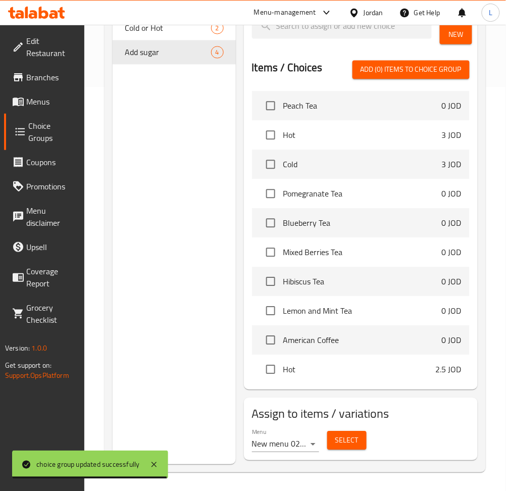
scroll to position [406, 0]
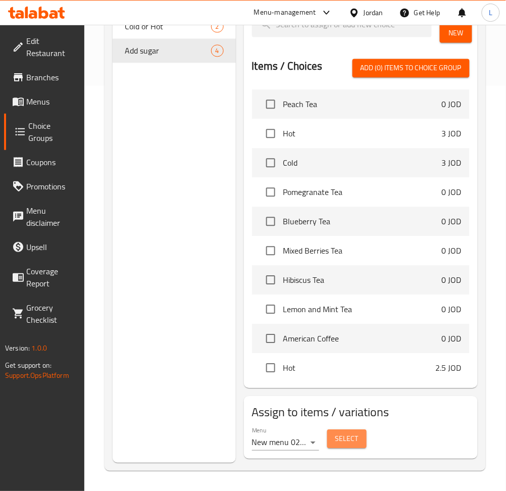
click at [340, 443] on span "Select" at bounding box center [347, 439] width 23 height 13
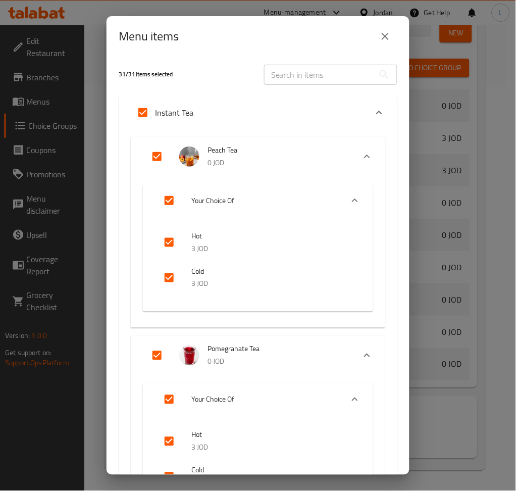
click at [392, 31] on button "close" at bounding box center [385, 36] width 24 height 24
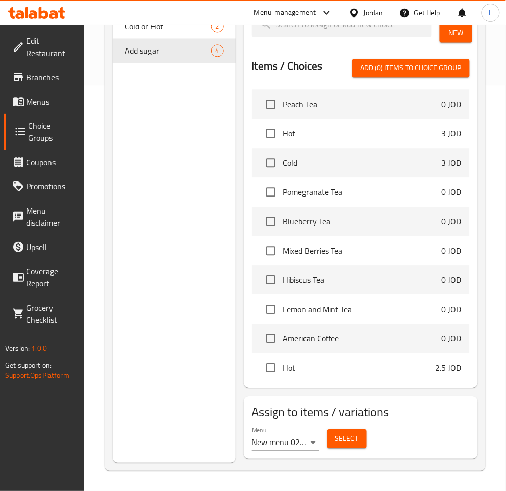
scroll to position [0, 0]
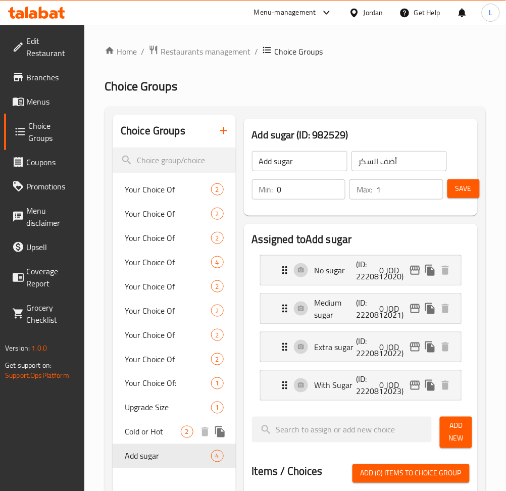
click at [156, 430] on span "Cold or Hot" at bounding box center [153, 432] width 56 height 12
type input "Cold or Hot"
type input "بارد او ساخن"
type input "1"
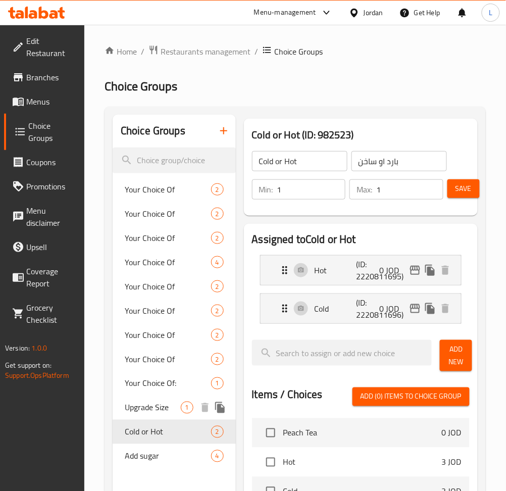
click at [160, 408] on span "Upgrade Size" at bounding box center [153, 408] width 56 height 12
type input "Upgrade Size"
type input "اختيارك من"
type input "0"
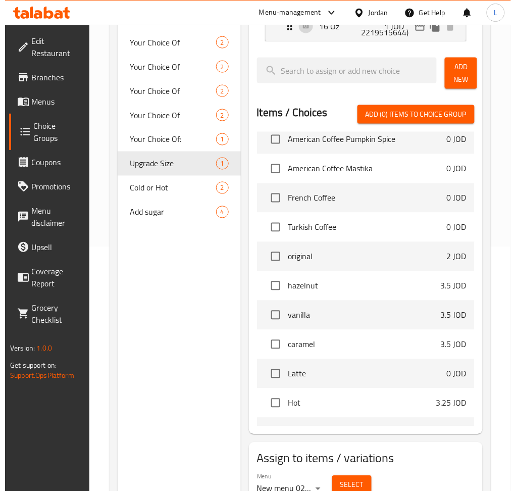
scroll to position [291, 0]
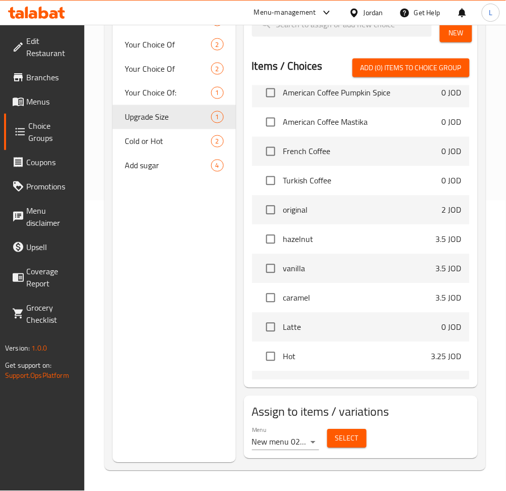
click at [342, 439] on span "Select" at bounding box center [347, 439] width 23 height 13
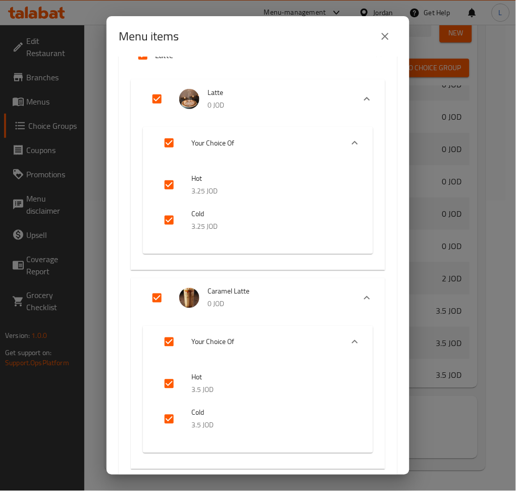
scroll to position [0, 0]
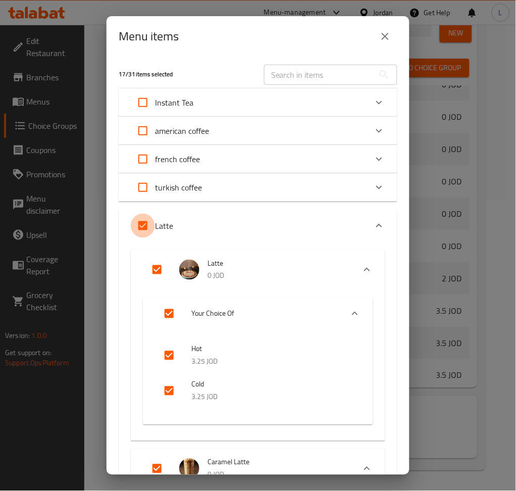
click at [140, 228] on input "Expand" at bounding box center [143, 226] width 24 height 24
checkbox input "false"
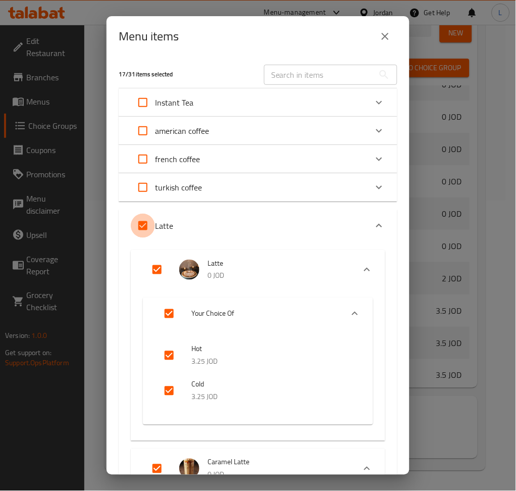
checkbox input "false"
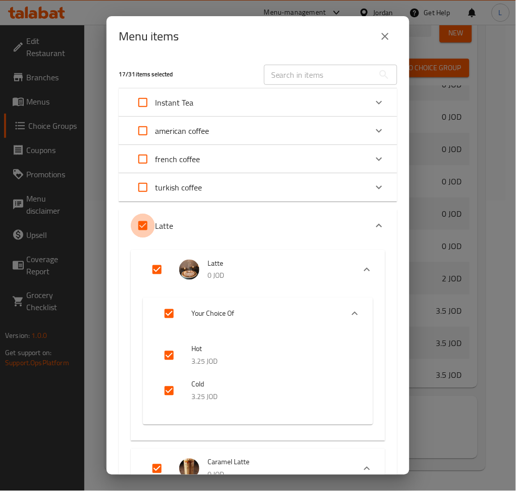
checkbox input "false"
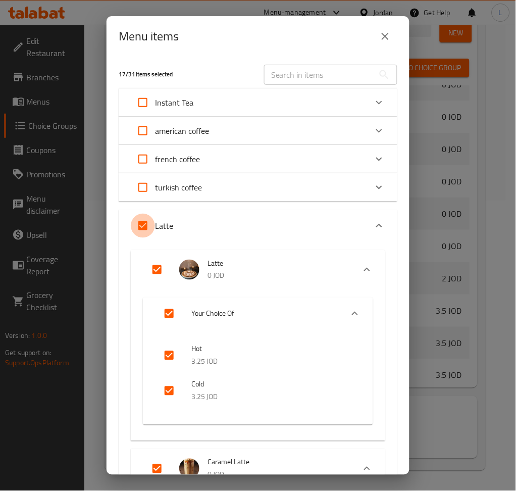
checkbox input "false"
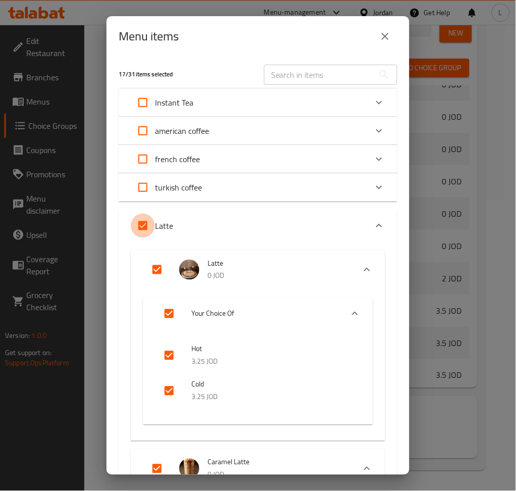
checkbox input "false"
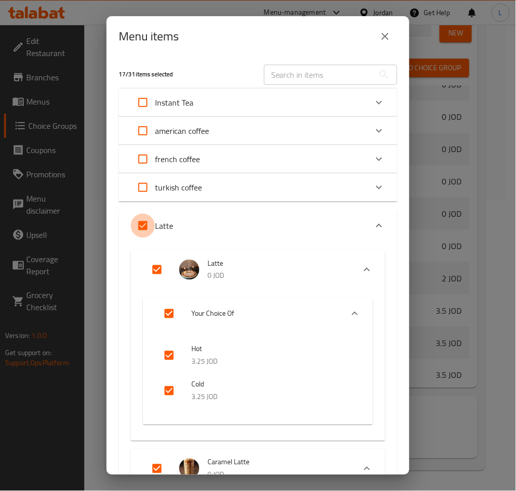
checkbox input "false"
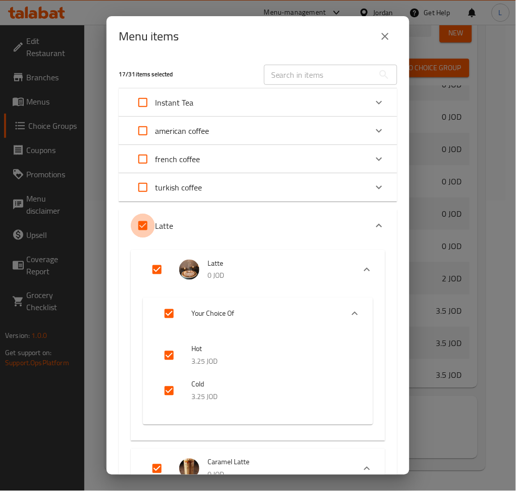
checkbox input "false"
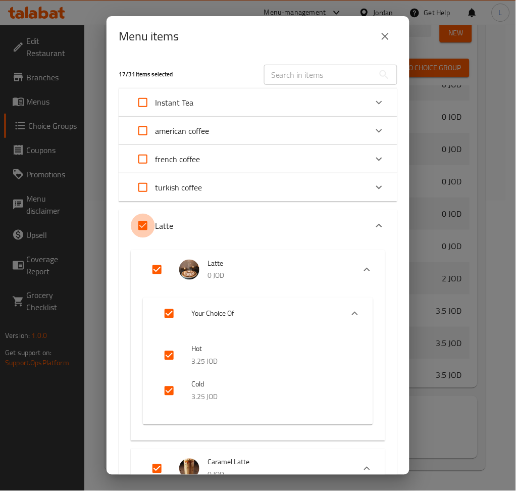
checkbox input "false"
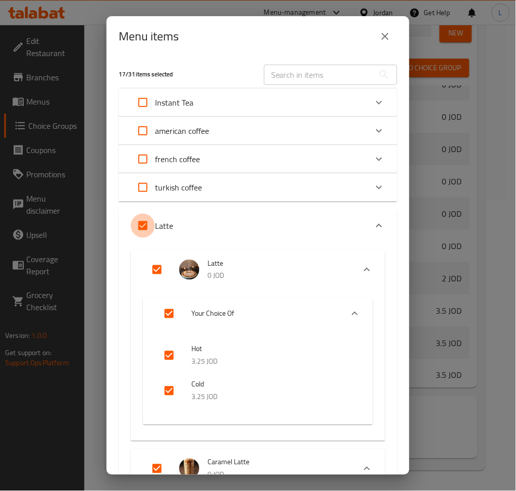
checkbox input "false"
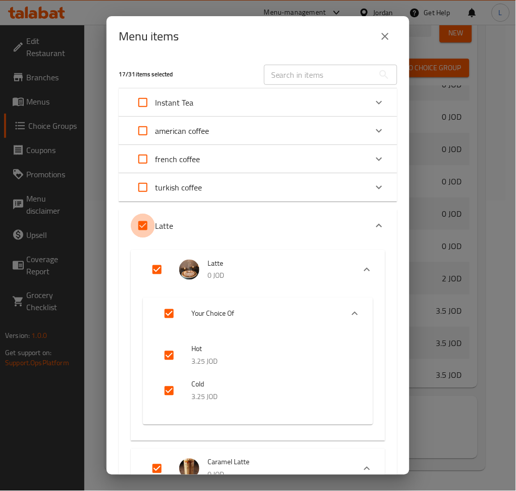
checkbox input "false"
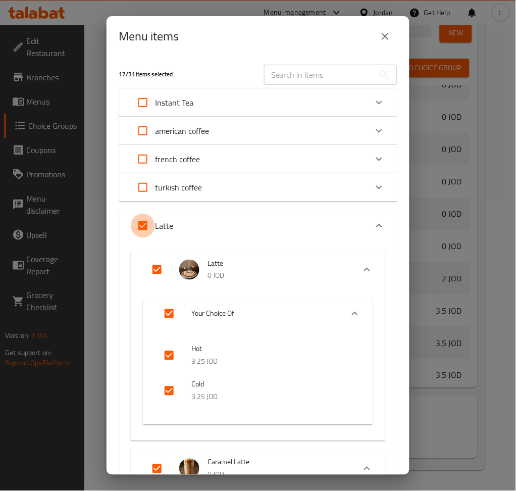
checkbox input "false"
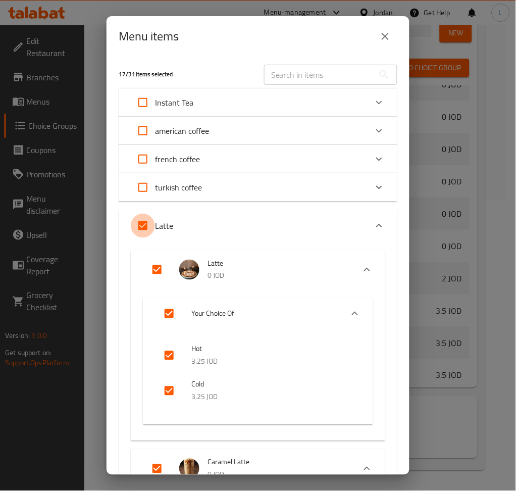
checkbox input "false"
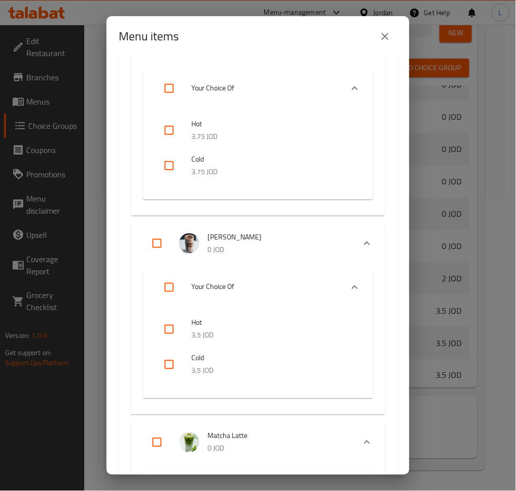
scroll to position [1347, 0]
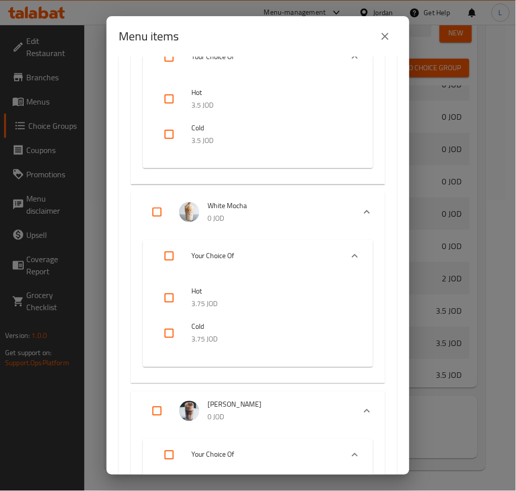
click at [389, 36] on icon "close" at bounding box center [386, 36] width 12 height 12
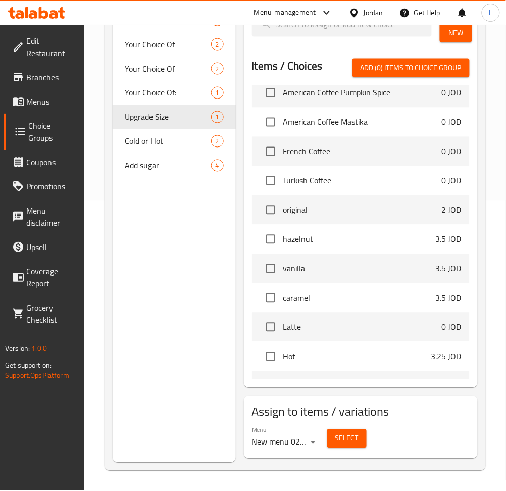
click at [348, 433] on span "Select" at bounding box center [347, 439] width 23 height 13
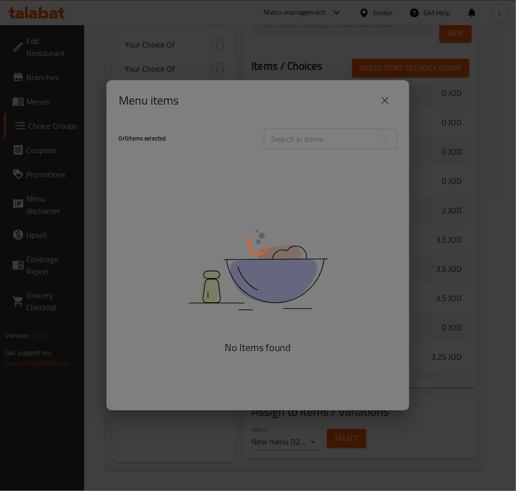
click at [390, 101] on div at bounding box center [258, 245] width 516 height 491
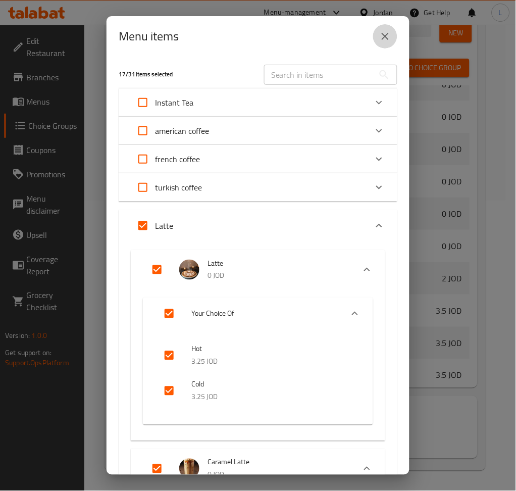
click at [380, 36] on icon "close" at bounding box center [386, 36] width 12 height 12
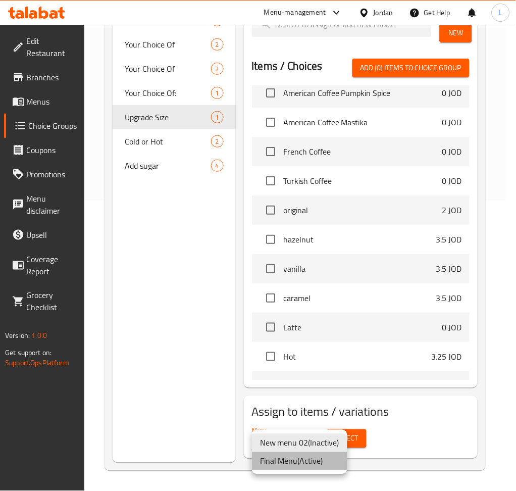
click at [291, 459] on li "Final Menu ( Active )" at bounding box center [300, 461] width 96 height 18
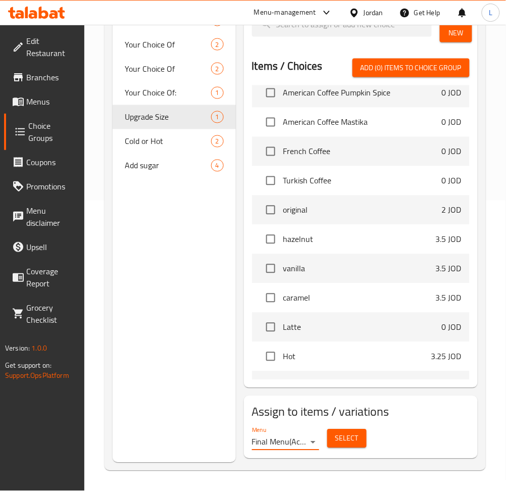
click at [341, 444] on span "Select" at bounding box center [347, 439] width 23 height 13
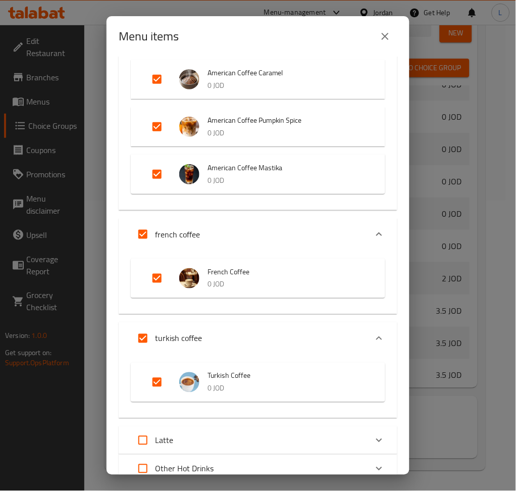
scroll to position [326, 0]
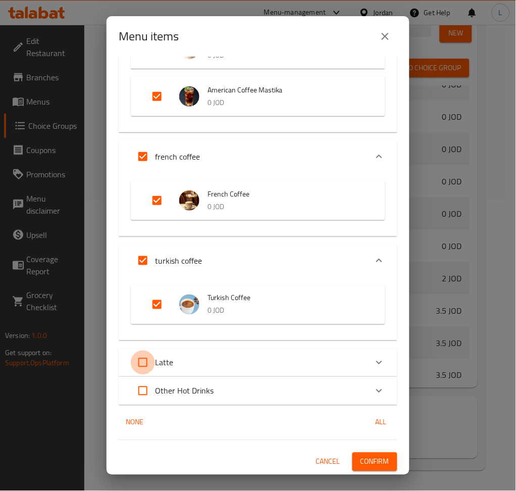
click at [137, 362] on input "Expand" at bounding box center [143, 363] width 24 height 24
checkbox input "true"
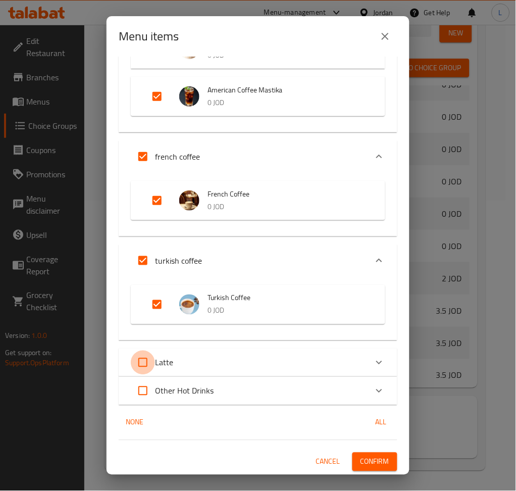
checkbox input "true"
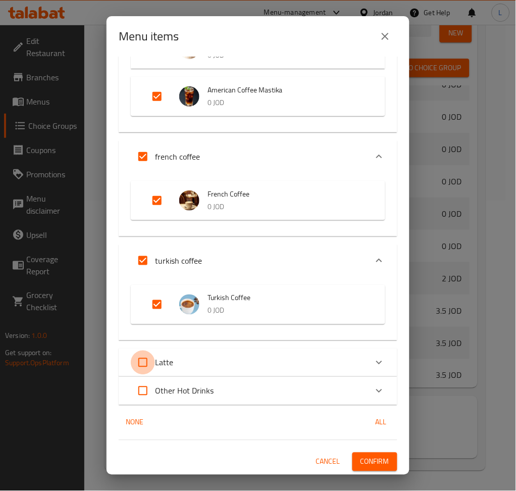
checkbox input "true"
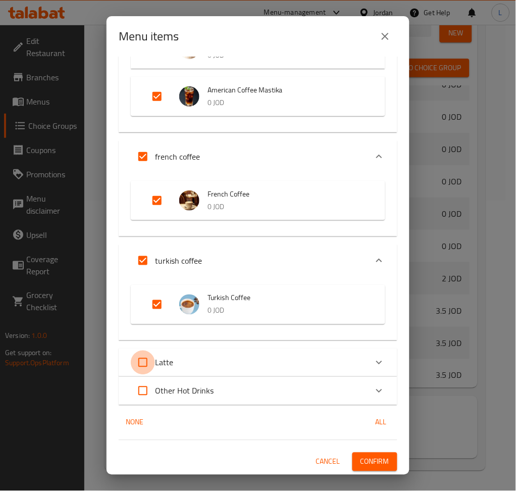
checkbox input "true"
click at [264, 363] on div "Latte" at bounding box center [249, 363] width 237 height 24
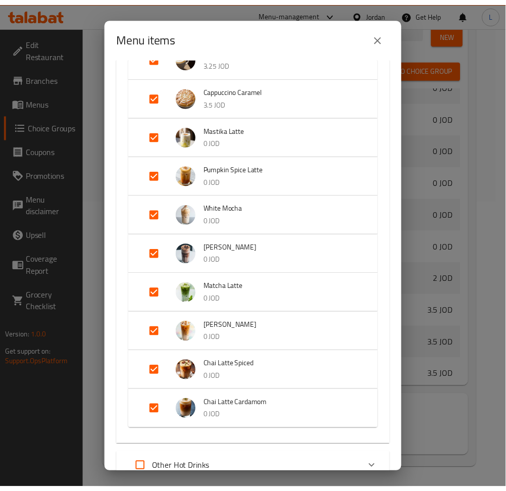
scroll to position [914, 0]
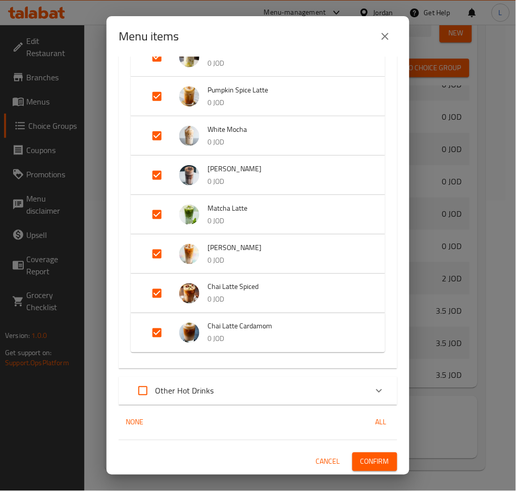
click at [364, 468] on button "Confirm" at bounding box center [375, 462] width 45 height 19
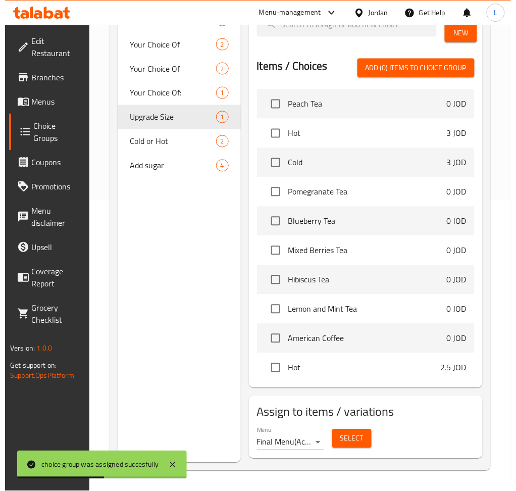
scroll to position [0, 0]
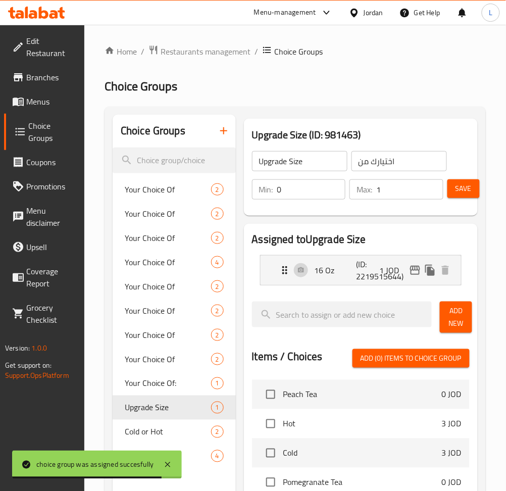
click at [30, 96] on span "Menus" at bounding box center [51, 102] width 50 height 12
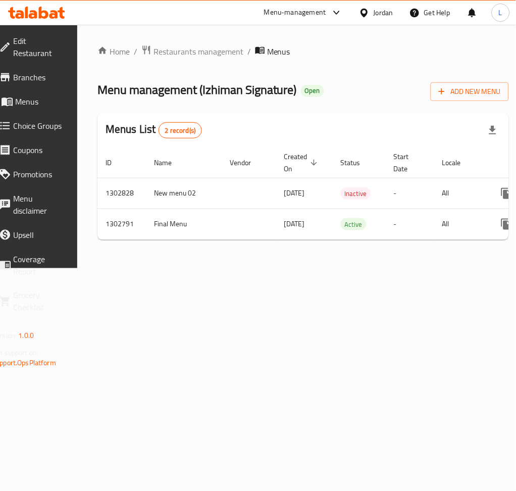
scroll to position [0, 112]
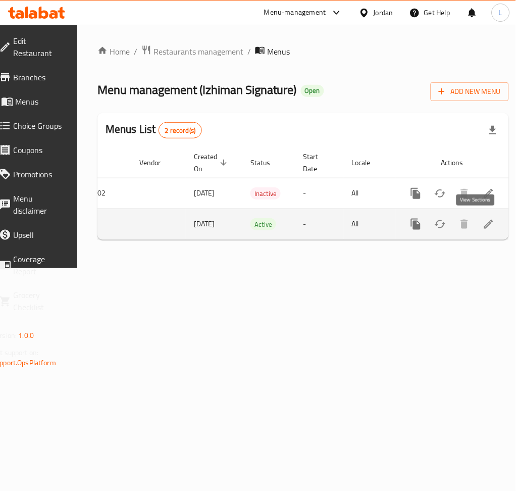
click at [483, 220] on icon "enhanced table" at bounding box center [489, 224] width 12 height 12
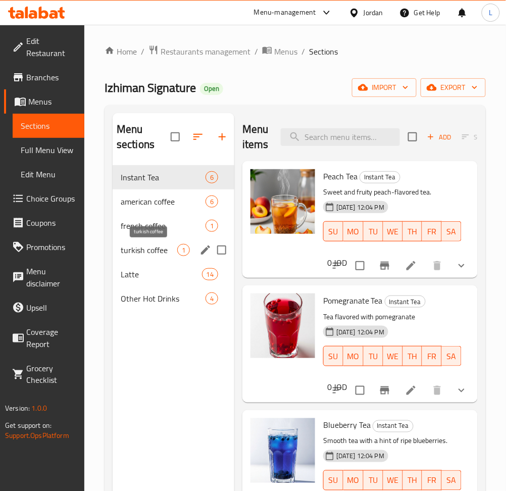
click at [156, 251] on span "turkish coffee" at bounding box center [149, 250] width 57 height 12
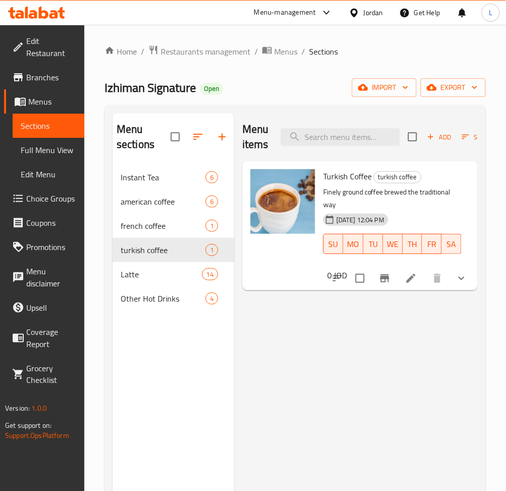
click at [414, 274] on icon at bounding box center [411, 278] width 12 height 12
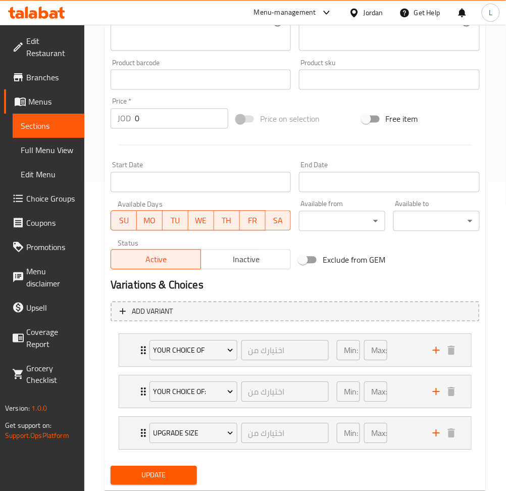
scroll to position [337, 0]
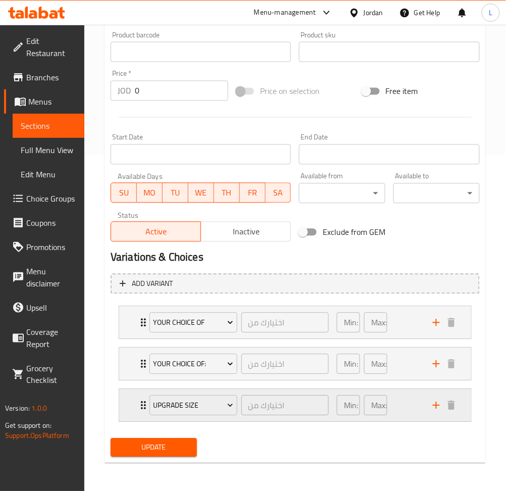
click at [134, 339] on div "Upgrade Size اختيارك من ​ Min: 0 ​ Max: 1 ​" at bounding box center [295, 323] width 352 height 32
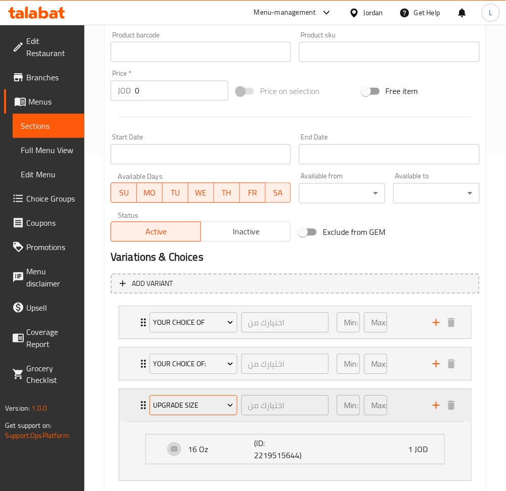
click at [210, 414] on button "Upgrade Size" at bounding box center [194, 406] width 88 height 20
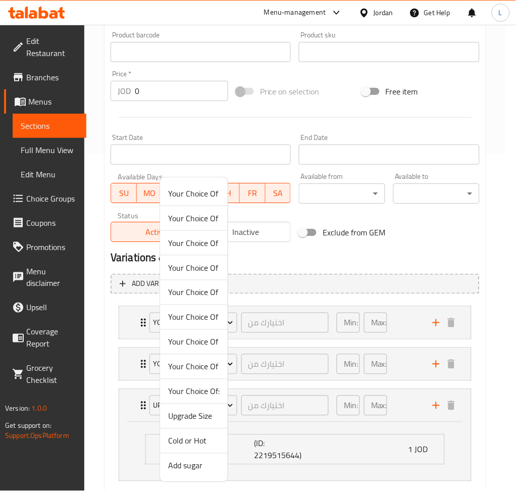
click at [210, 422] on span "Upgrade Size" at bounding box center [194, 416] width 52 height 12
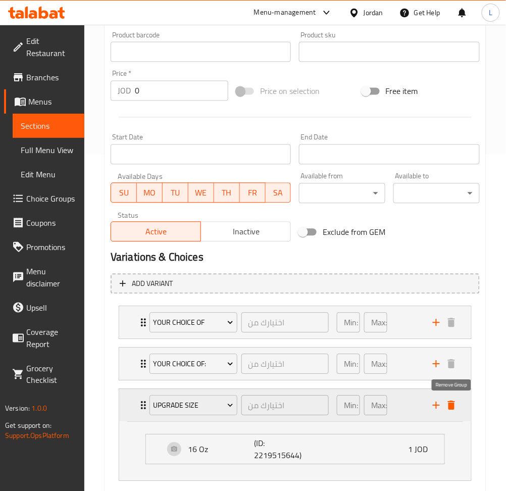
click at [454, 404] on icon "delete" at bounding box center [451, 405] width 7 height 9
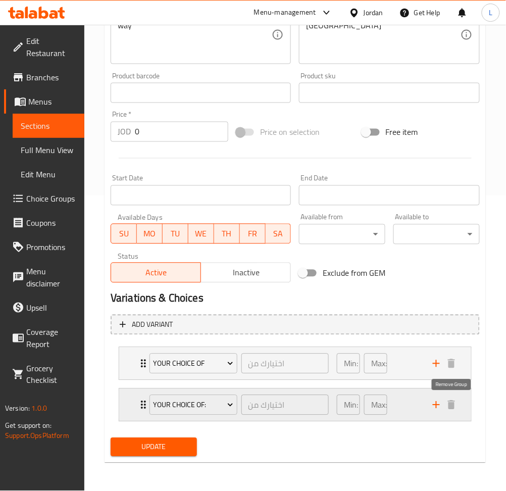
scroll to position [295, 0]
click at [135, 381] on div "Your Choice Of: اختيارك من ​ Min: 0 ​ Max: 1 ​" at bounding box center [295, 364] width 352 height 32
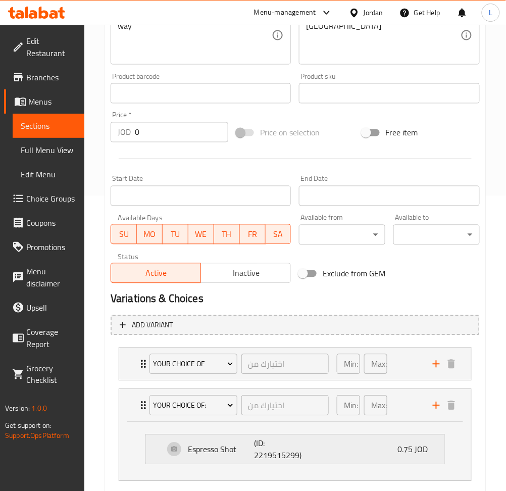
scroll to position [337, 0]
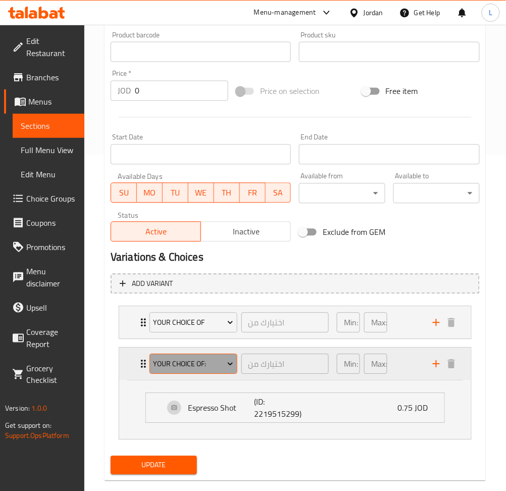
click at [192, 362] on span "Your Choice Of:" at bounding box center [193, 364] width 80 height 13
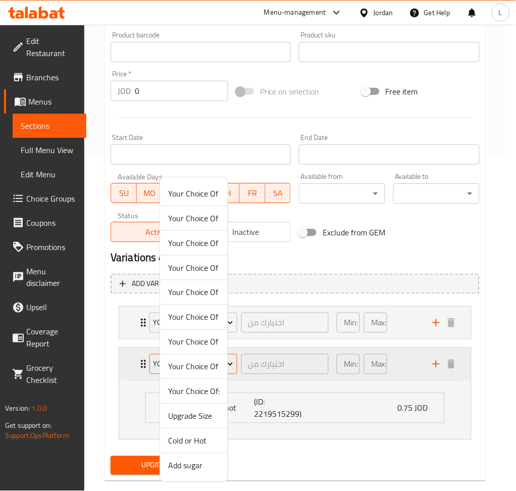
click at [191, 386] on span "Your Choice Of:" at bounding box center [194, 392] width 52 height 12
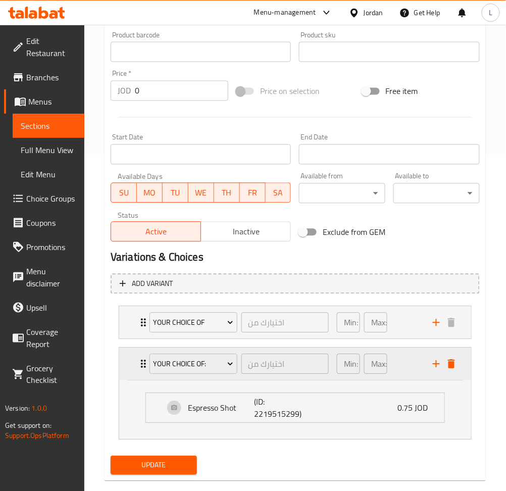
click at [449, 363] on icon "delete" at bounding box center [451, 364] width 7 height 9
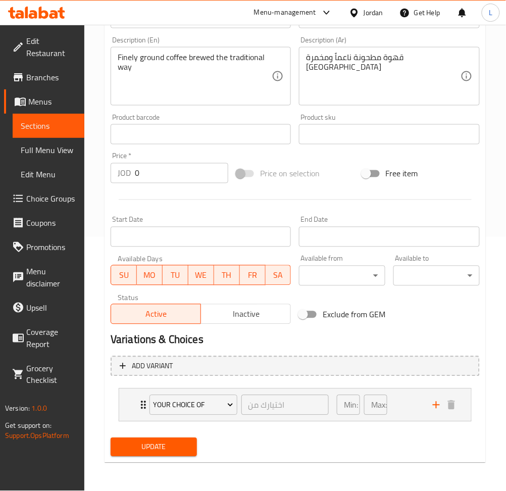
scroll to position [254, 0]
click at [130, 403] on div "Your Choice Of اختيارك من ​ Min: 1 ​ Max: 1 ​" at bounding box center [295, 406] width 352 height 32
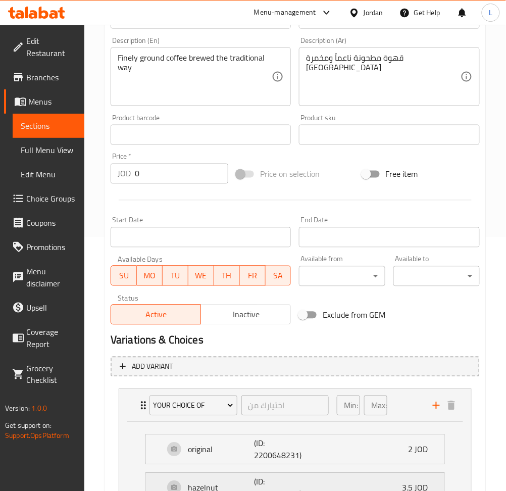
scroll to position [337, 0]
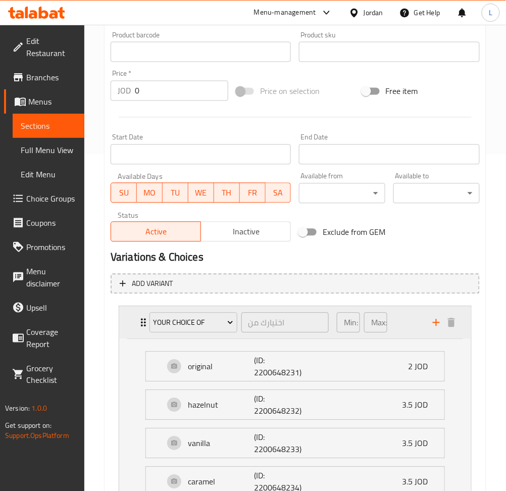
click at [131, 320] on div "Your Choice Of اختيارك من ​ Min: 1 ​ Max: 1 ​" at bounding box center [295, 323] width 352 height 32
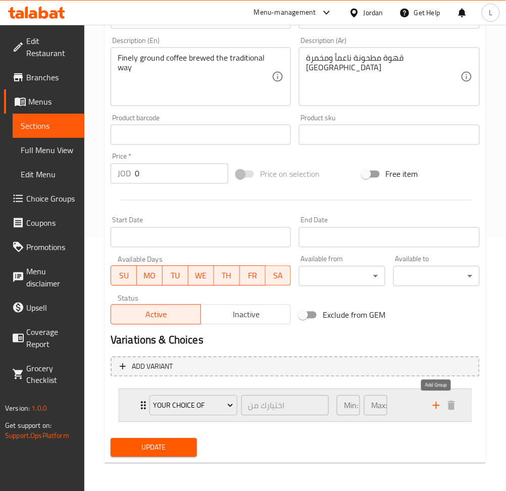
click at [431, 405] on icon "add" at bounding box center [437, 406] width 12 height 12
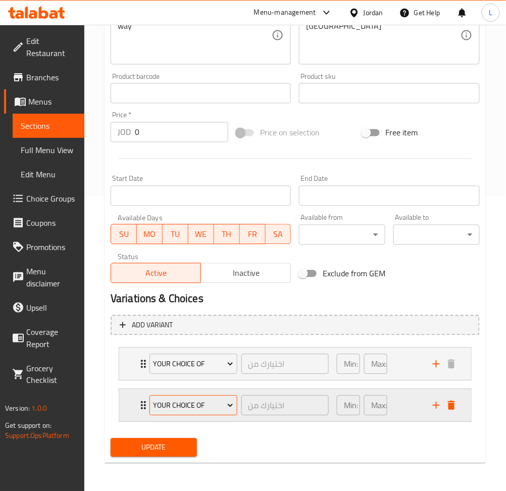
click at [184, 406] on span "Your Choice Of" at bounding box center [193, 406] width 80 height 13
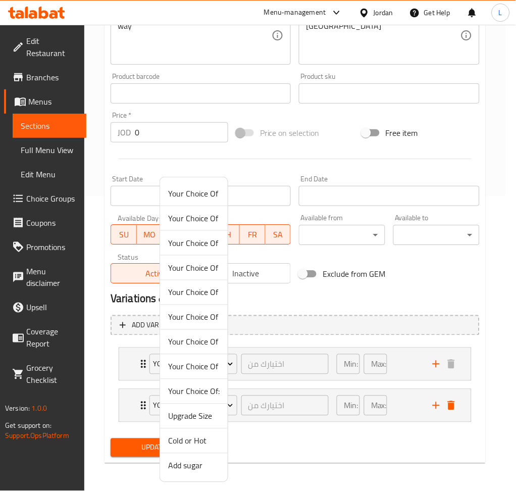
click at [180, 472] on span "Add sugar" at bounding box center [194, 466] width 52 height 12
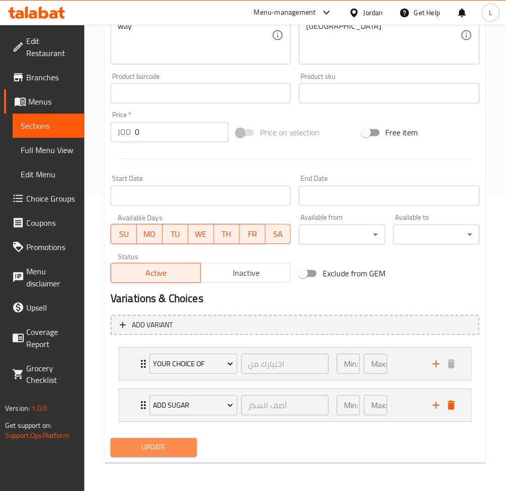
click at [160, 452] on span "Update" at bounding box center [154, 448] width 70 height 13
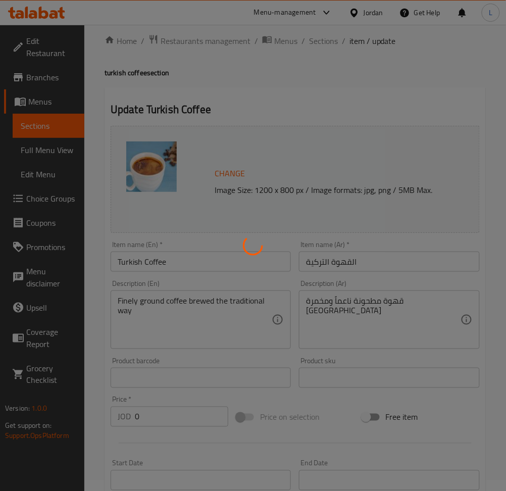
scroll to position [0, 0]
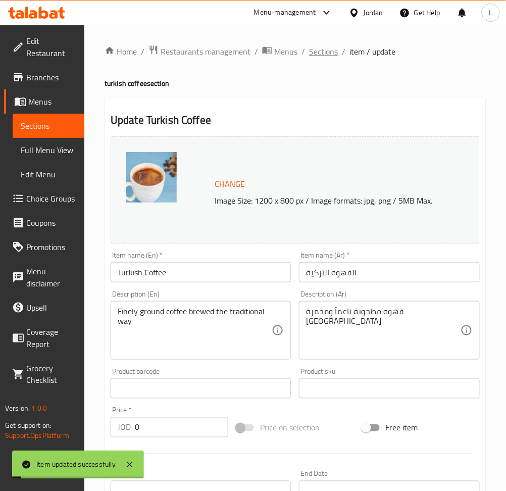
click at [320, 57] on span "Sections" at bounding box center [323, 51] width 29 height 12
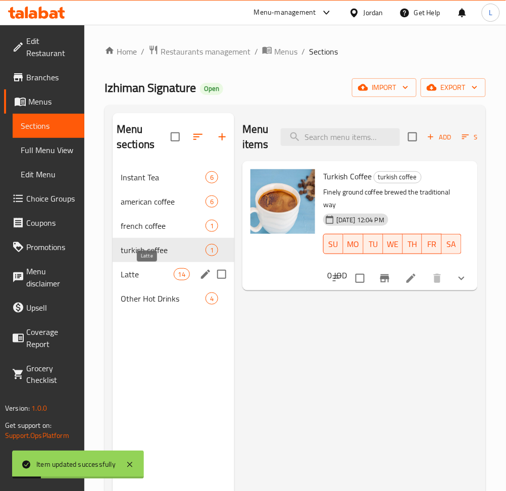
click at [140, 277] on span "Latte" at bounding box center [147, 274] width 53 height 12
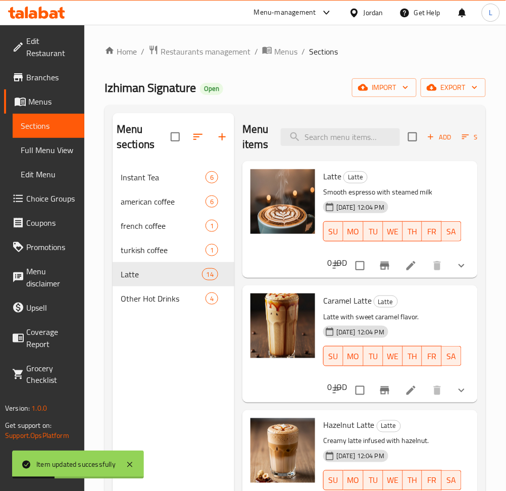
click at [411, 267] on li at bounding box center [411, 266] width 28 height 18
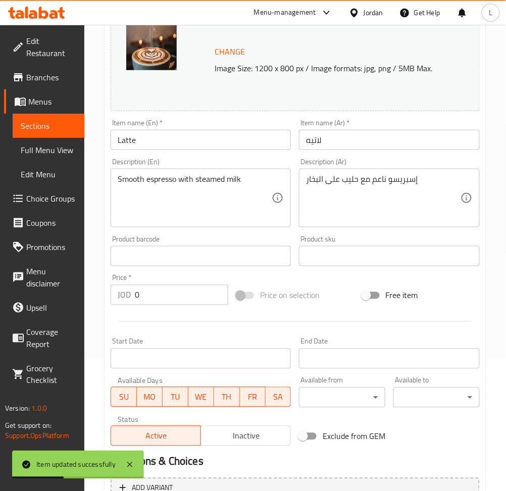
scroll to position [295, 0]
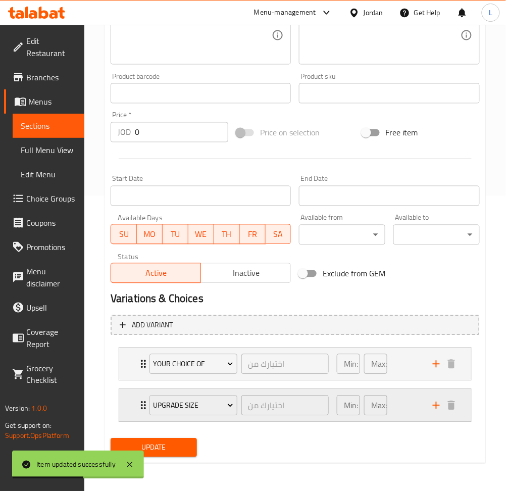
click at [134, 381] on div "Upgrade Size اختيارك من ​ Min: 0 ​ Max: 1 ​" at bounding box center [295, 364] width 352 height 32
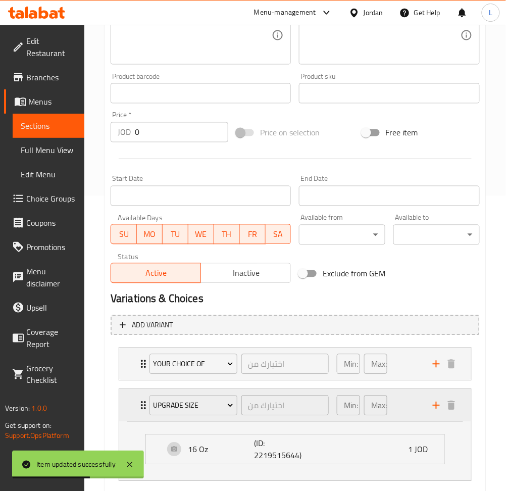
click at [138, 405] on icon "Expand" at bounding box center [143, 406] width 12 height 12
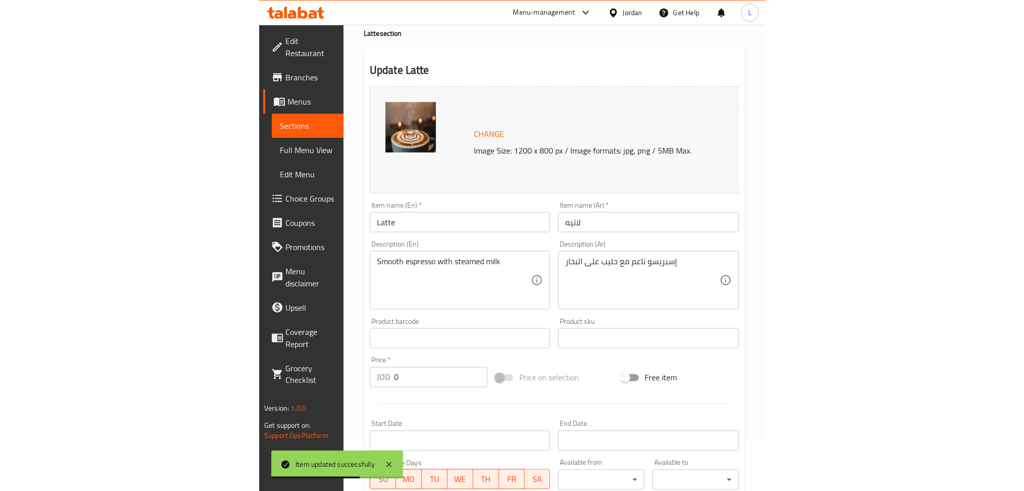
scroll to position [0, 0]
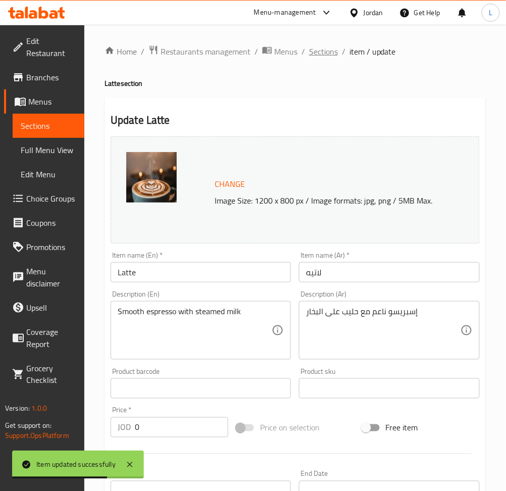
click at [321, 53] on span "Sections" at bounding box center [323, 51] width 29 height 12
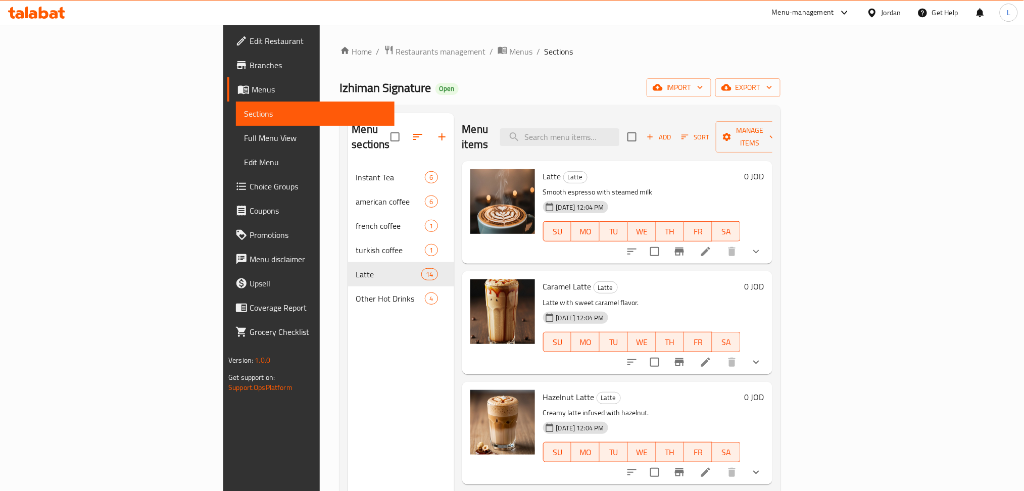
click at [216, 25] on ul "Edit Restaurant Branches Menus Sections Full Menu View Edit Menu Choice Groups …" at bounding box center [305, 186] width 179 height 323
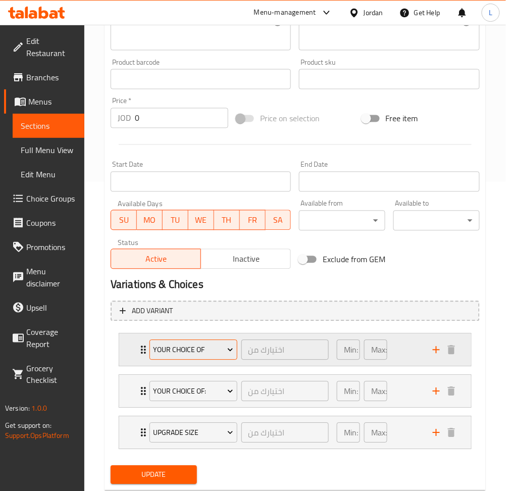
scroll to position [337, 0]
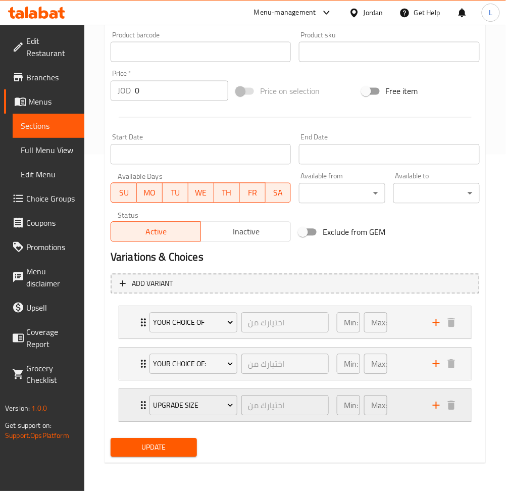
click at [145, 399] on div "Upgrade Size اختيارك من ​" at bounding box center [240, 406] width 192 height 32
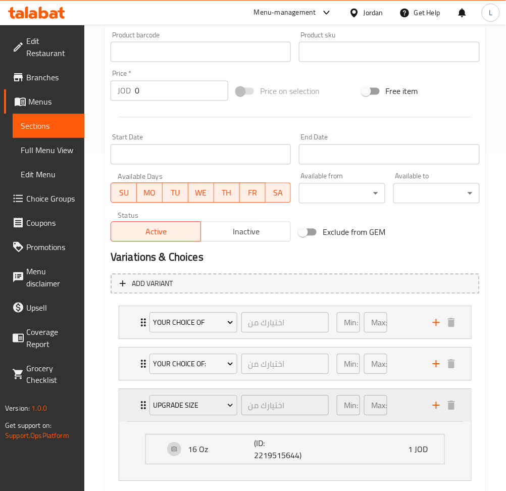
scroll to position [395, 0]
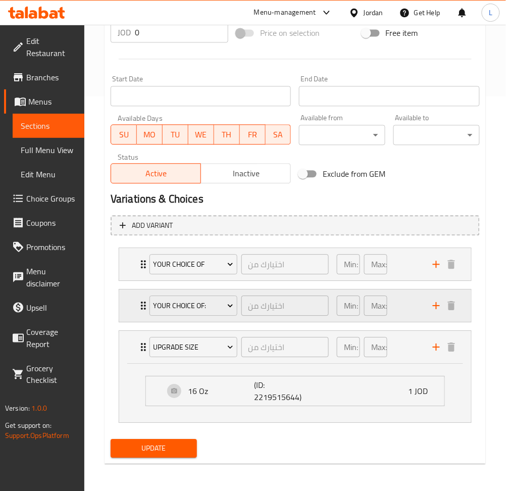
click at [135, 280] on div "Your Choice Of: اختيارك من ​ Min: 0 ​ Max: 1 ​" at bounding box center [295, 264] width 352 height 32
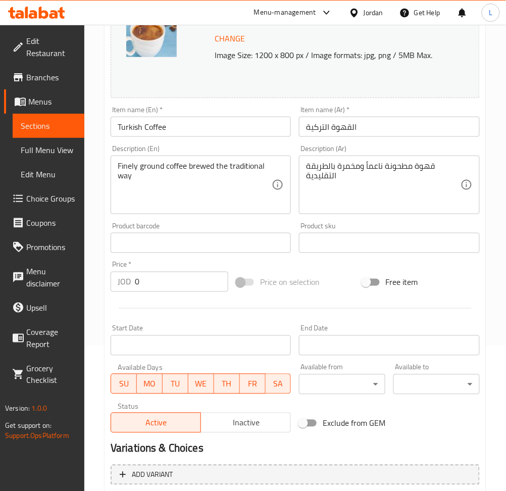
scroll to position [0, 0]
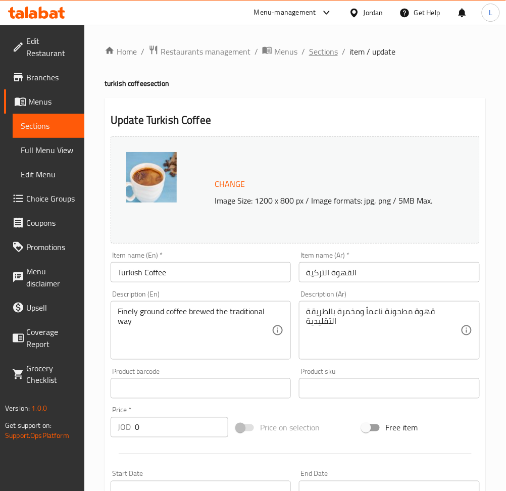
click at [317, 51] on span "Sections" at bounding box center [323, 51] width 29 height 12
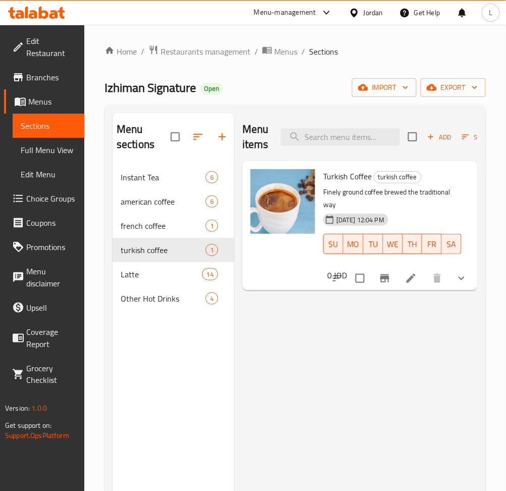
click at [407, 279] on icon at bounding box center [411, 278] width 12 height 12
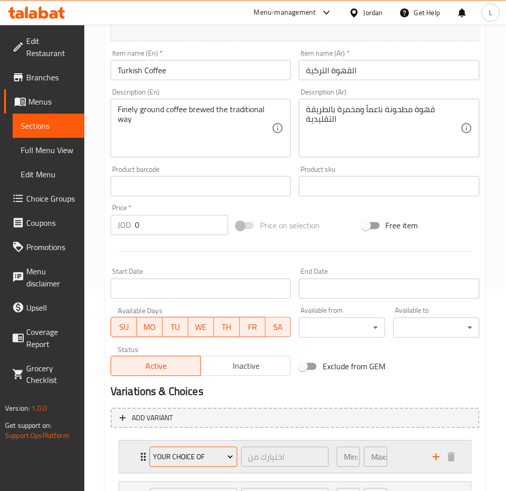
scroll to position [337, 0]
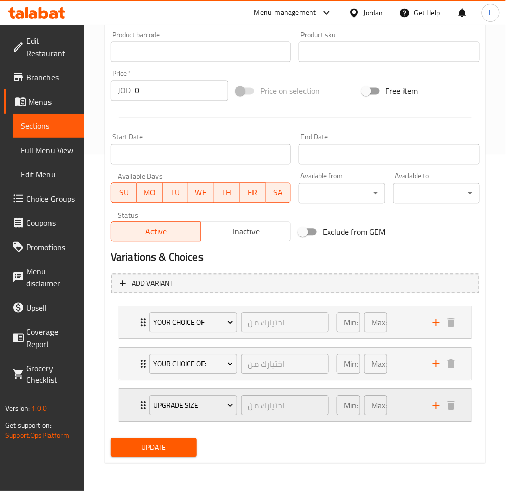
click at [137, 403] on icon "Expand" at bounding box center [143, 406] width 12 height 12
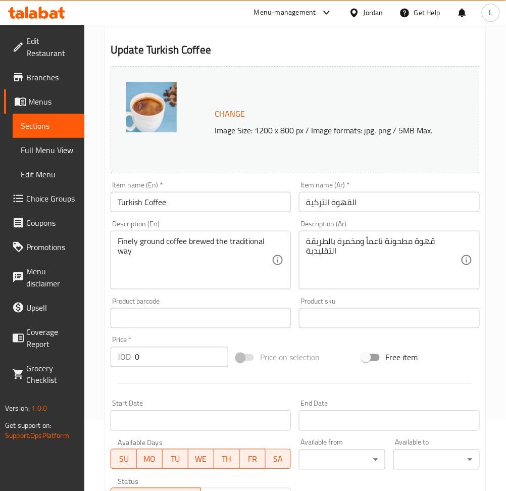
scroll to position [0, 0]
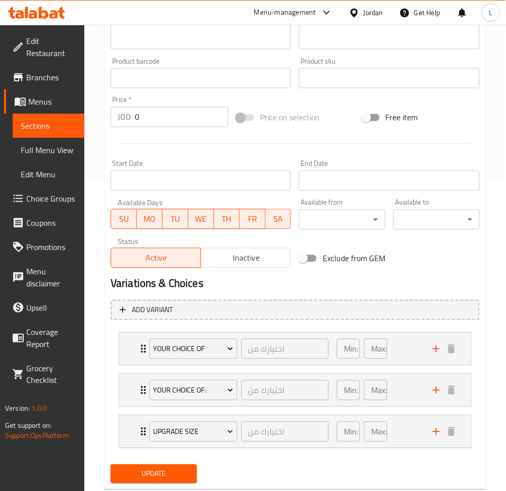
scroll to position [337, 0]
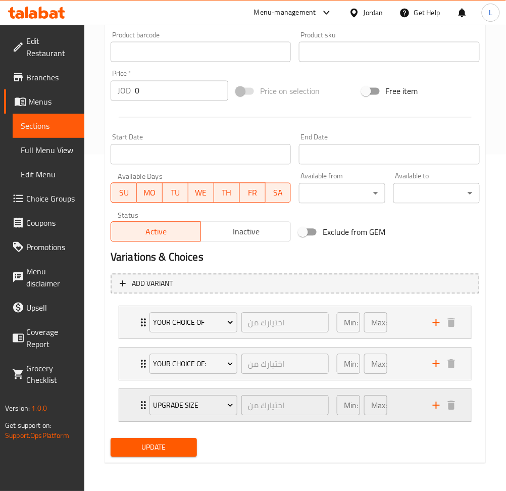
click at [128, 339] on div "Upgrade Size اختيارك من ​ Min: 0 ​ Max: 1 ​" at bounding box center [295, 323] width 352 height 32
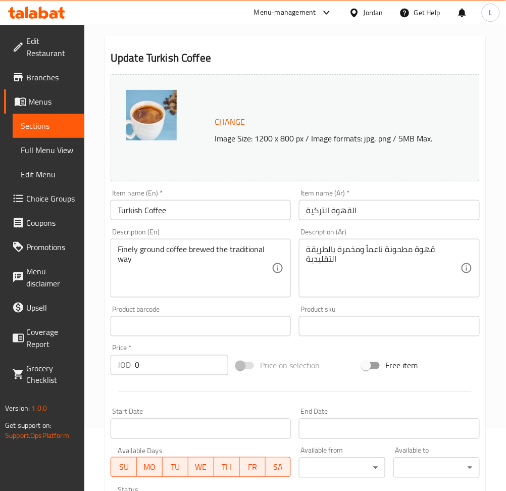
scroll to position [0, 0]
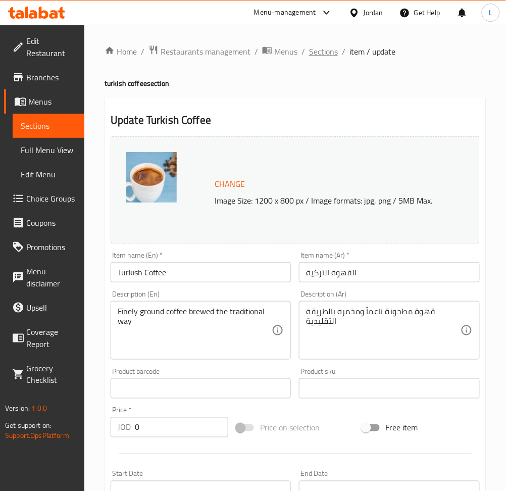
click at [322, 50] on span "Sections" at bounding box center [323, 51] width 29 height 12
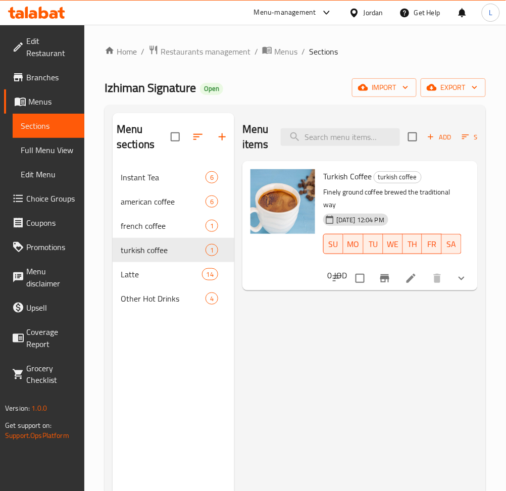
click at [415, 274] on icon at bounding box center [411, 278] width 12 height 12
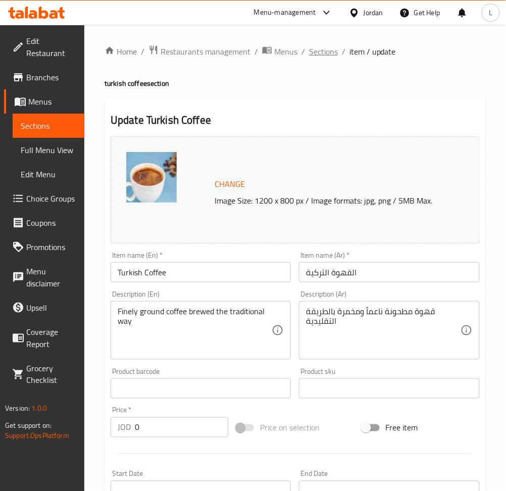
click at [321, 54] on span "Sections" at bounding box center [323, 51] width 29 height 12
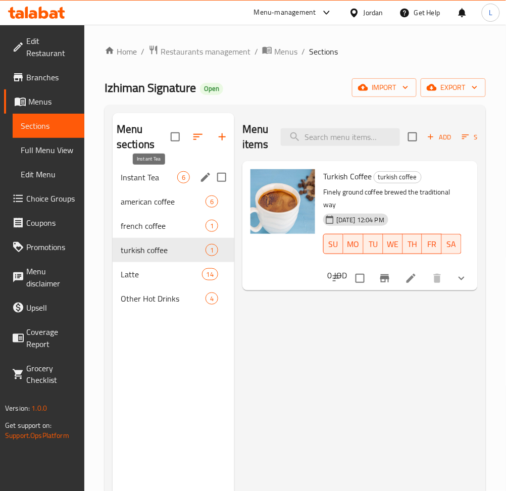
click at [136, 174] on span "Instant Tea" at bounding box center [149, 177] width 57 height 12
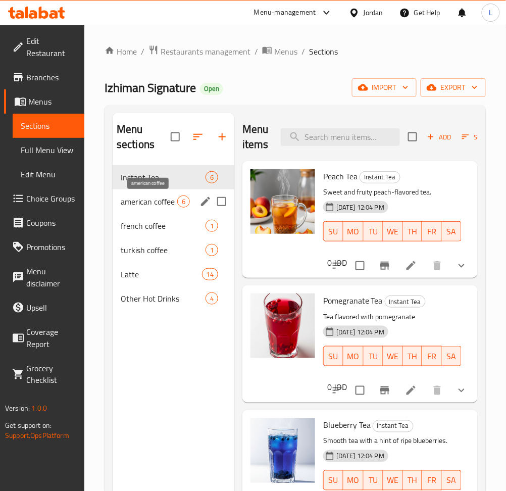
click at [159, 203] on span "american coffee" at bounding box center [149, 202] width 57 height 12
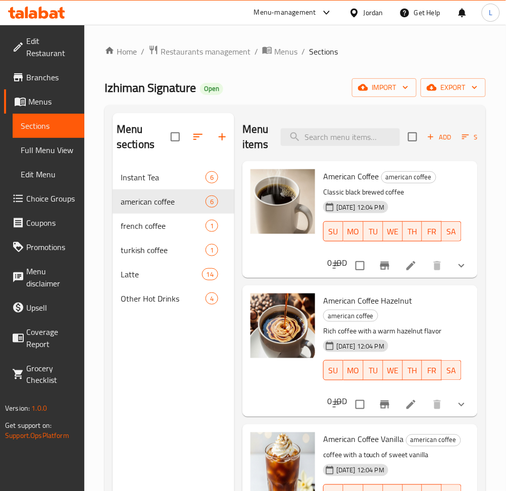
click at [411, 268] on li at bounding box center [411, 266] width 28 height 18
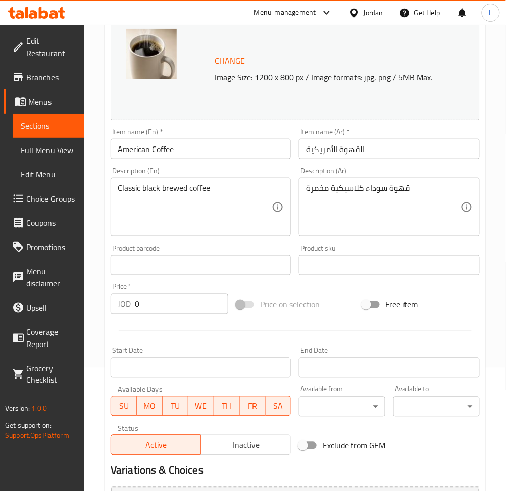
scroll to position [337, 0]
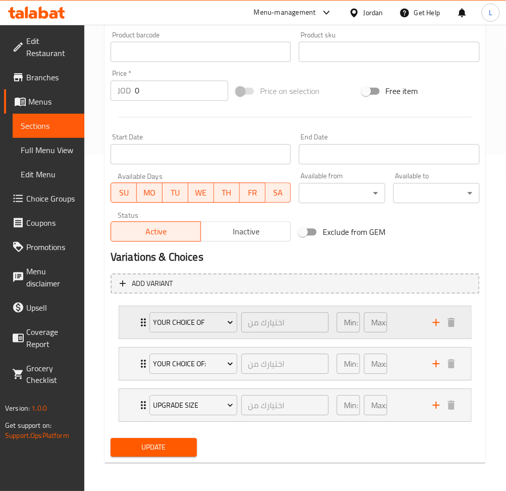
click at [140, 319] on icon "Expand" at bounding box center [143, 323] width 12 height 12
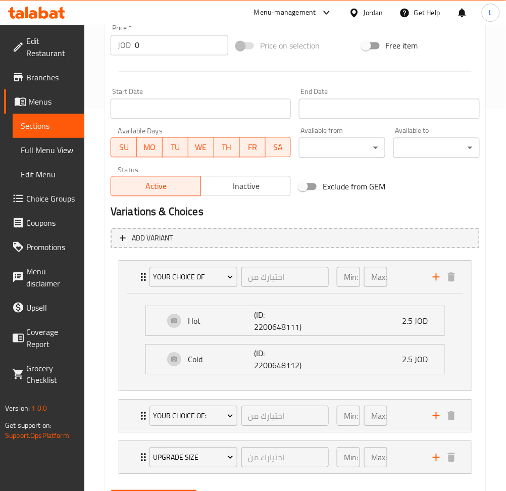
scroll to position [434, 0]
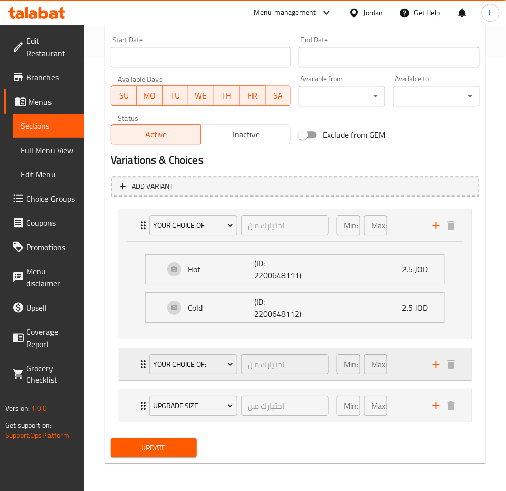
click at [138, 364] on icon "Expand" at bounding box center [143, 364] width 12 height 12
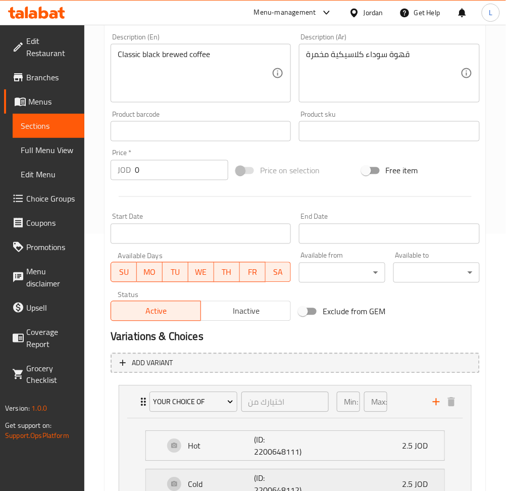
scroll to position [494, 0]
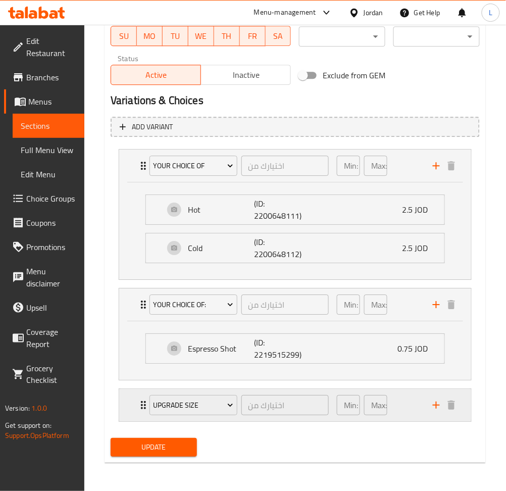
click at [135, 182] on div "Upgrade Size اختيارك من ​ Min: 0 ​ Max: 1 ​" at bounding box center [295, 166] width 352 height 32
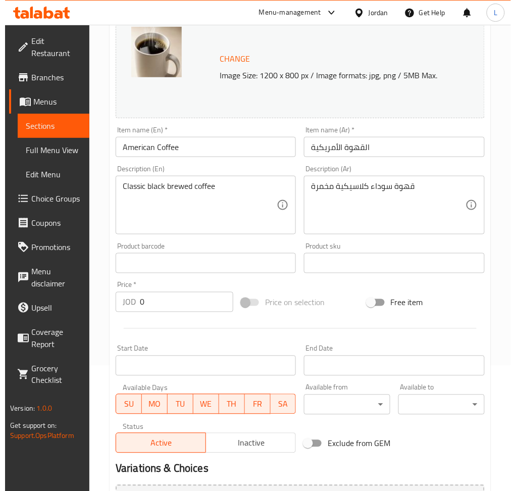
scroll to position [0, 0]
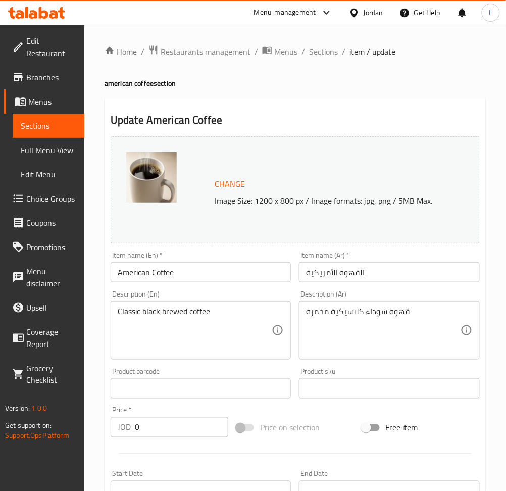
drag, startPoint x: 329, startPoint y: 51, endPoint x: 305, endPoint y: 60, distance: 25.4
click at [327, 51] on span "Sections" at bounding box center [323, 51] width 29 height 12
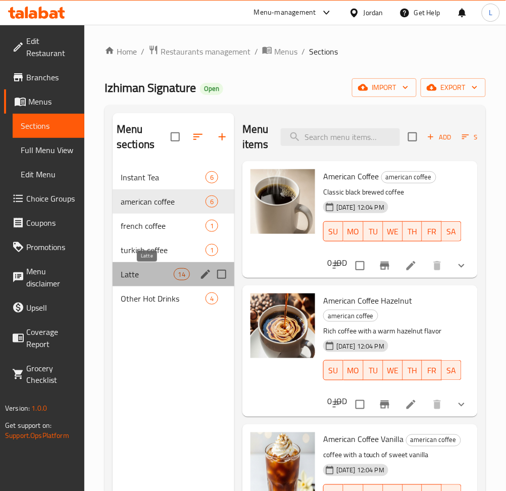
click at [137, 269] on span "Latte" at bounding box center [147, 274] width 53 height 12
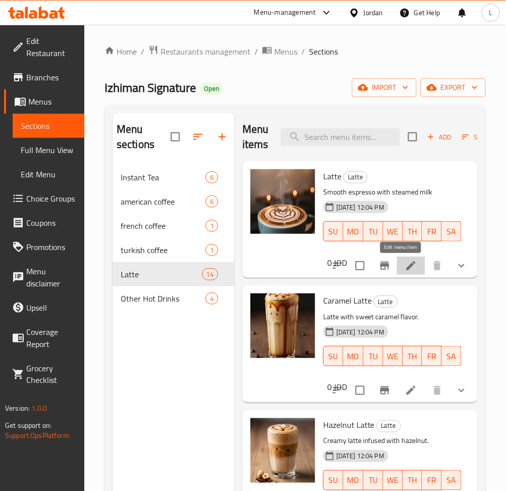
click at [405, 269] on icon at bounding box center [411, 266] width 12 height 12
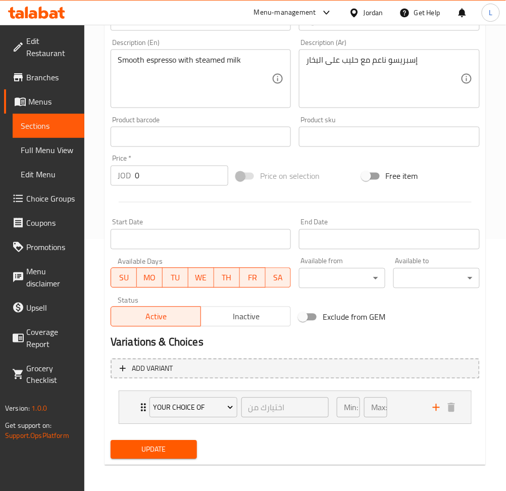
scroll to position [254, 0]
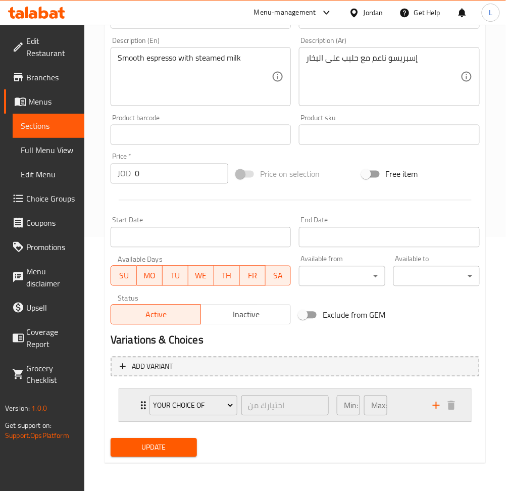
click at [137, 407] on icon "Expand" at bounding box center [143, 406] width 12 height 12
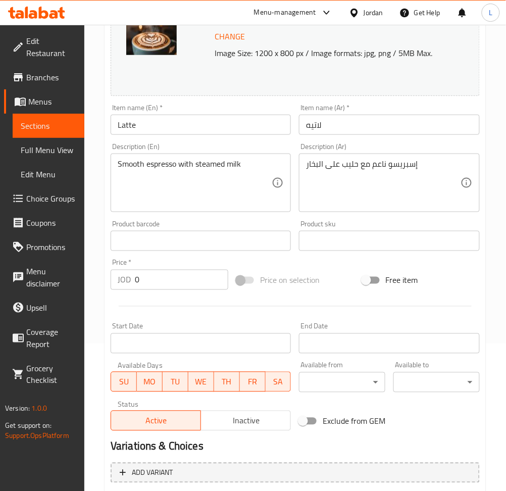
scroll to position [0, 0]
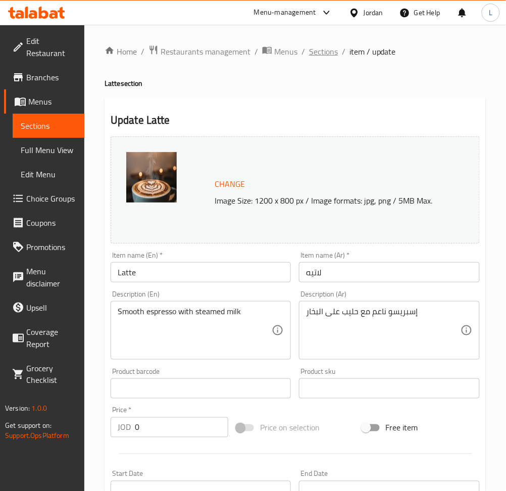
click at [320, 52] on span "Sections" at bounding box center [323, 51] width 29 height 12
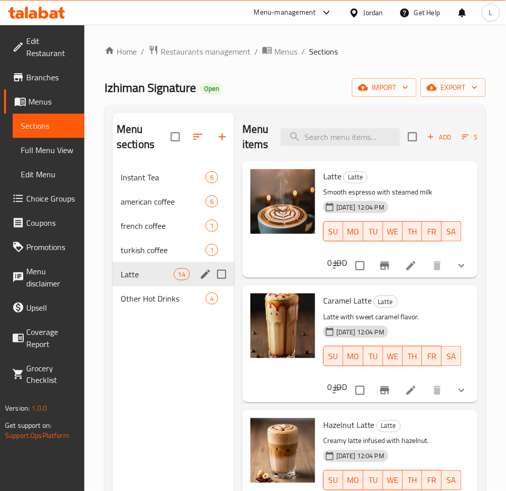
click at [159, 250] on span "turkish coffee" at bounding box center [163, 250] width 85 height 12
